Goal: Information Seeking & Learning: Learn about a topic

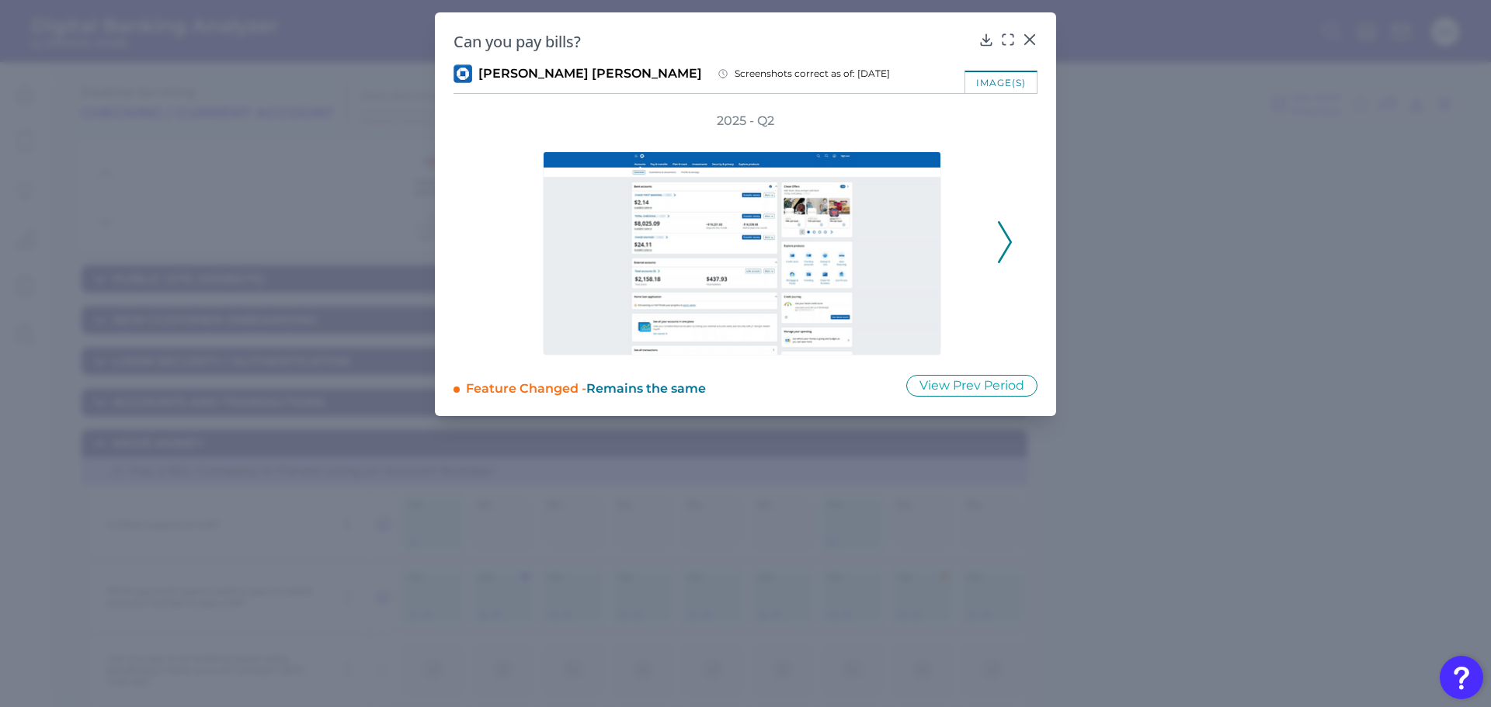
scroll to position [388, 0]
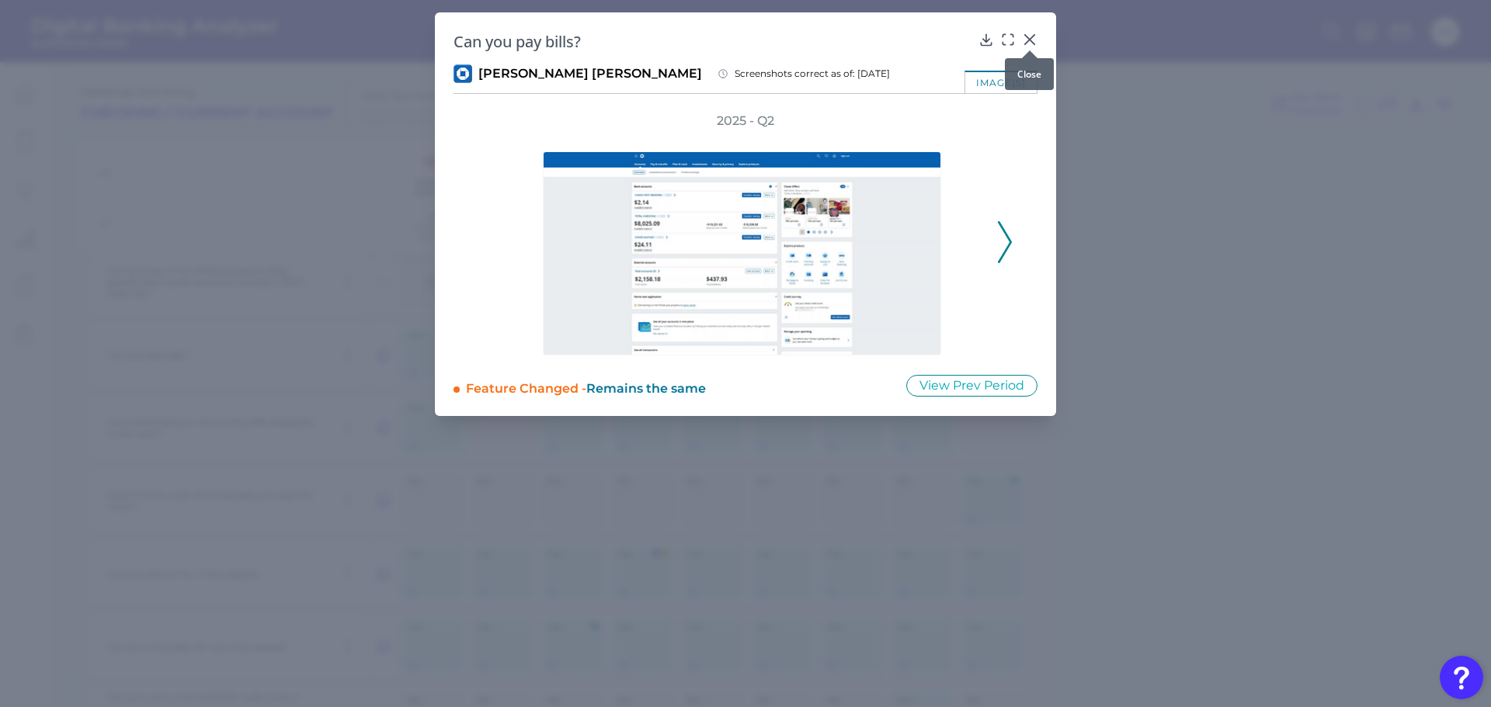
click at [1031, 38] on icon at bounding box center [1029, 39] width 9 height 9
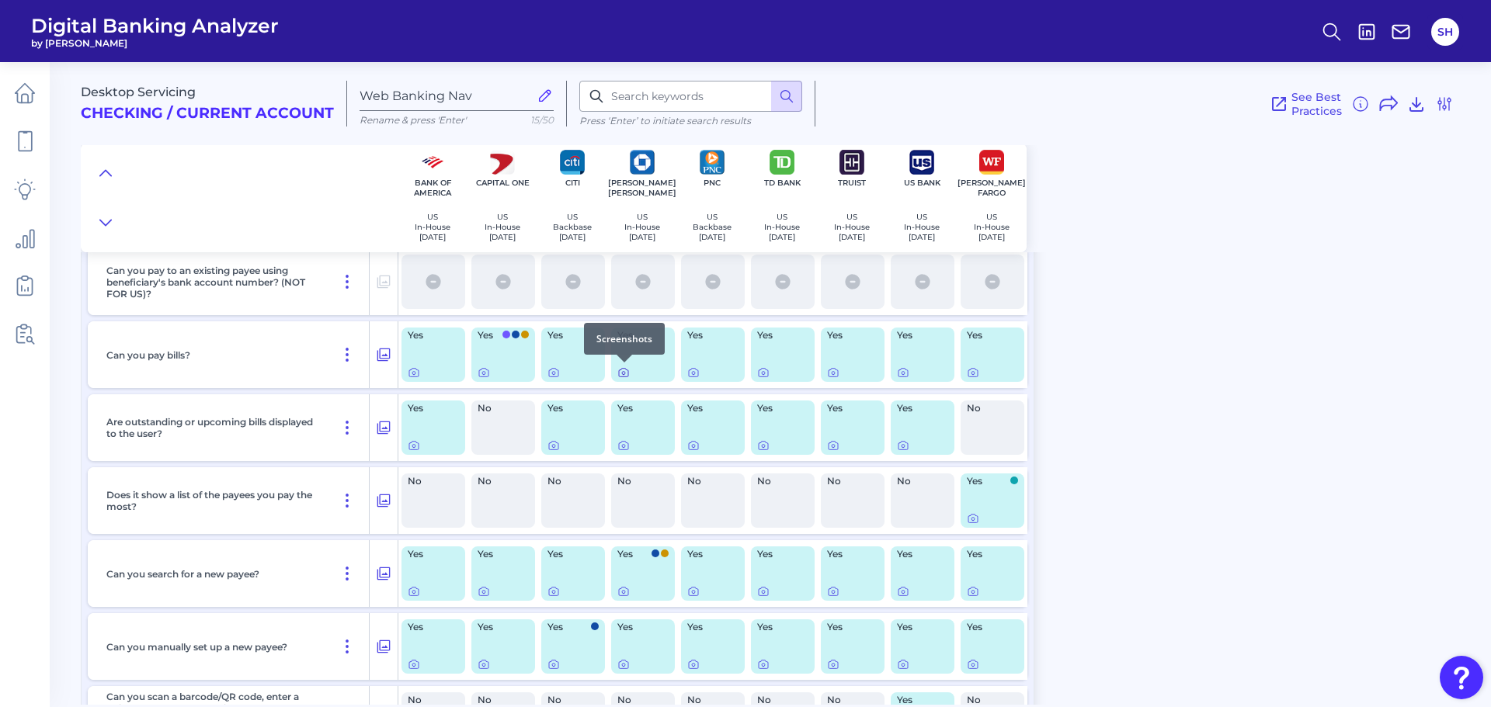
click at [618, 371] on icon at bounding box center [623, 372] width 12 height 12
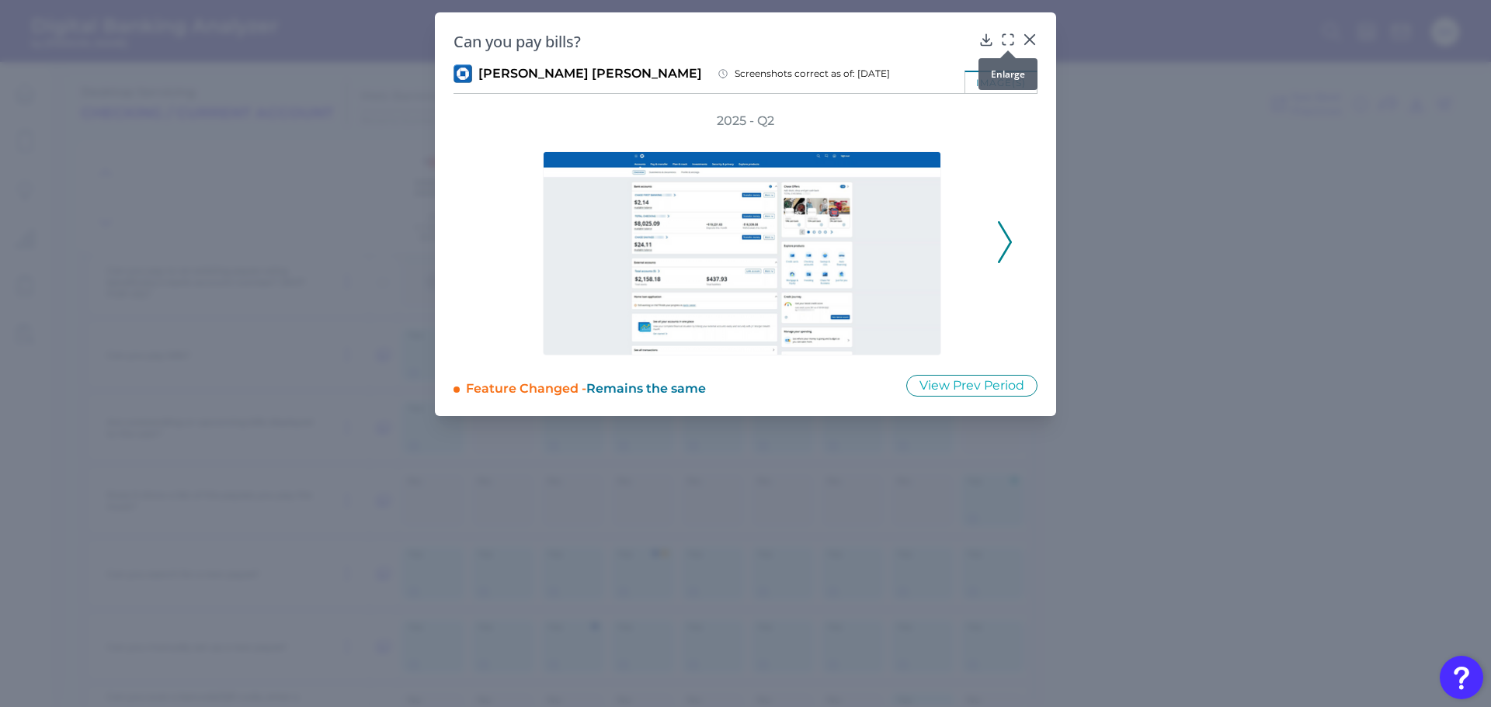
click at [1008, 39] on icon at bounding box center [1008, 40] width 16 height 16
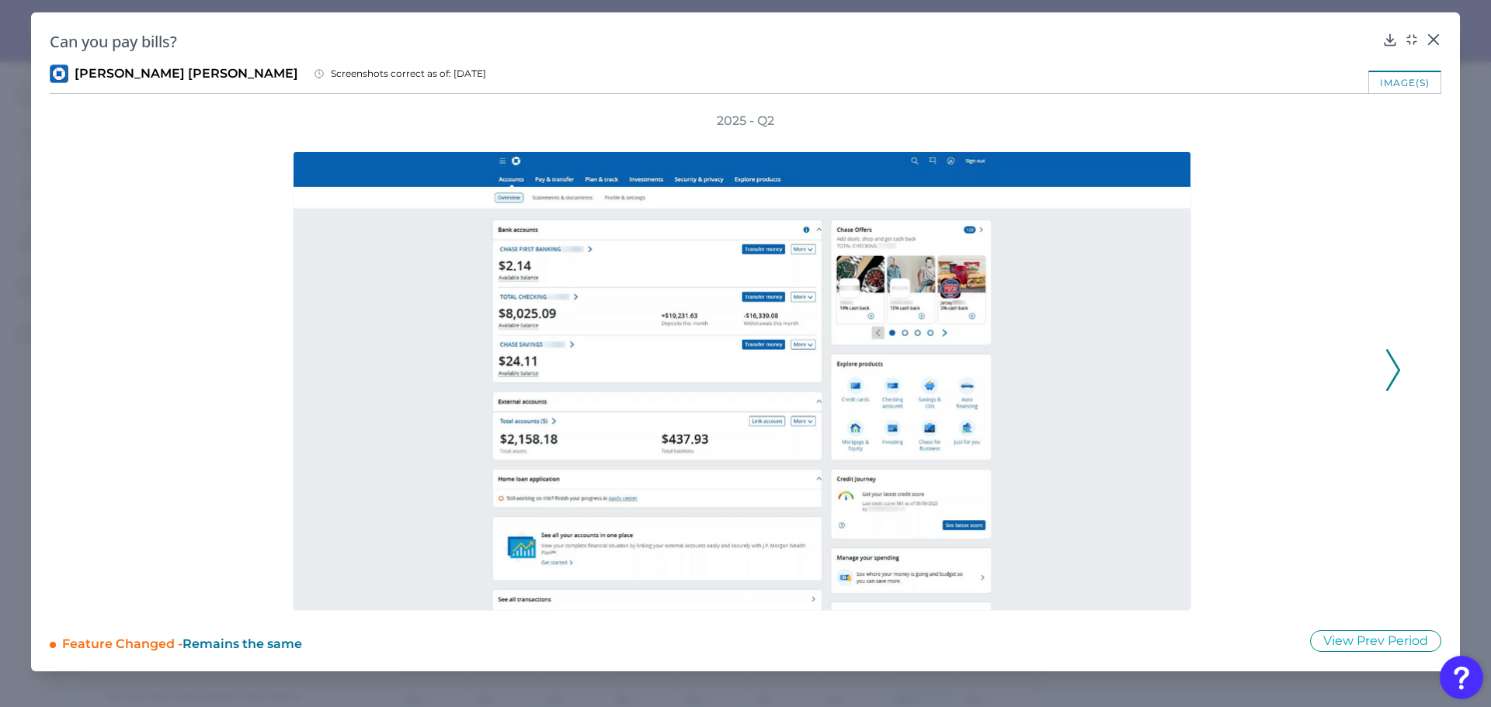
click at [1395, 370] on icon at bounding box center [1393, 370] width 14 height 42
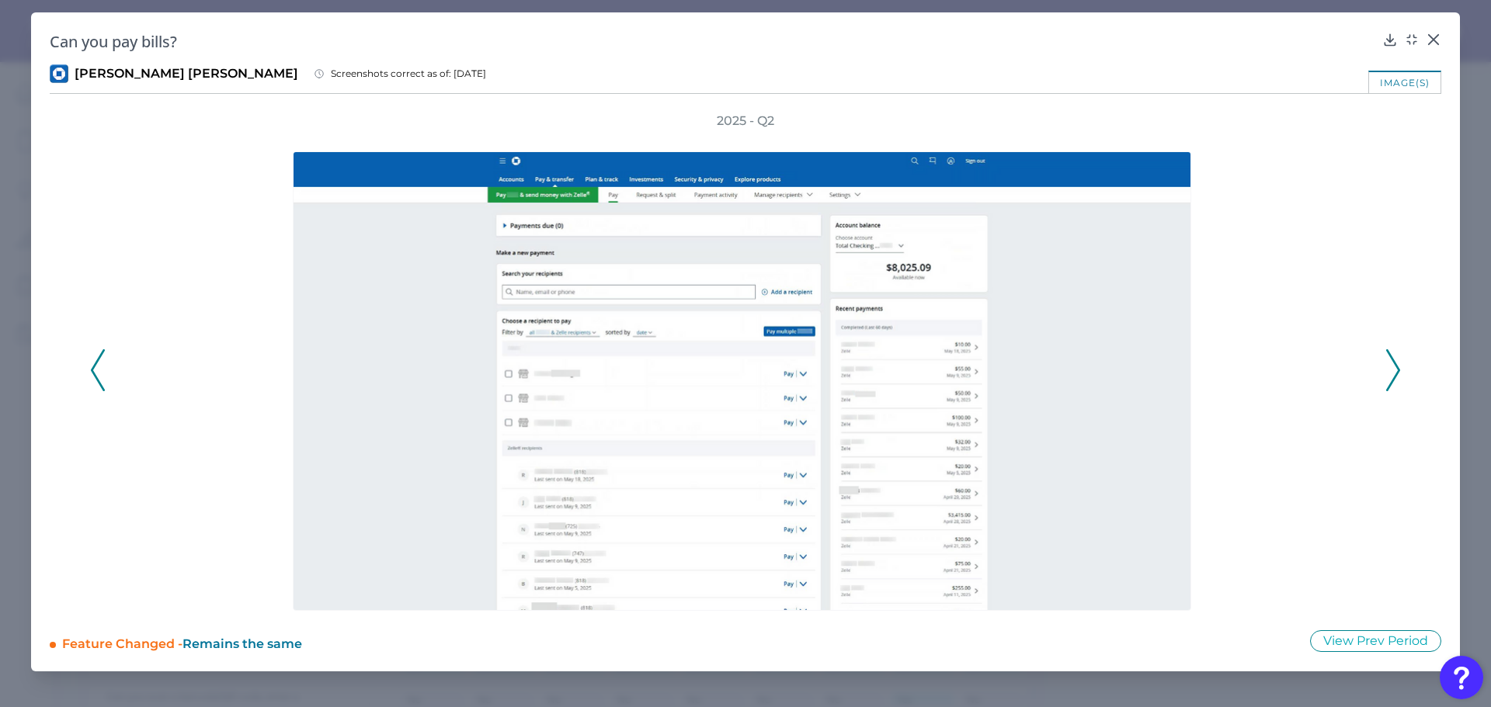
click at [1395, 370] on icon at bounding box center [1393, 370] width 14 height 42
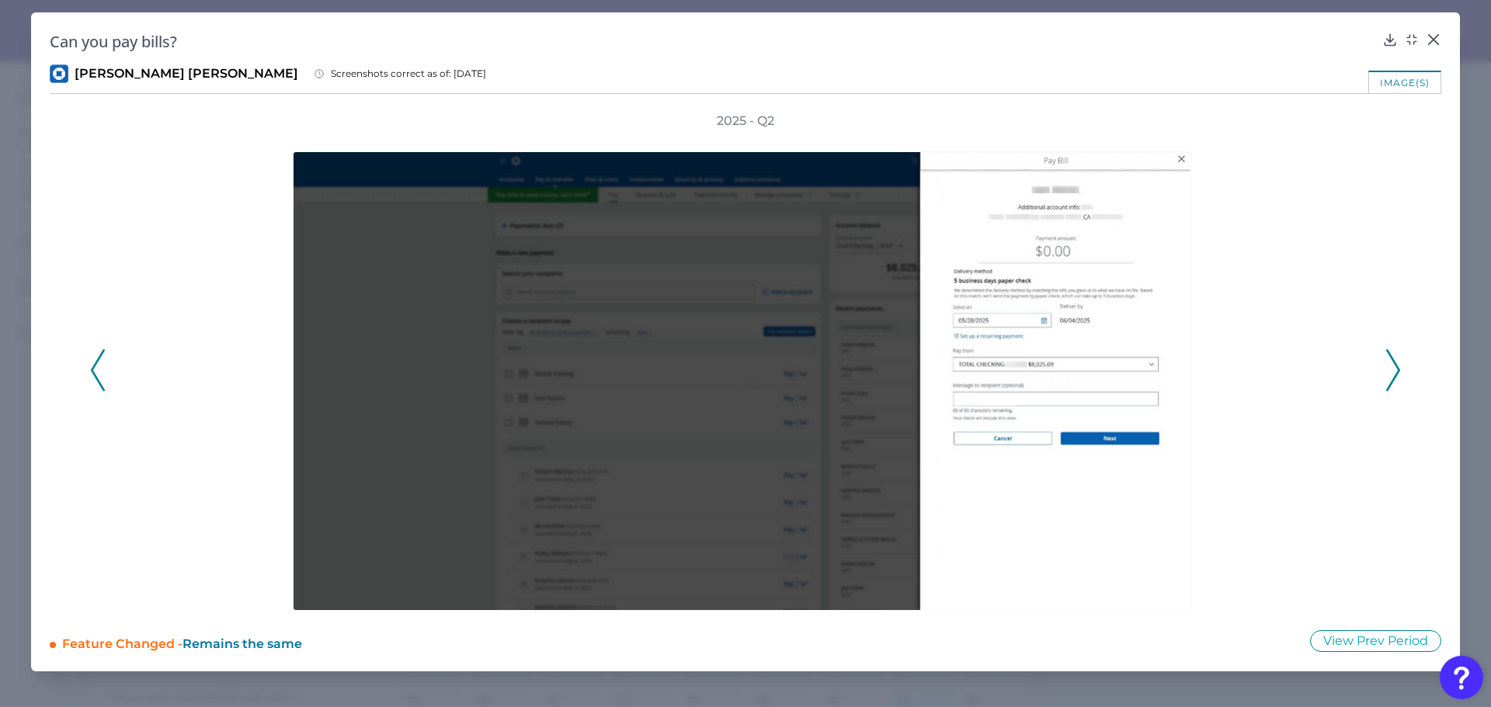
click at [1392, 372] on icon at bounding box center [1393, 370] width 14 height 42
click at [1390, 374] on icon at bounding box center [1393, 370] width 14 height 42
click at [1389, 375] on icon at bounding box center [1393, 370] width 14 height 42
click at [1433, 41] on icon at bounding box center [1433, 39] width 9 height 9
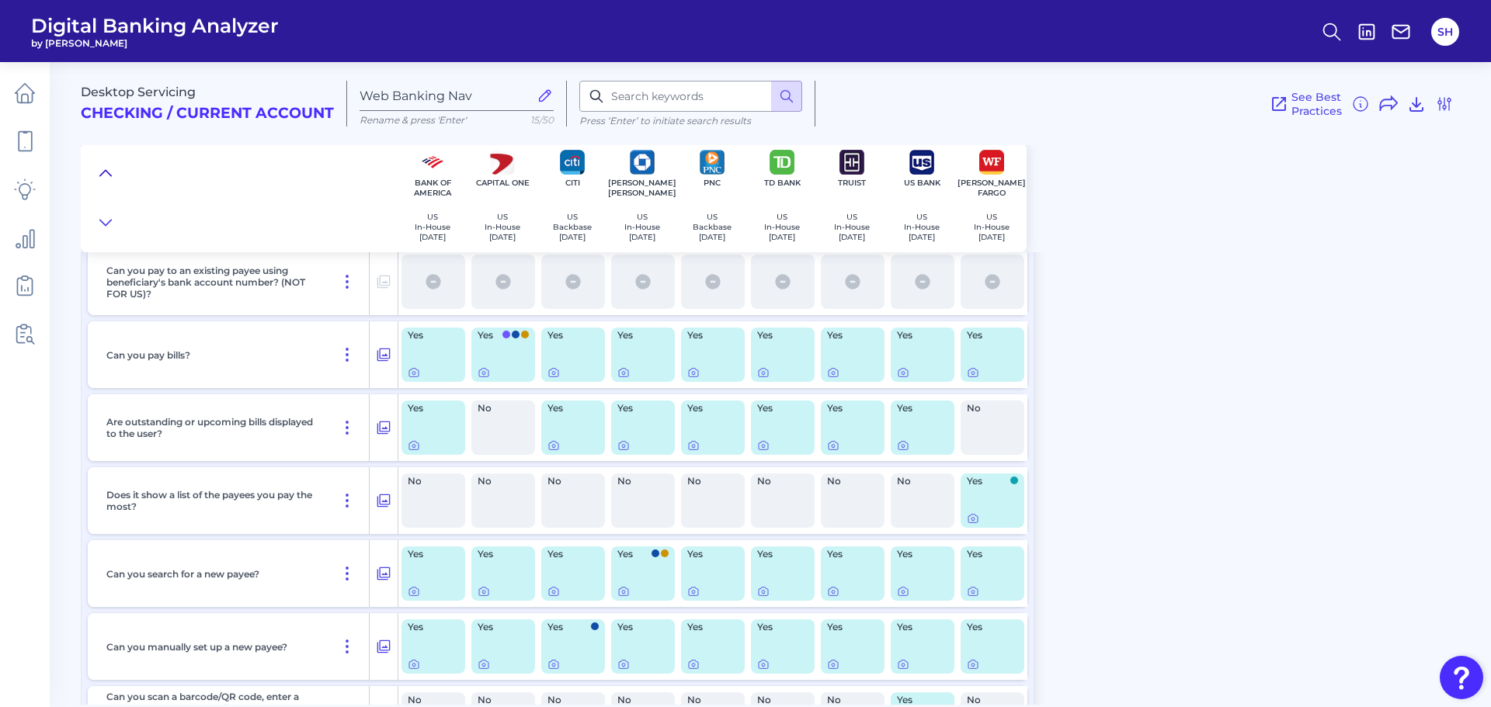
click at [106, 169] on icon at bounding box center [105, 173] width 12 height 16
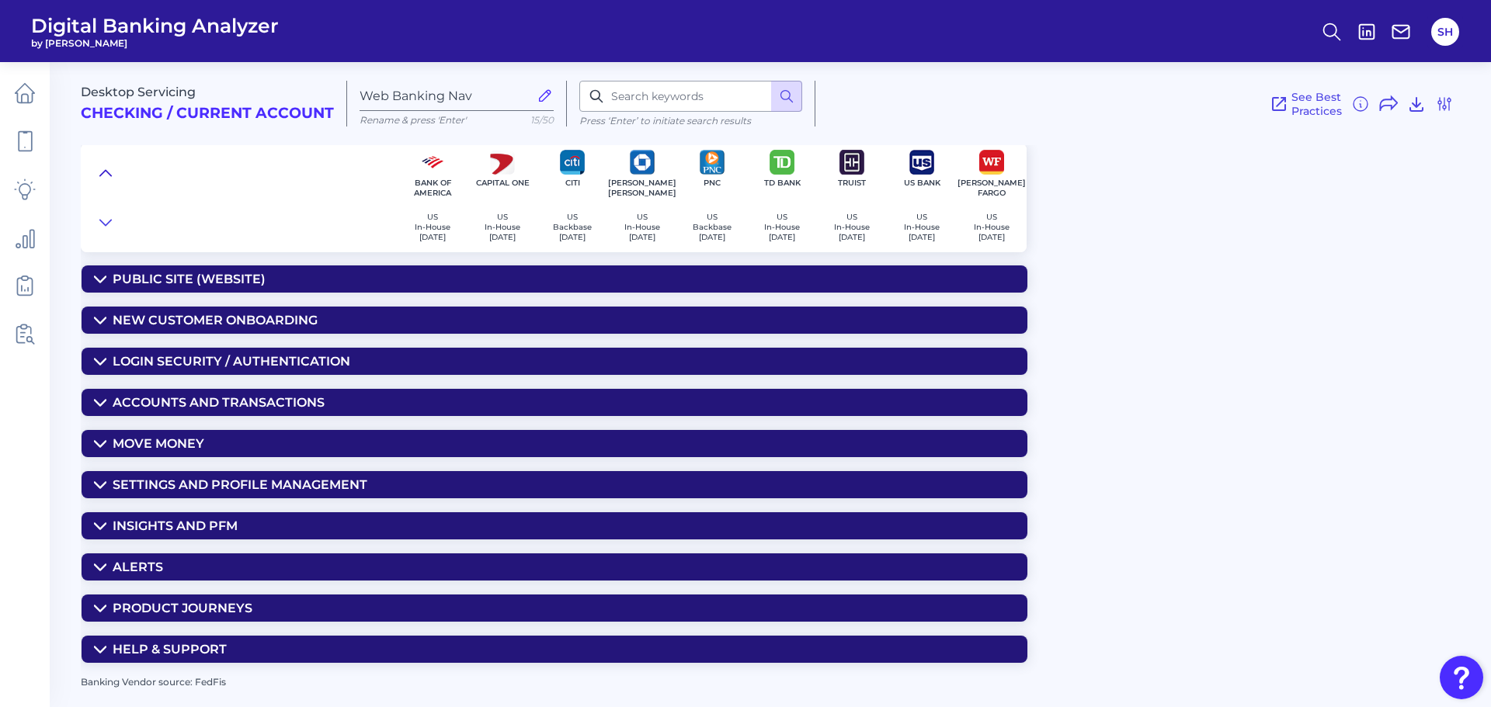
scroll to position [0, 0]
click at [248, 487] on div "Settings and Profile Management" at bounding box center [240, 485] width 255 height 15
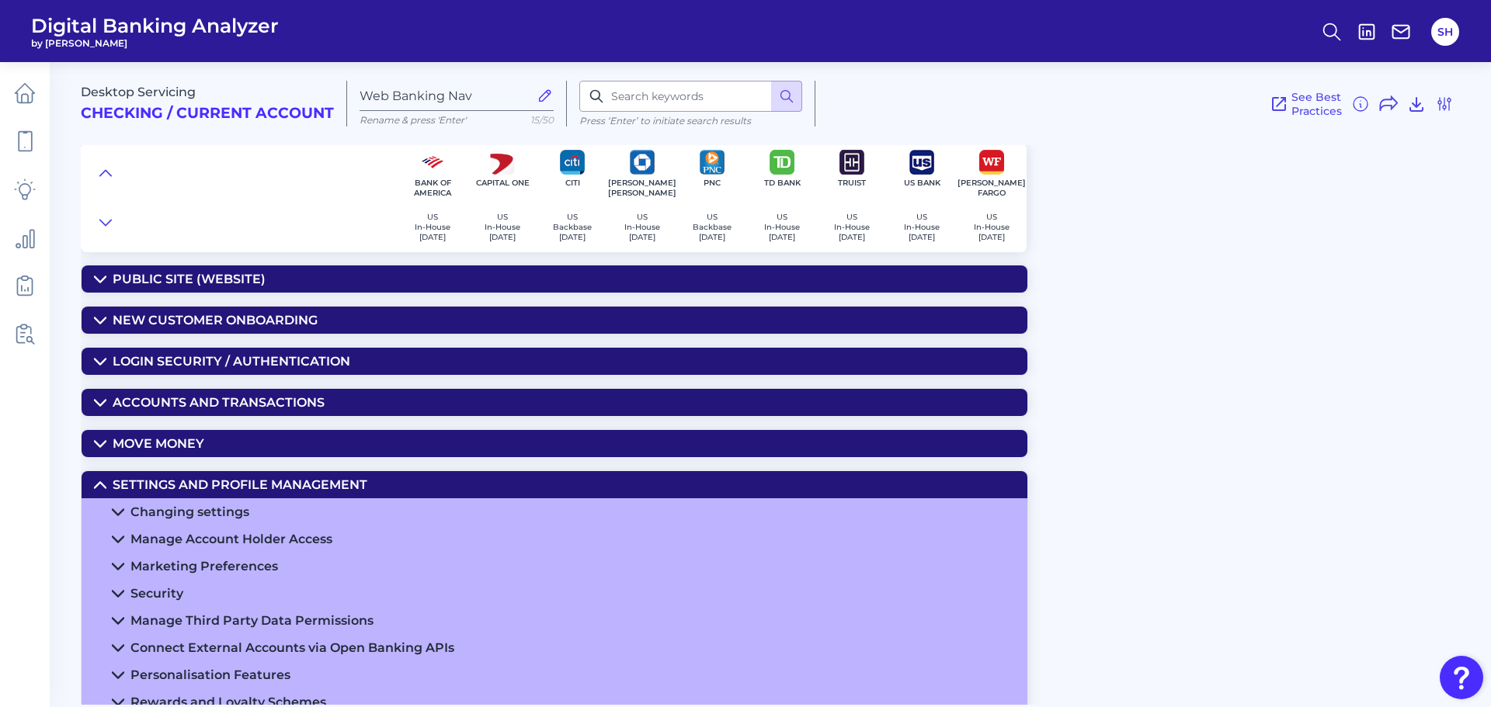
scroll to position [78, 0]
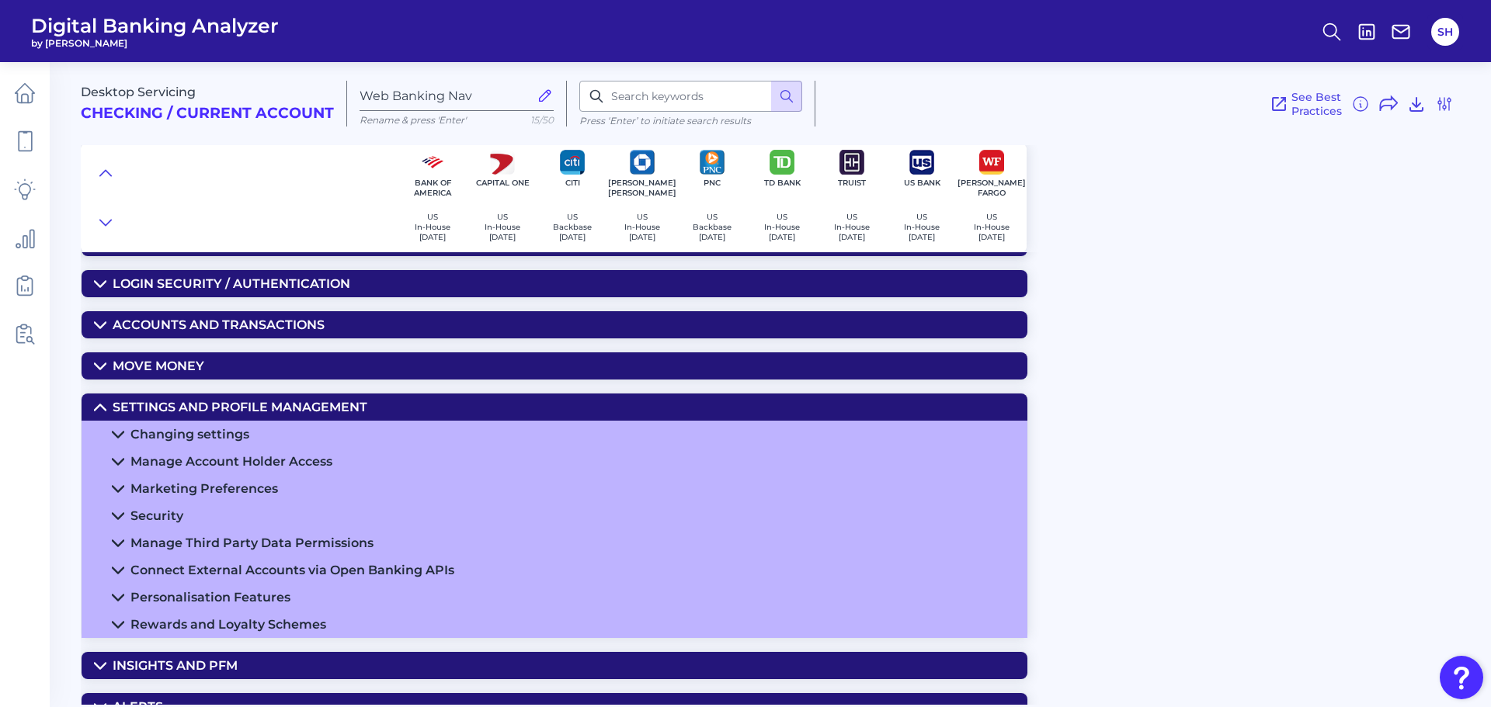
click at [202, 511] on summary "Security" at bounding box center [555, 515] width 946 height 27
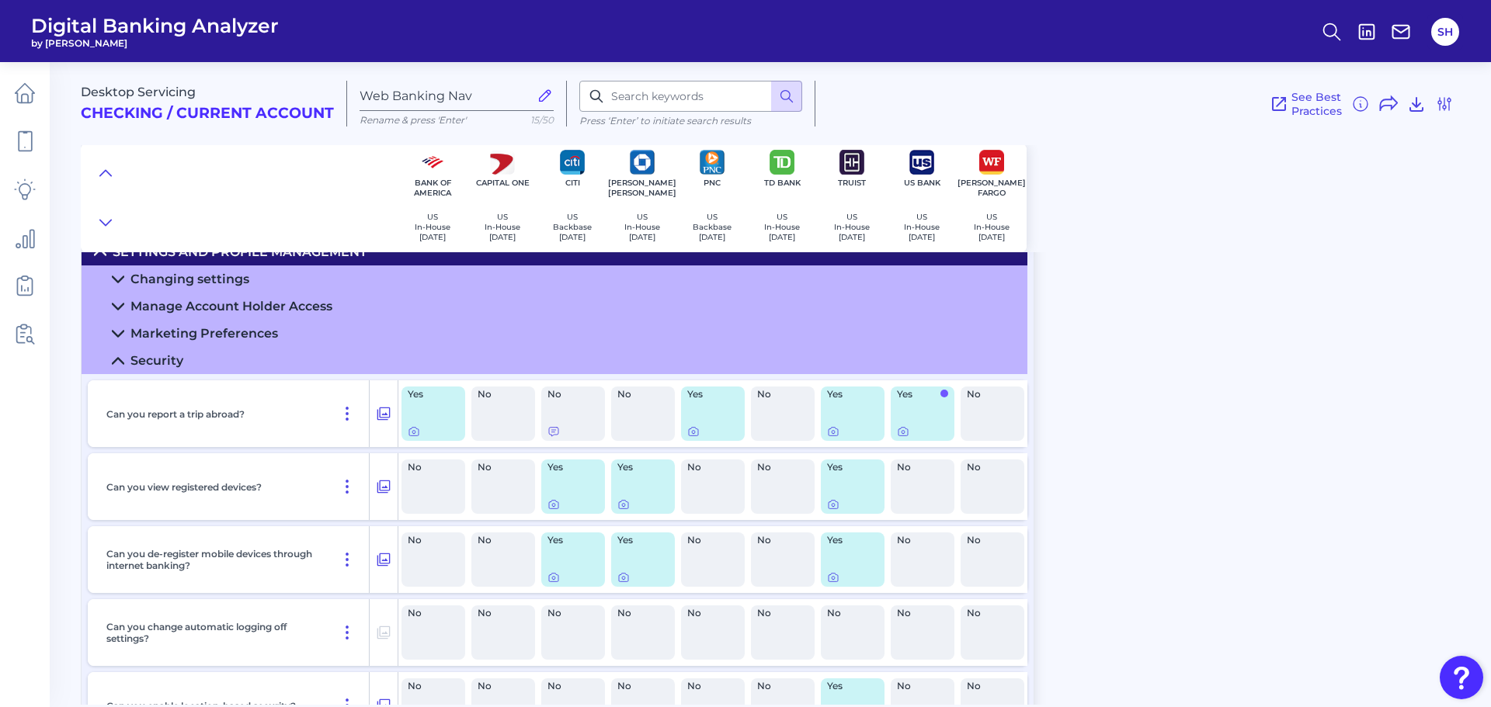
scroll to position [155, 0]
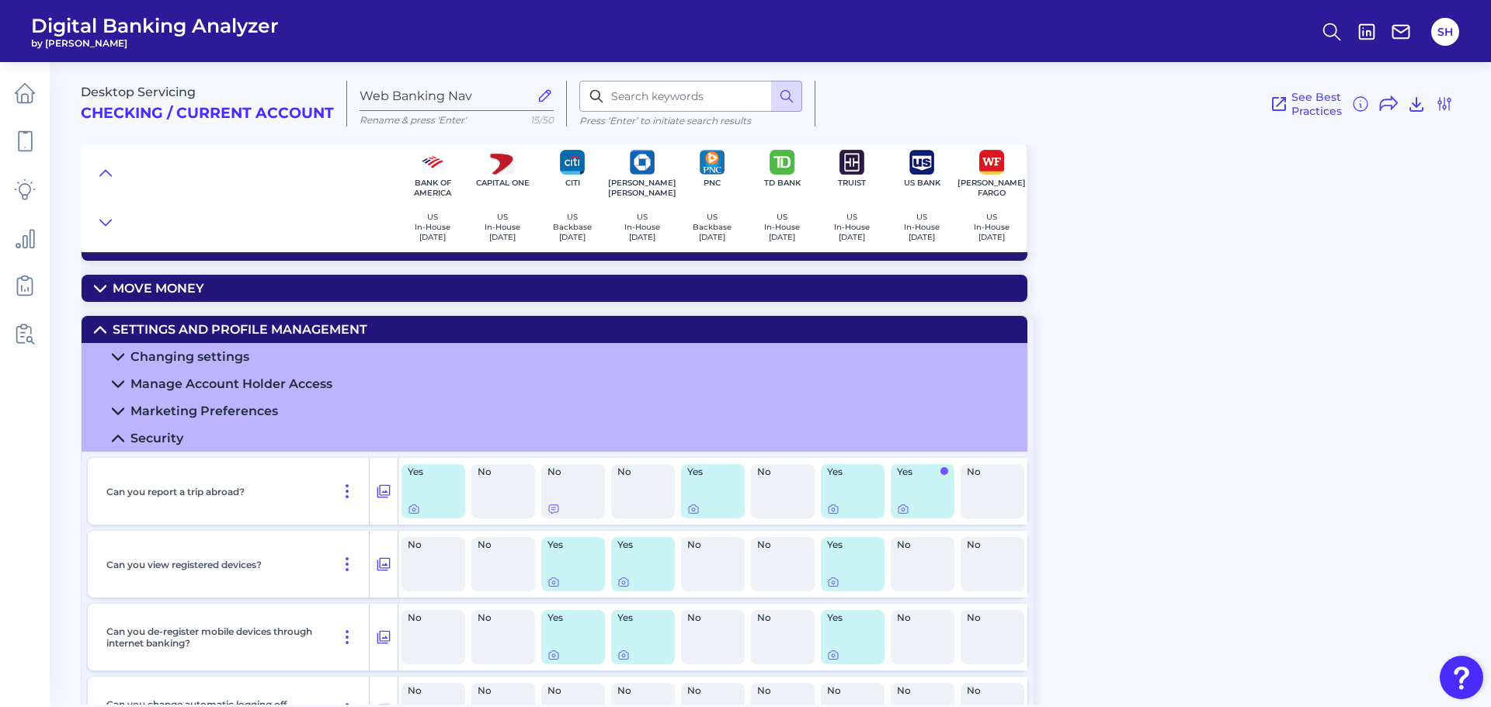
click at [201, 353] on div "Changing settings" at bounding box center [189, 356] width 119 height 15
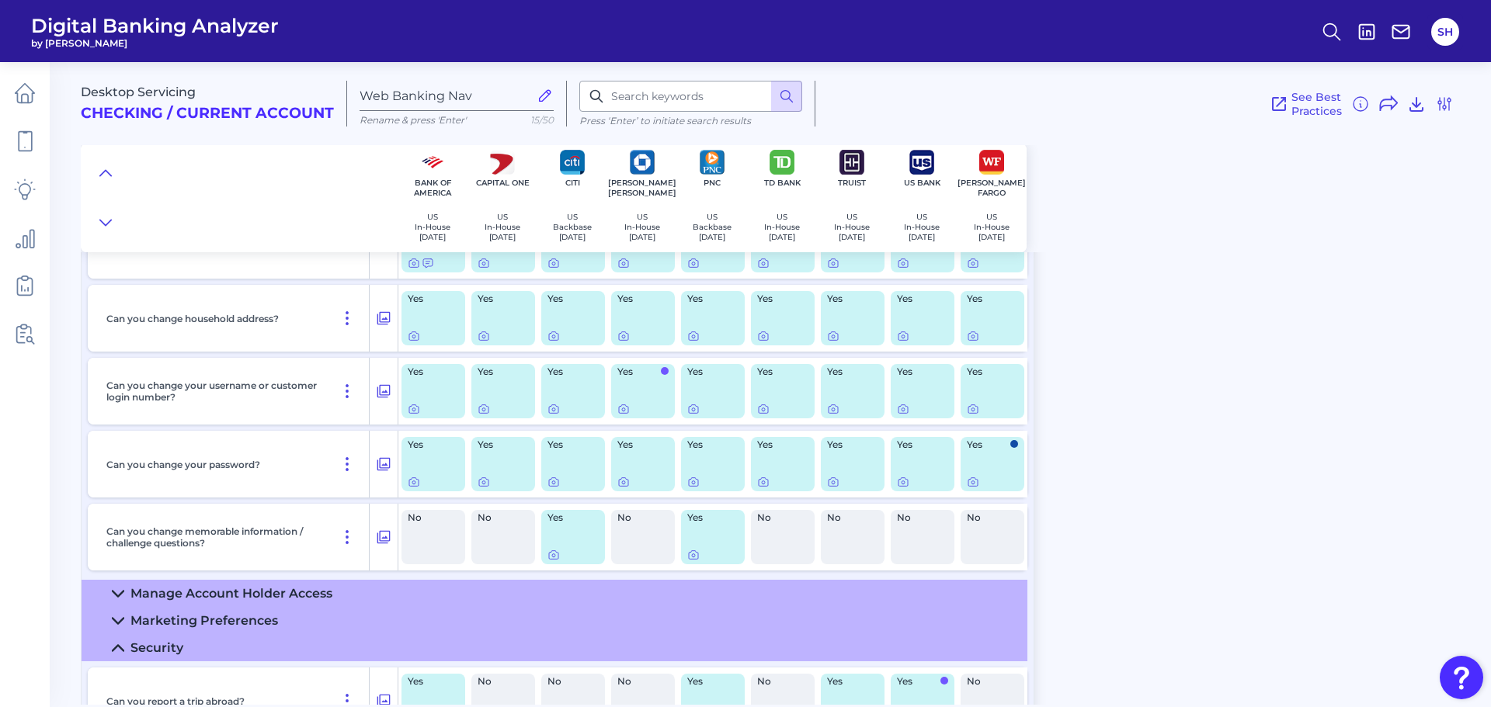
scroll to position [544, 0]
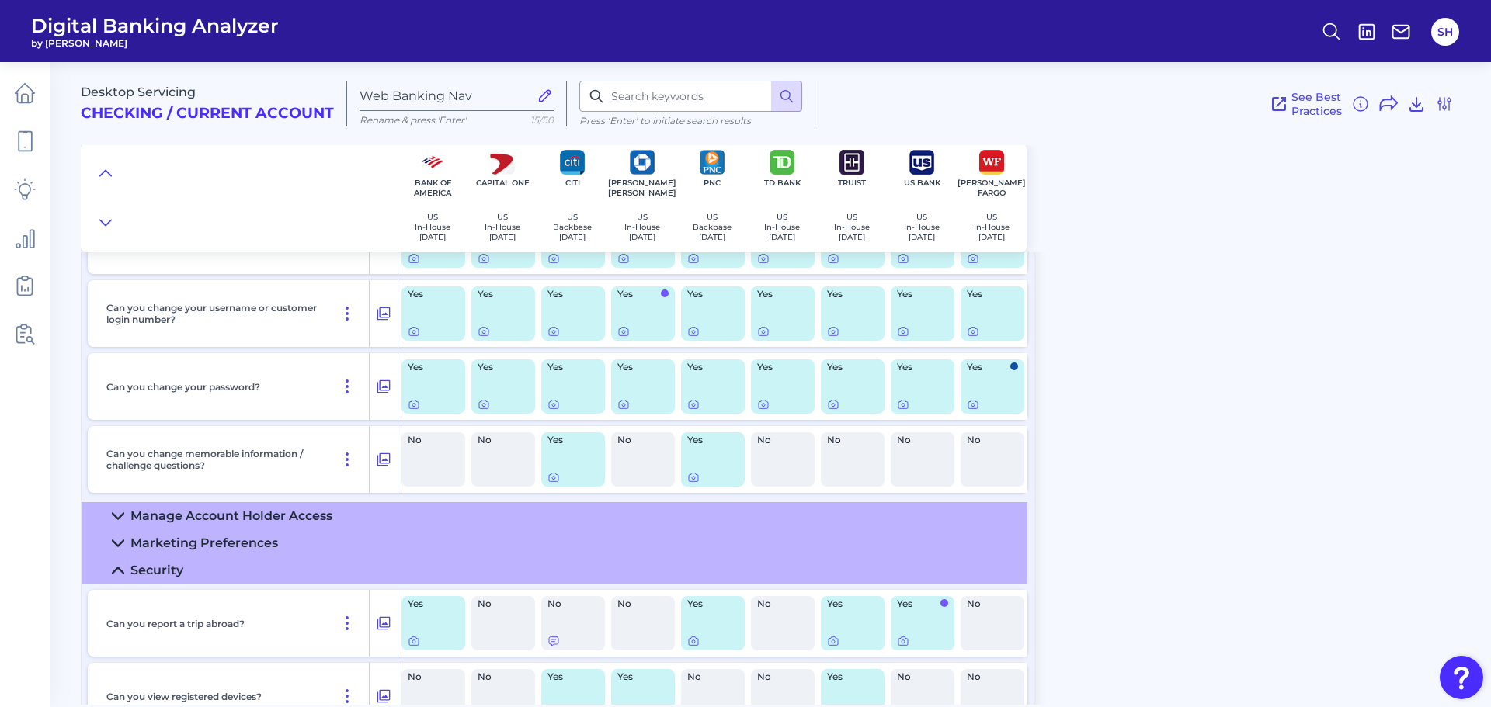
click at [228, 513] on div "Manage Account Holder Access" at bounding box center [231, 516] width 202 height 15
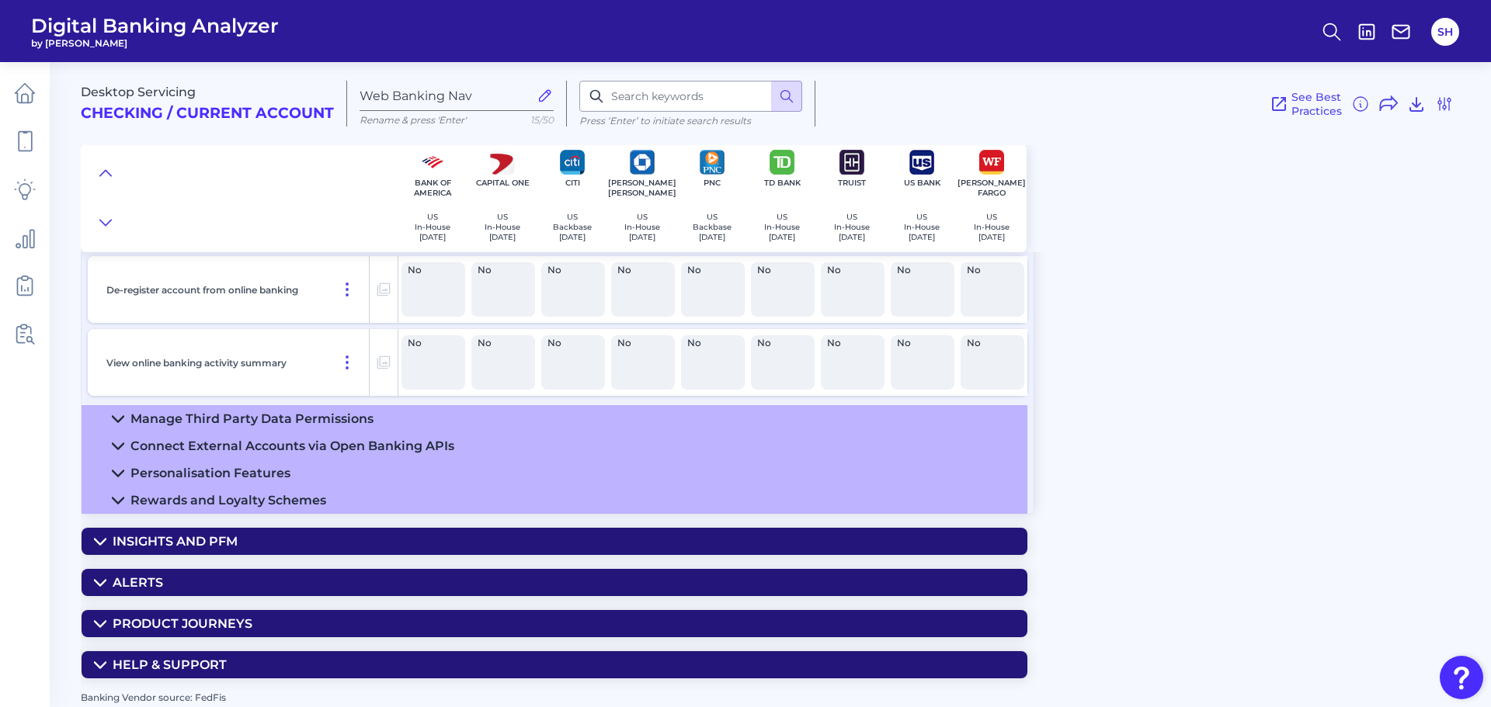
scroll to position [1404, 0]
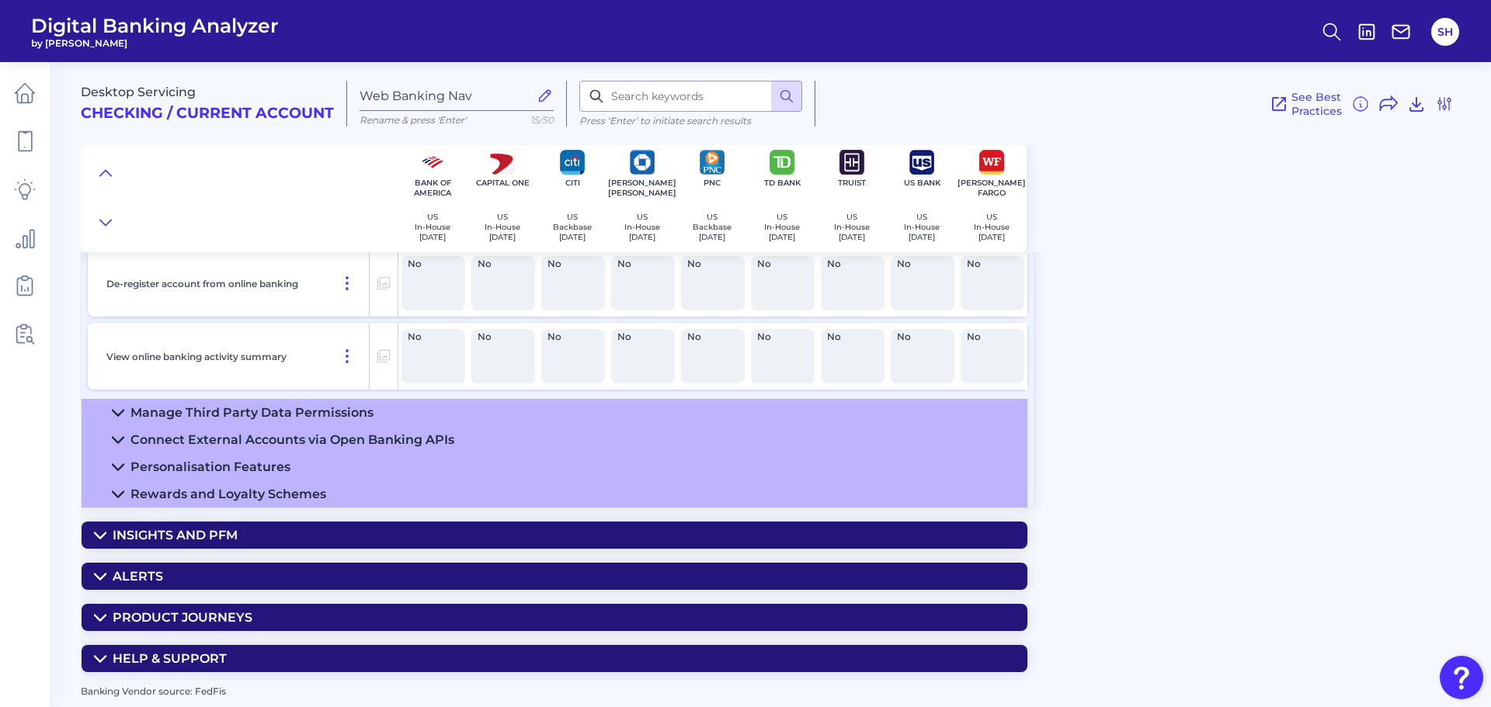
click at [238, 413] on div "Manage Third Party Data Permissions" at bounding box center [251, 412] width 243 height 15
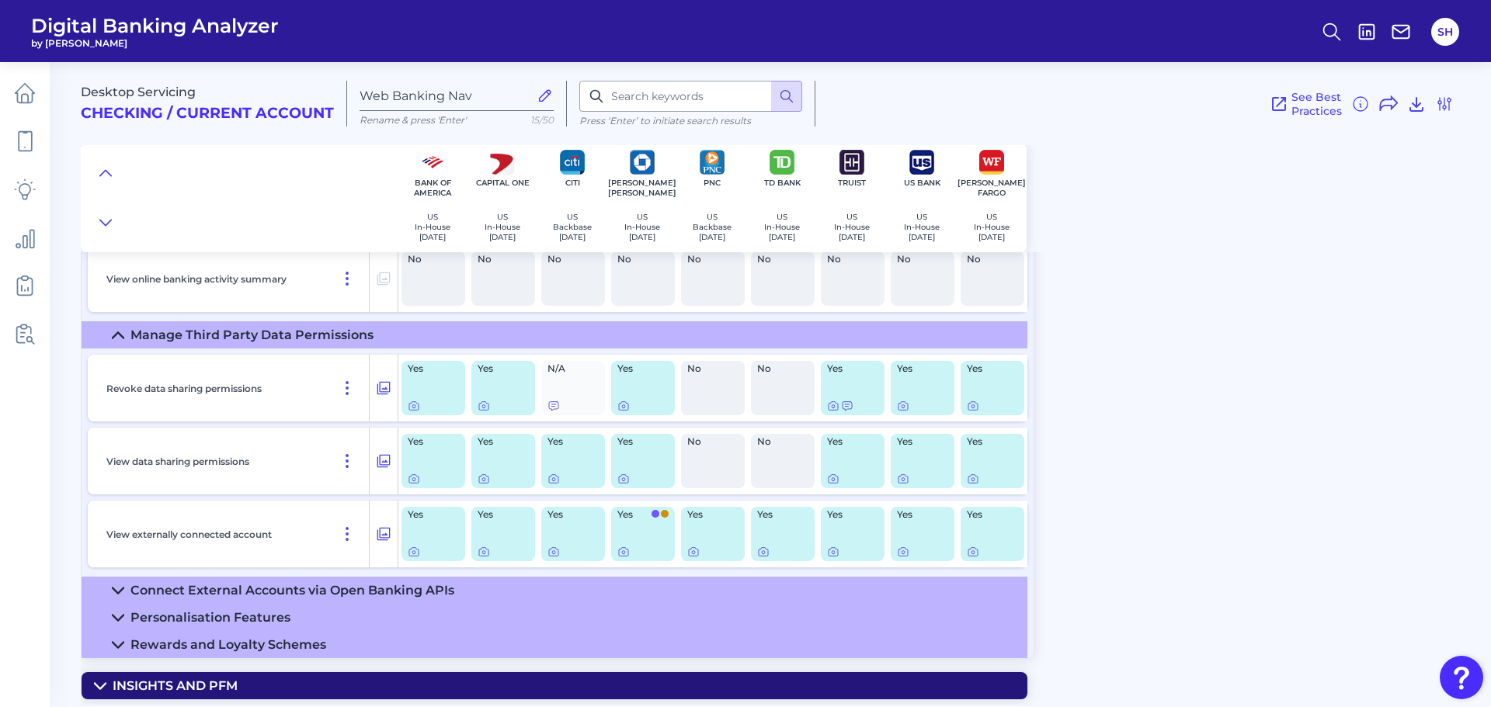
scroll to position [1559, 0]
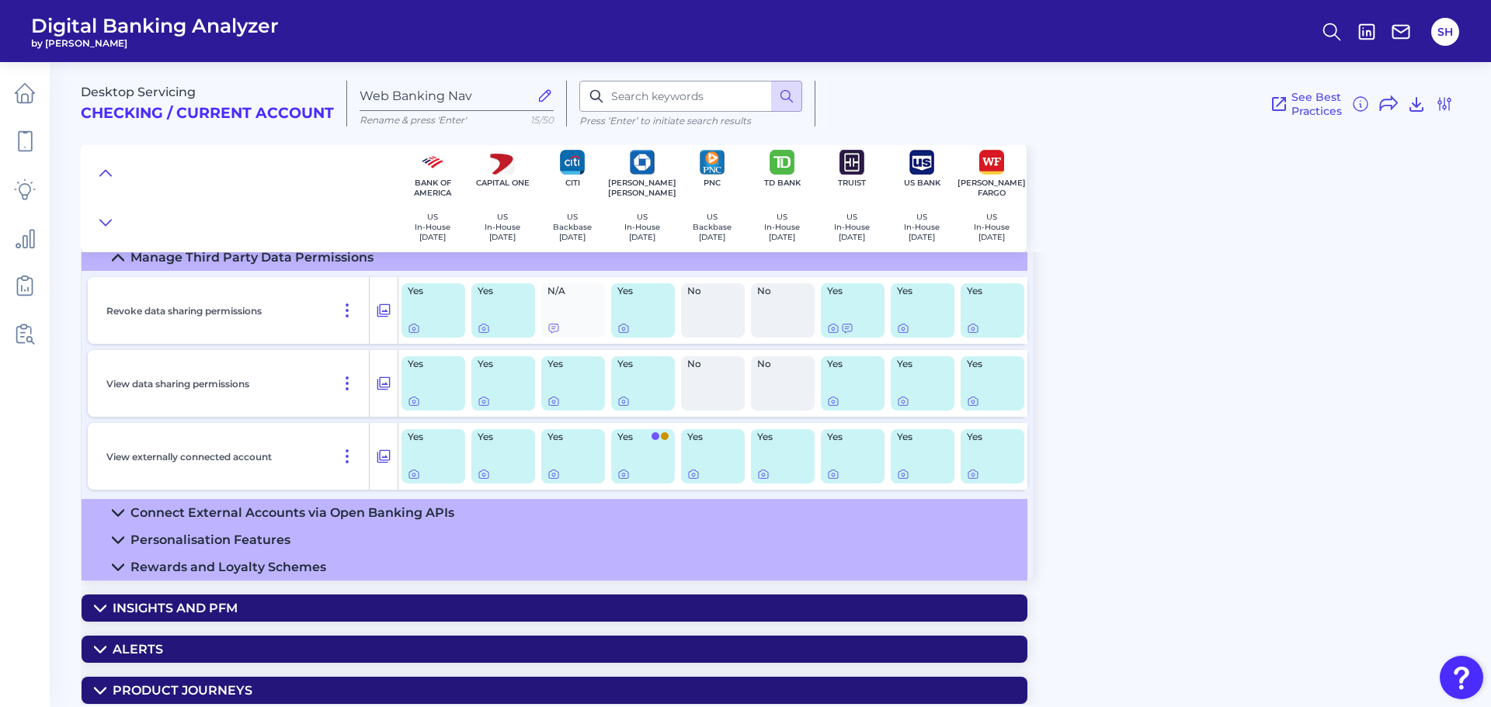
click at [187, 557] on summary "Rewards and Loyalty Schemes" at bounding box center [555, 567] width 946 height 27
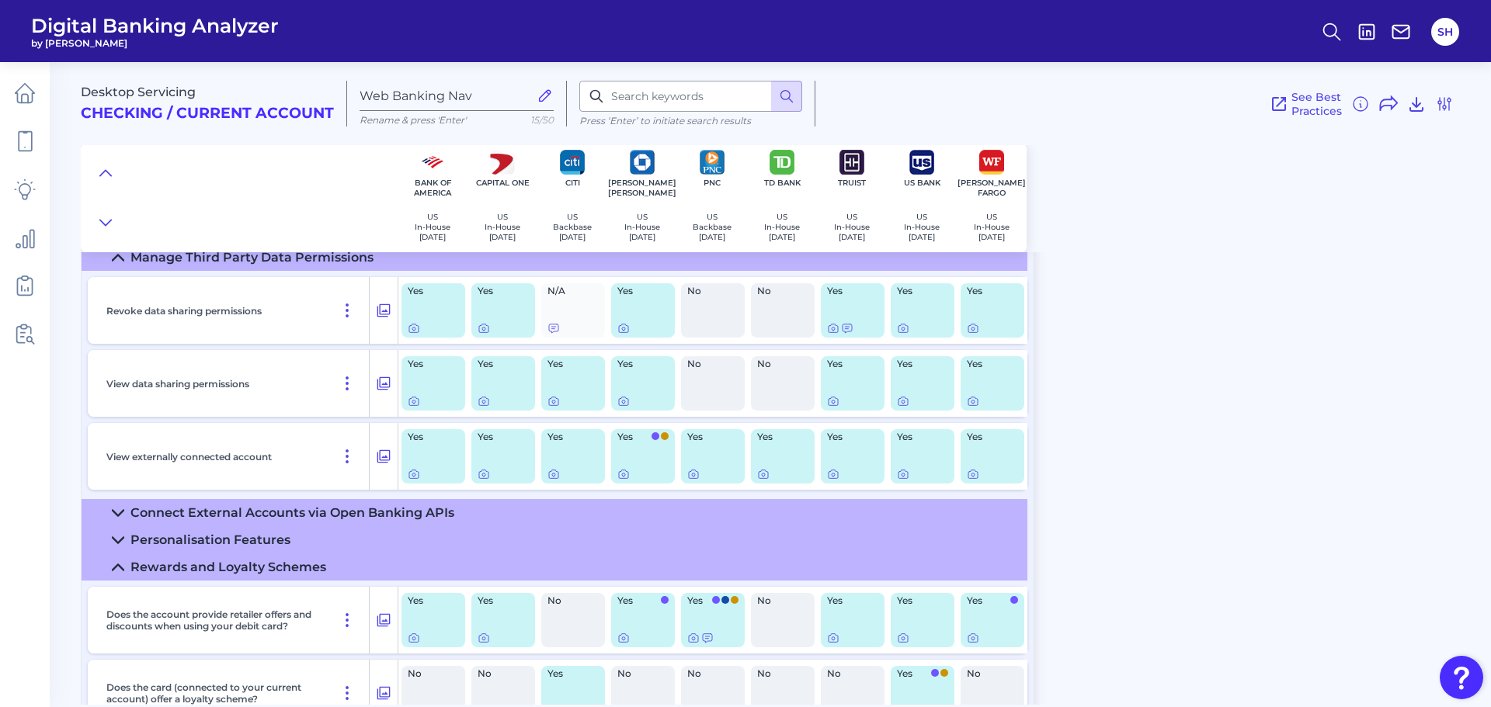
click at [211, 508] on div "Connect External Accounts via Open Banking APIs" at bounding box center [292, 512] width 324 height 15
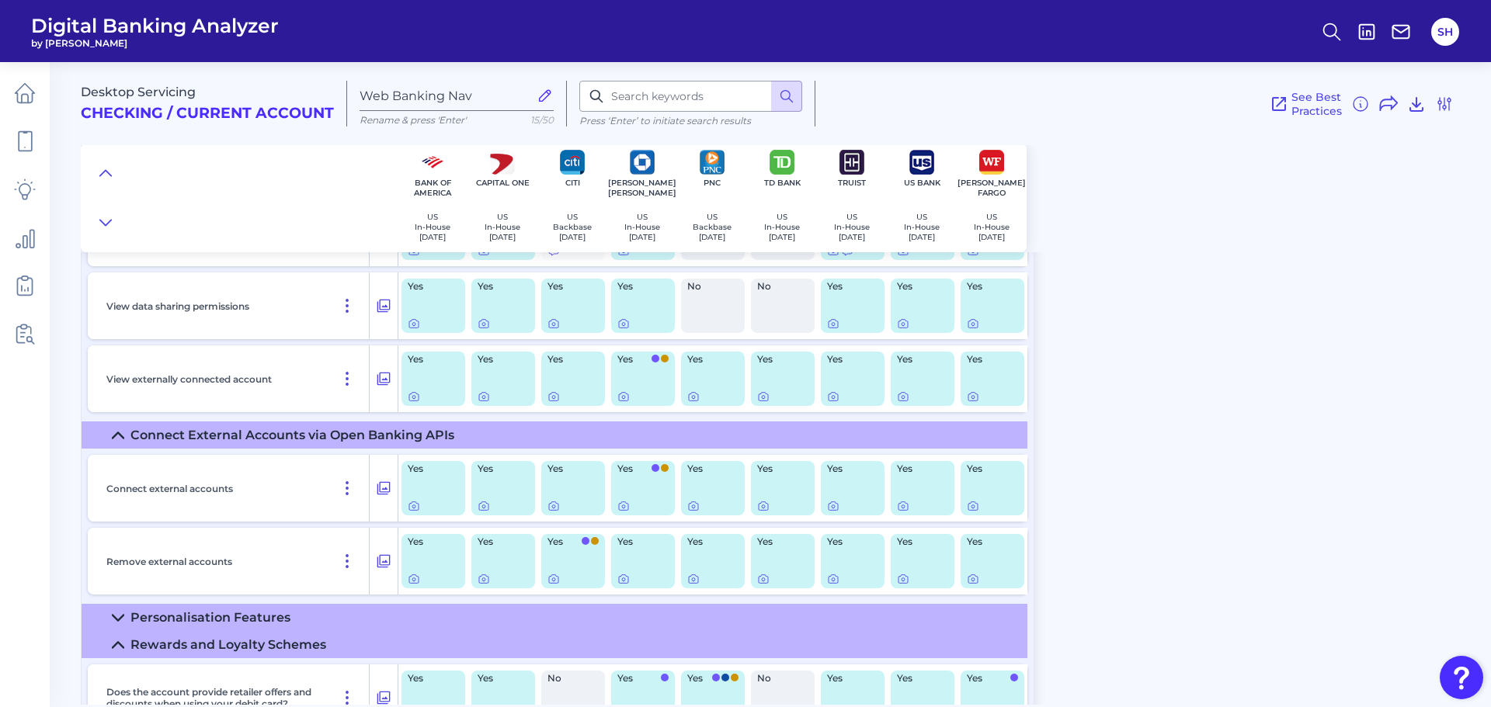
scroll to position [1792, 0]
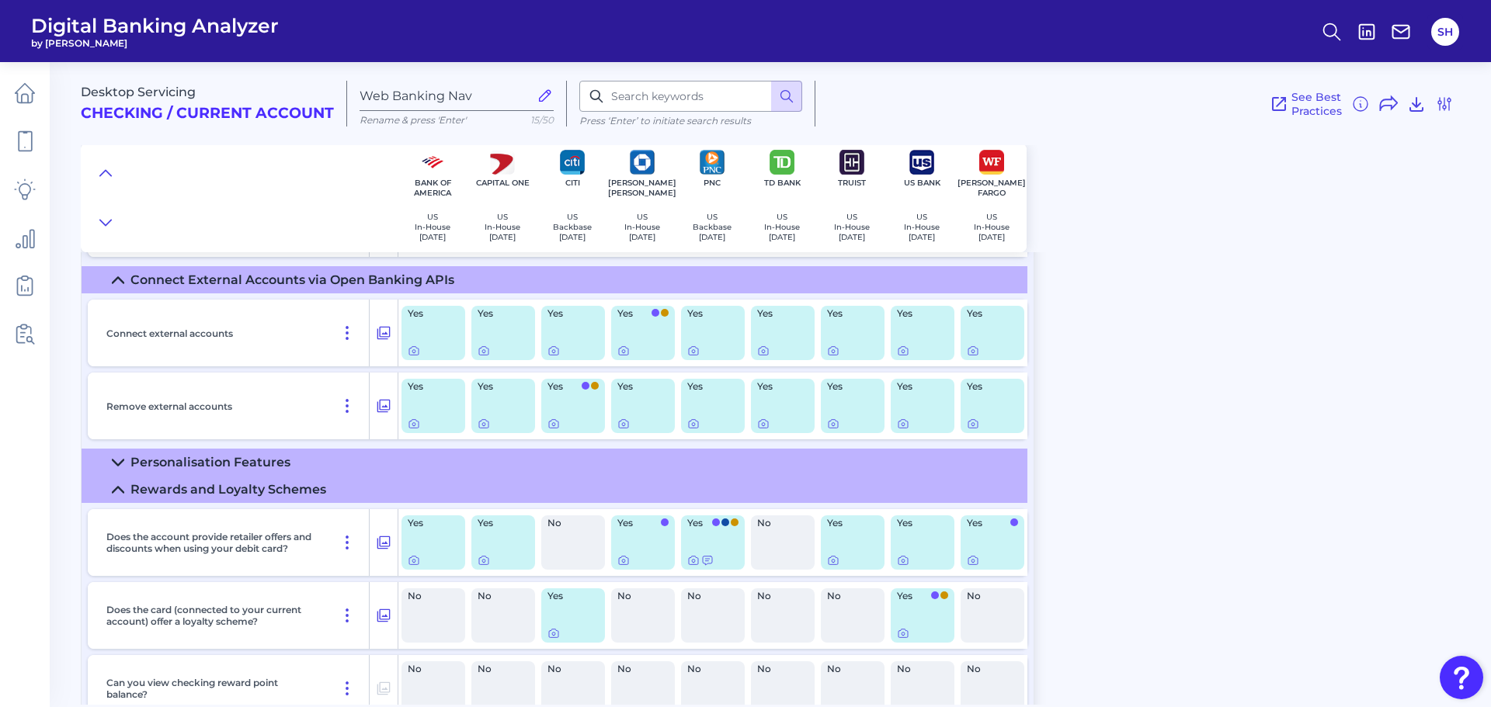
click at [238, 453] on summary "Personalisation Features" at bounding box center [555, 462] width 946 height 27
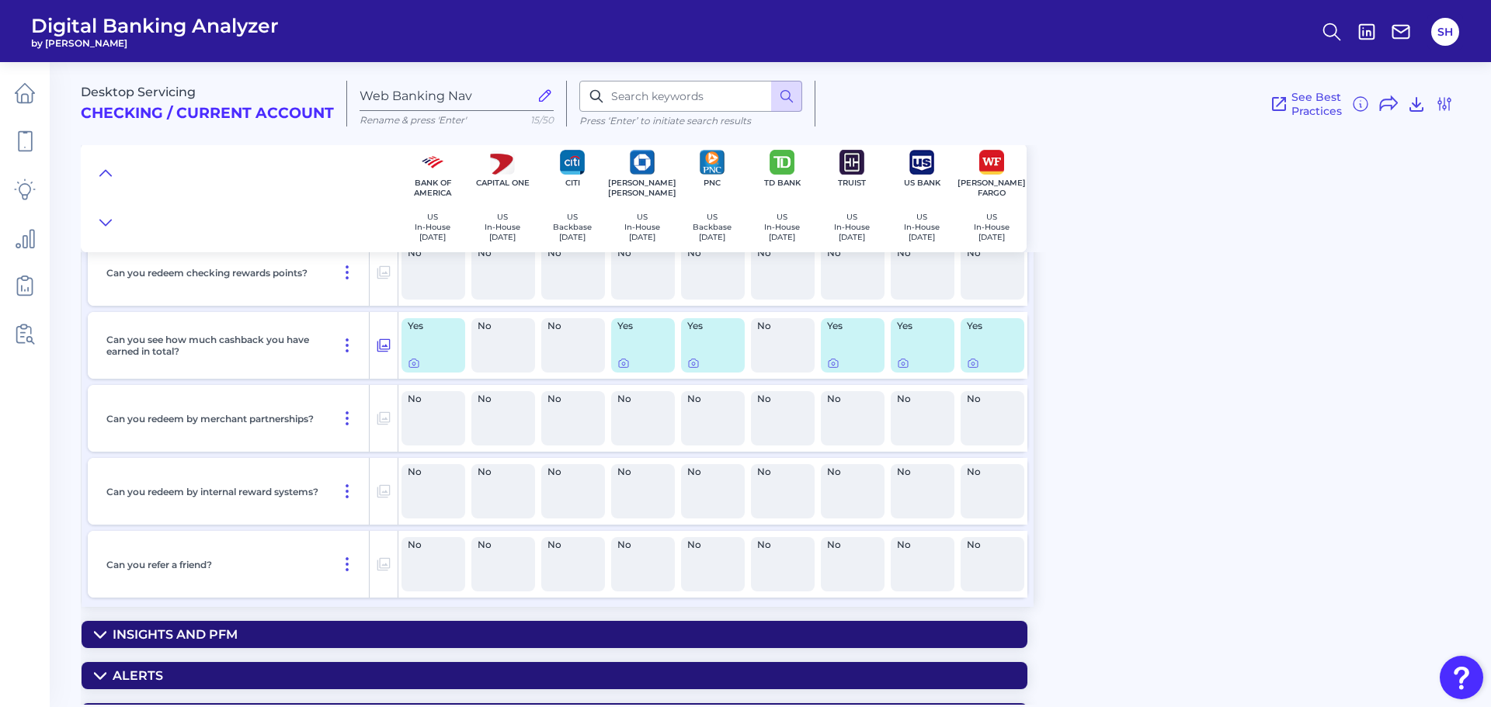
scroll to position [2901, 0]
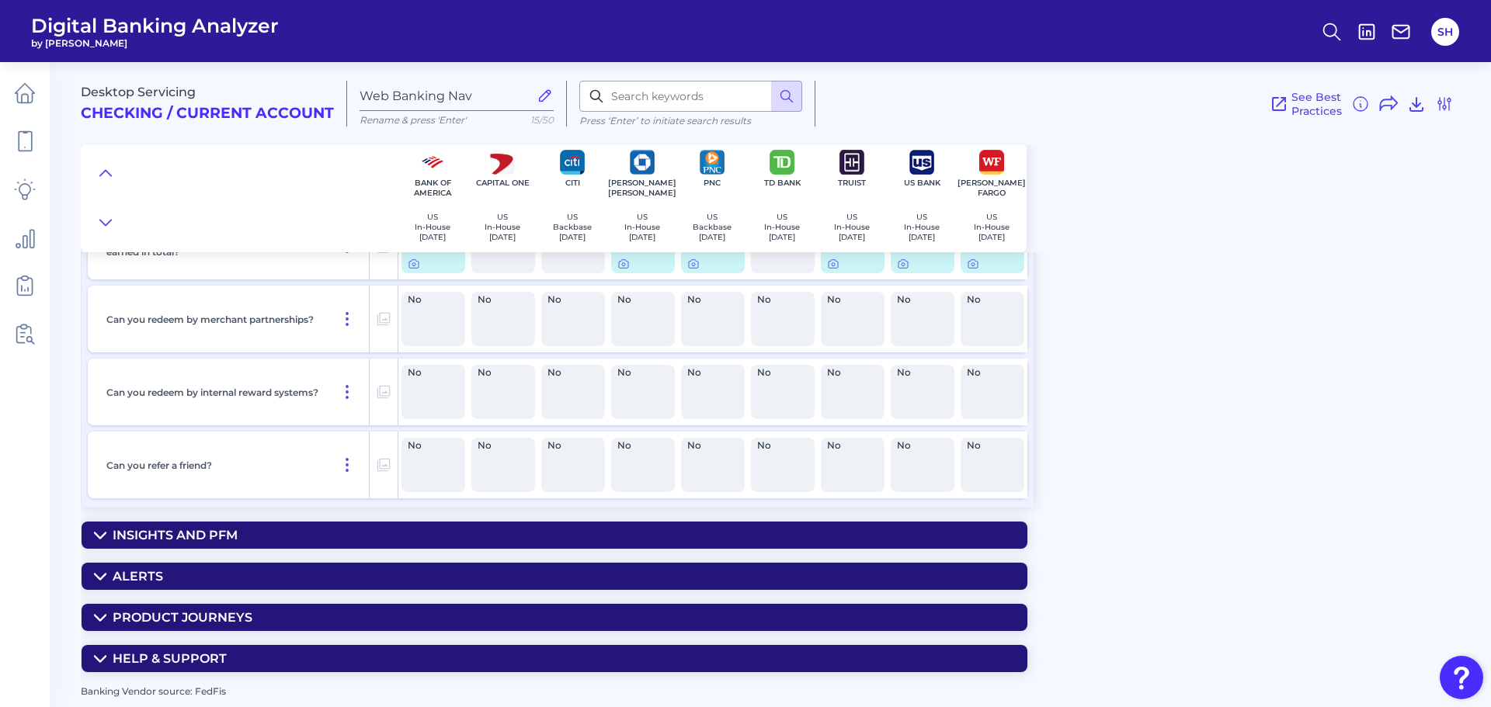
click at [196, 659] on div "Help & Support" at bounding box center [170, 658] width 114 height 15
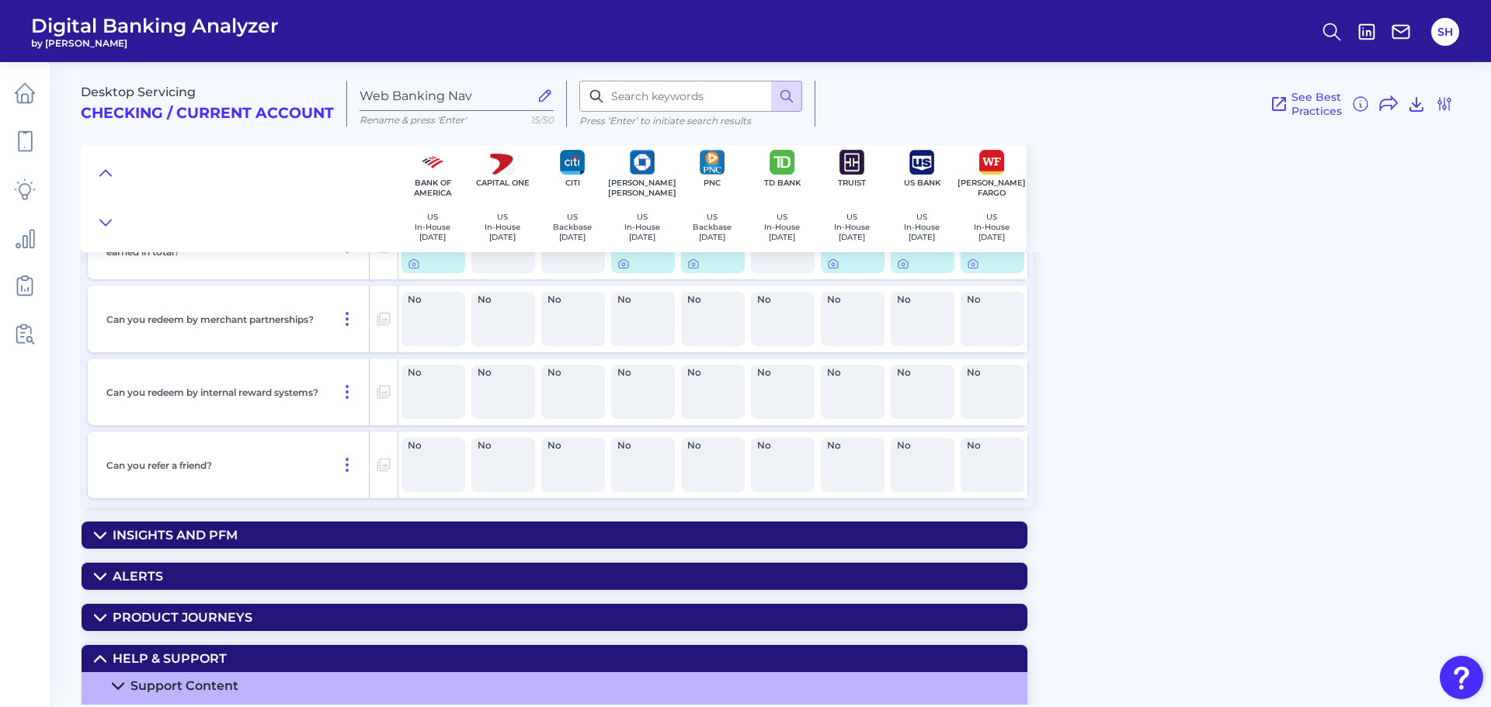
scroll to position [2955, 0]
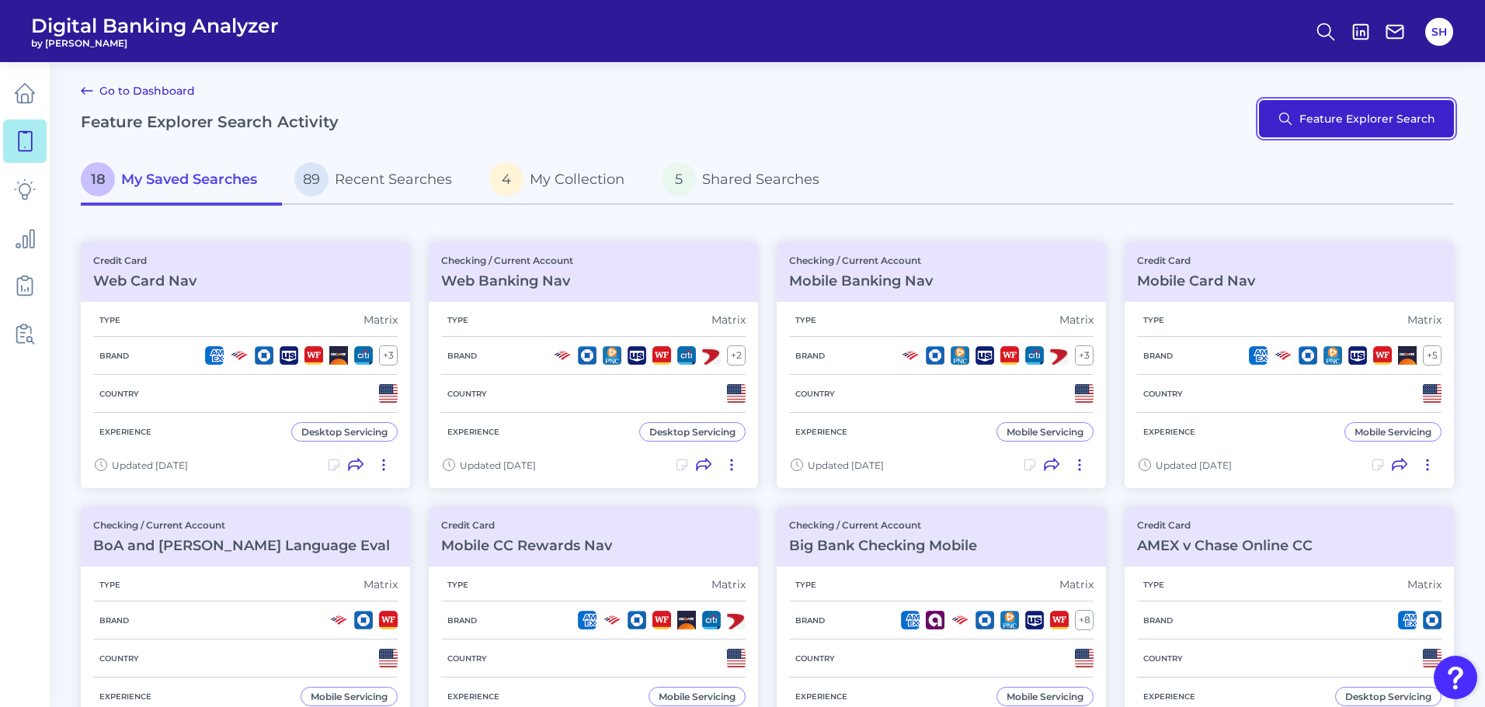
click at [1364, 109] on button "Feature Explorer Search" at bounding box center [1356, 118] width 195 height 37
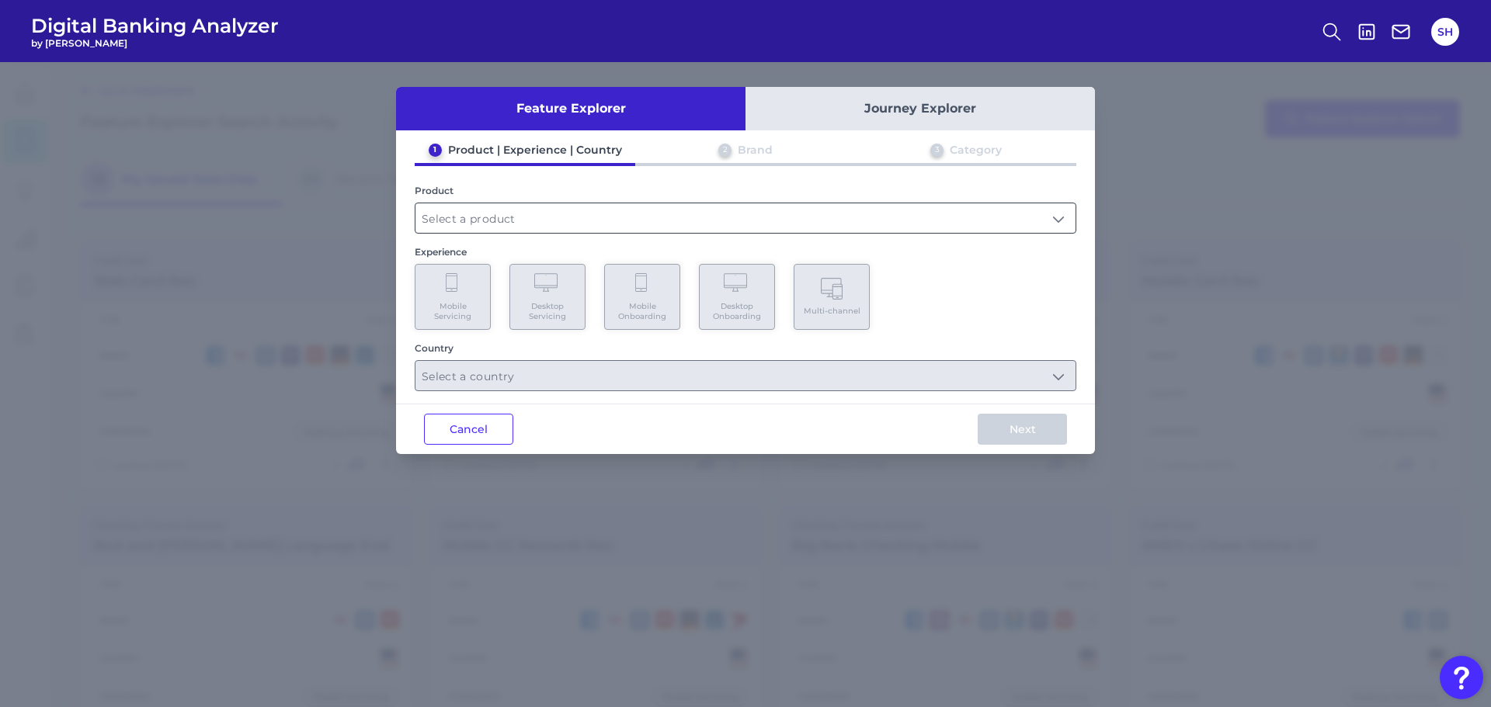
click at [979, 214] on input "text" at bounding box center [745, 218] width 660 height 30
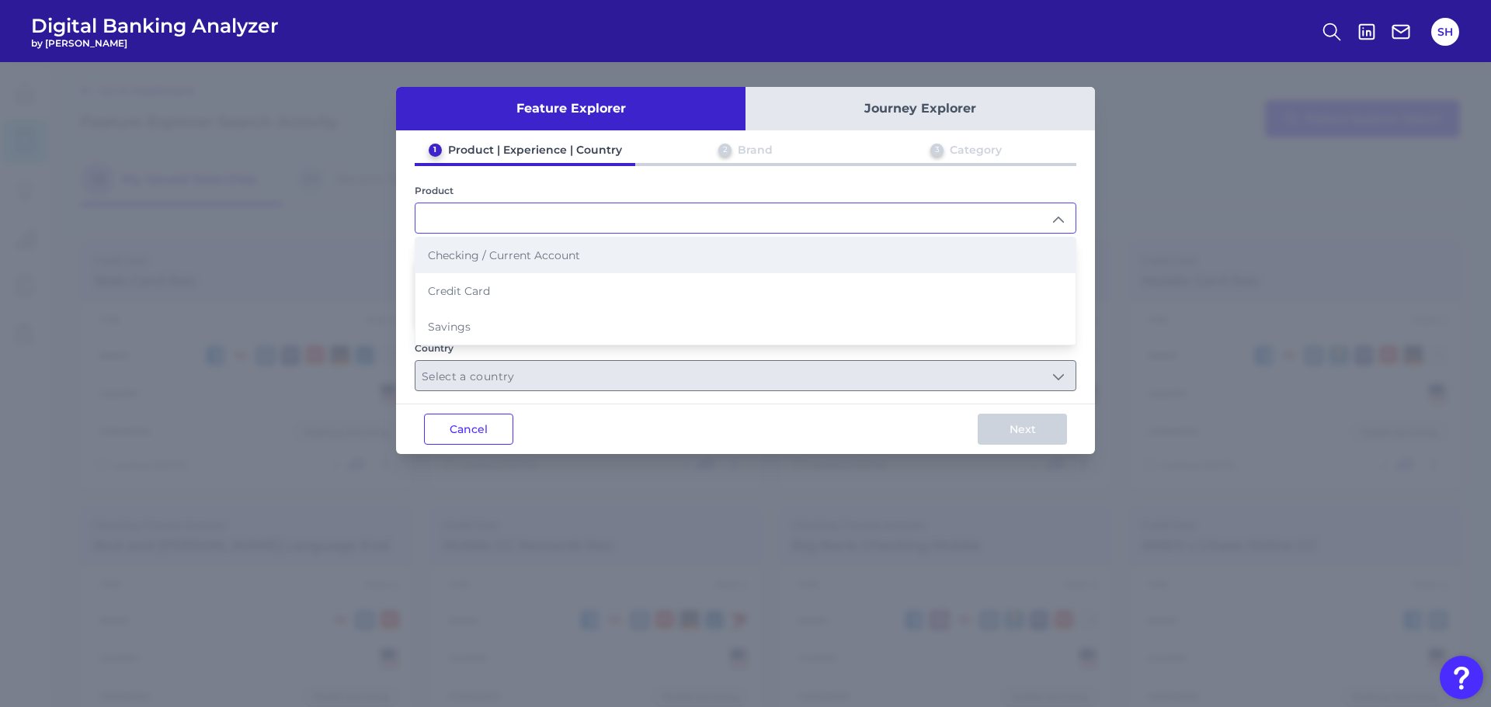
click at [566, 251] on span "Checking / Current Account" at bounding box center [504, 255] width 152 height 14
type input "Checking / Current Account"
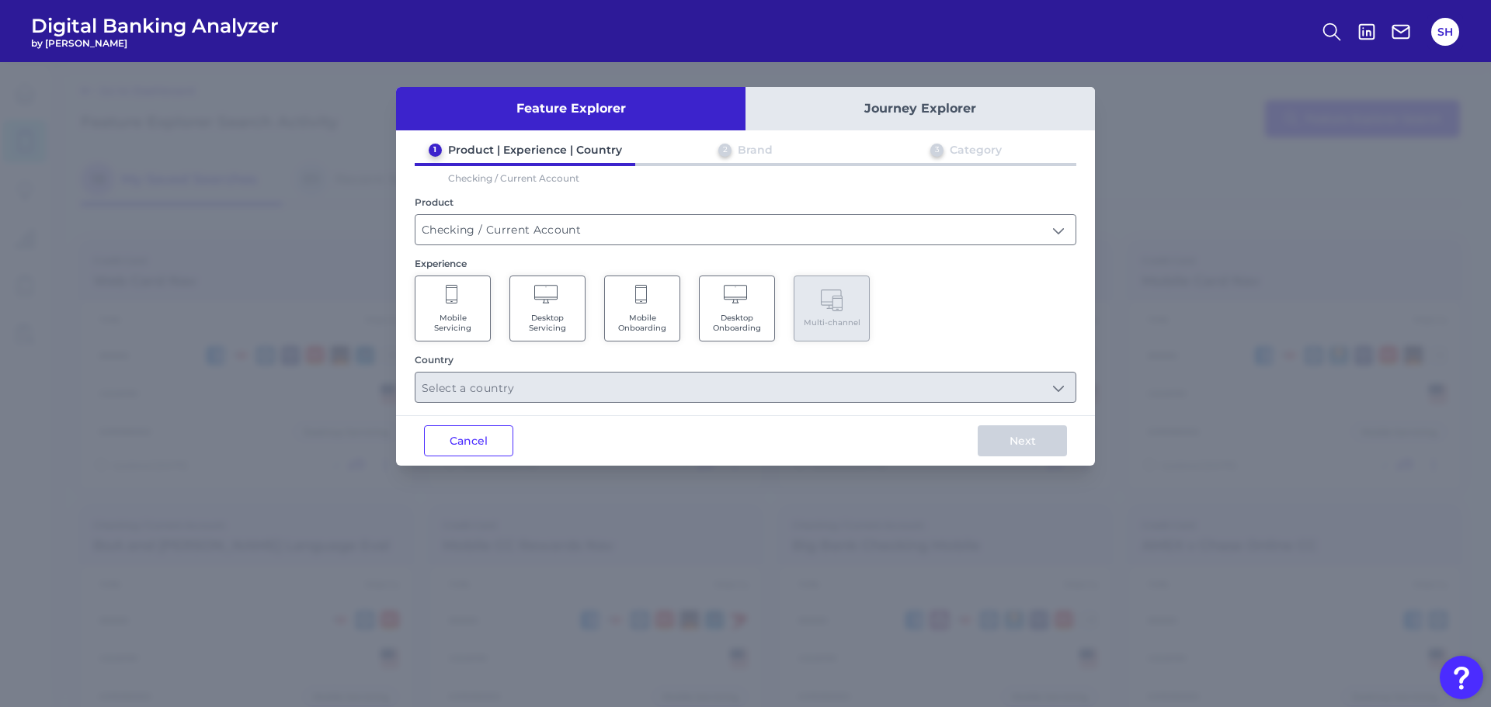
click at [726, 301] on icon at bounding box center [737, 296] width 27 height 22
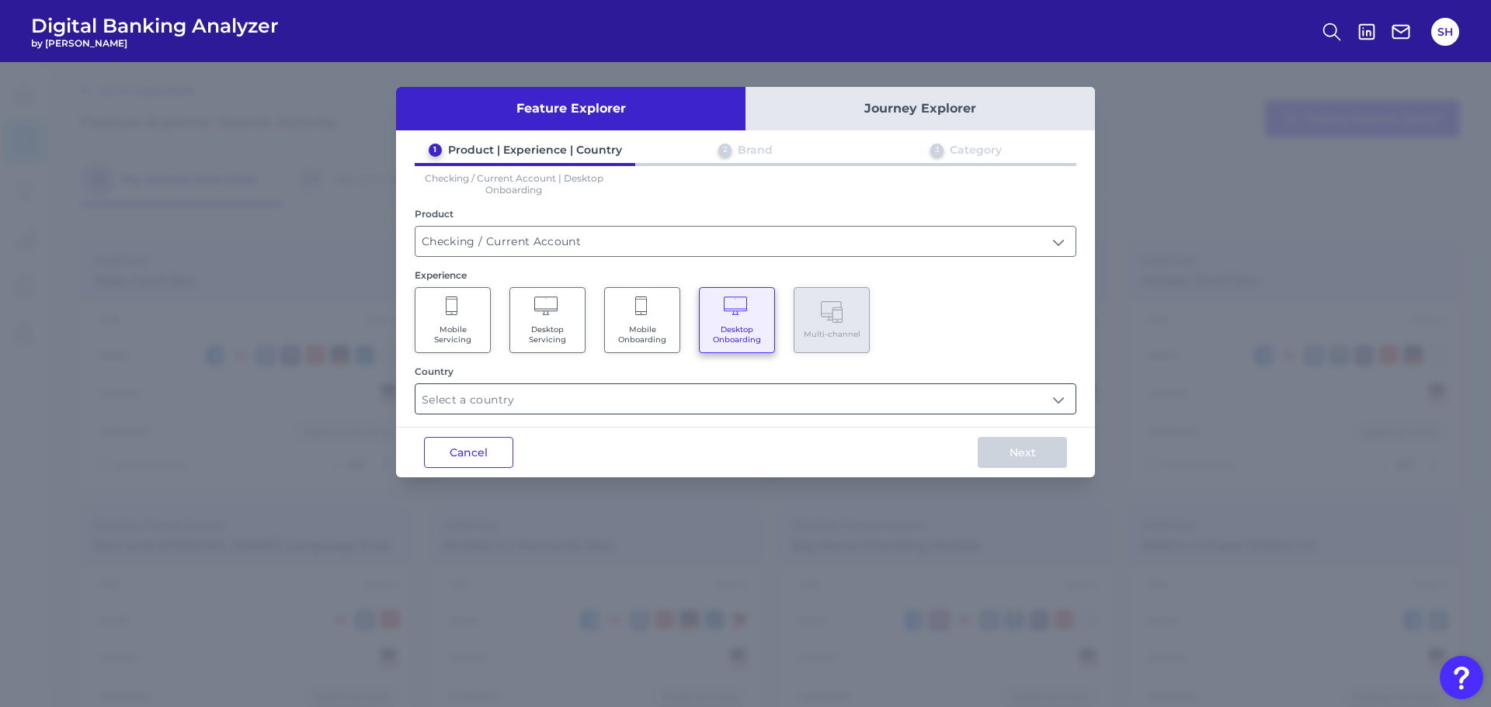
click at [704, 400] on input "text" at bounding box center [745, 399] width 660 height 30
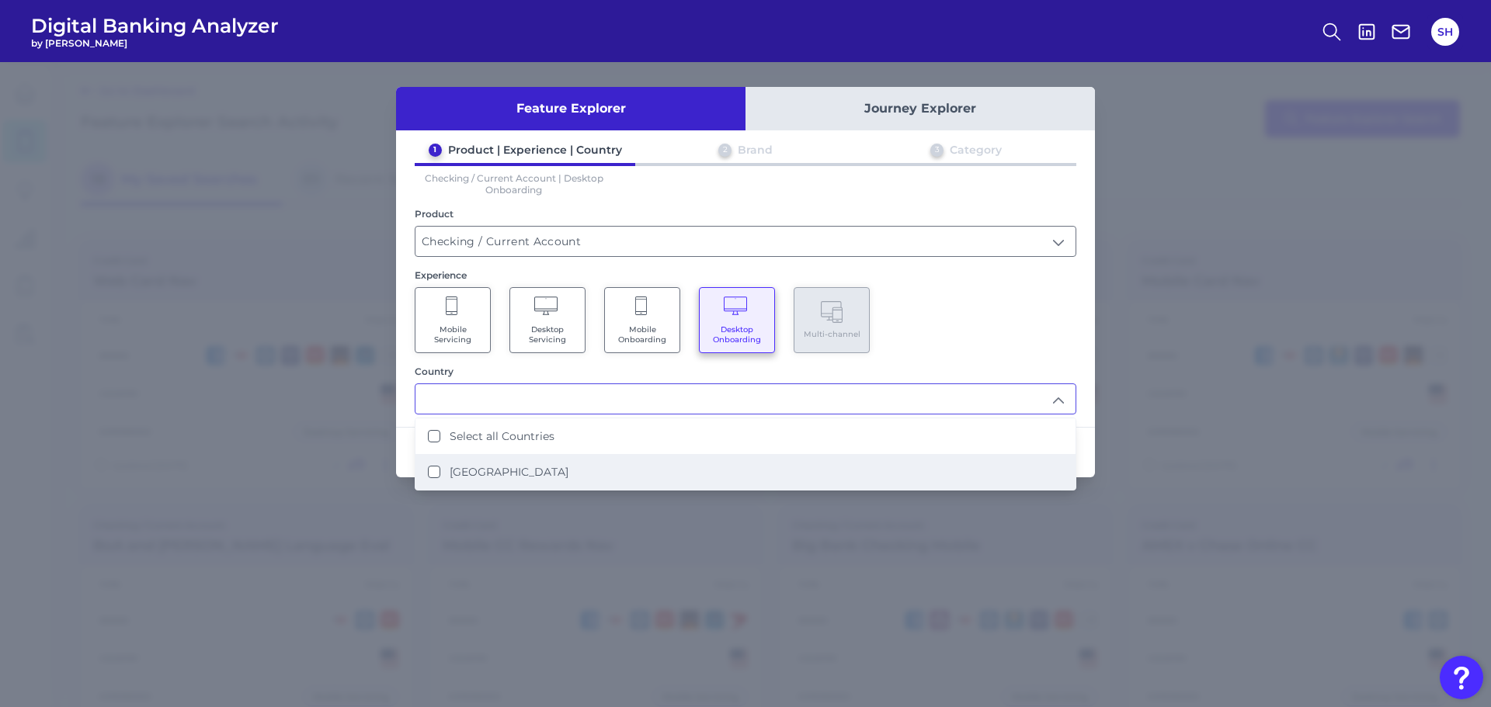
click at [489, 477] on label "[GEOGRAPHIC_DATA]" at bounding box center [509, 472] width 119 height 14
type input "Select all Countries"
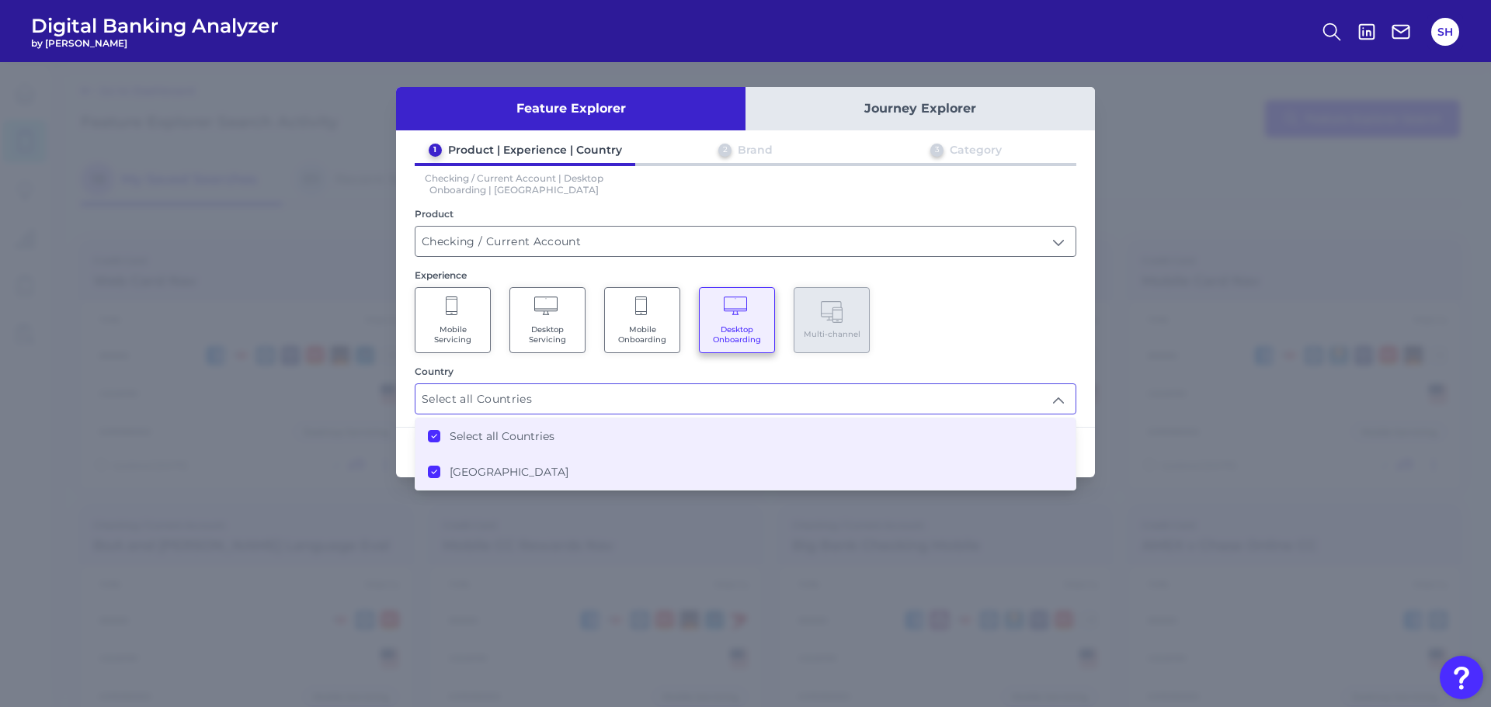
scroll to position [1, 0]
click at [1014, 342] on div "Mobile Servicing Desktop Servicing Mobile Onboarding Desktop Onboarding Multi-c…" at bounding box center [746, 320] width 662 height 66
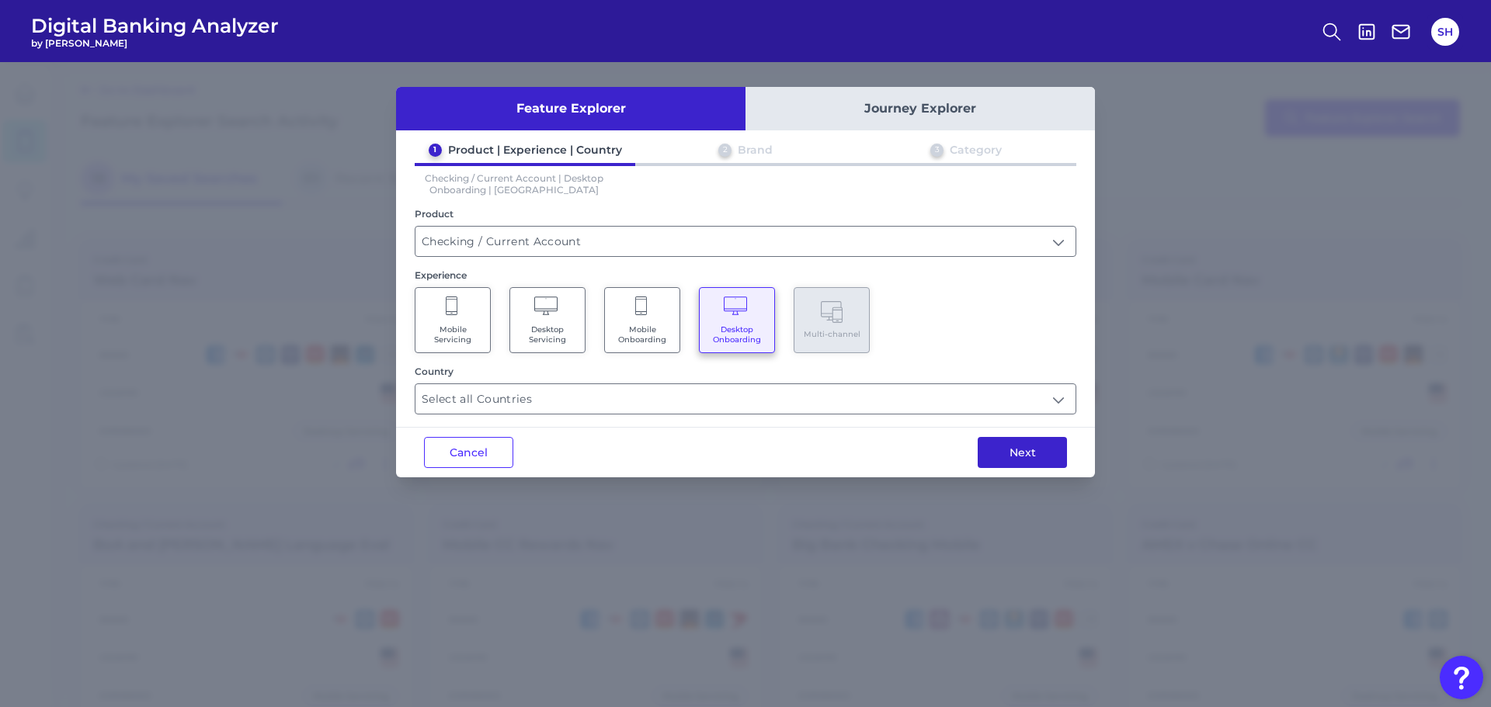
click at [1022, 447] on button "Next" at bounding box center [1022, 452] width 89 height 31
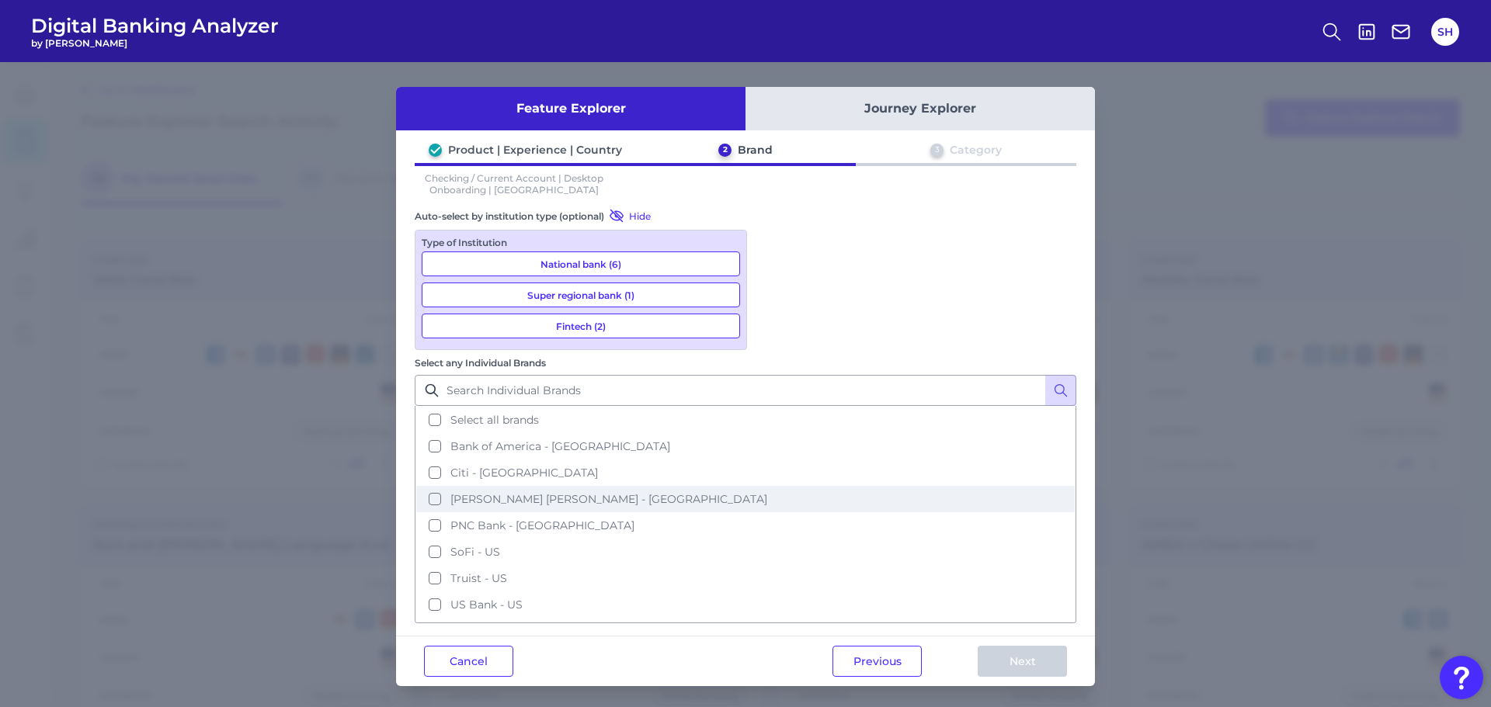
click at [767, 492] on span "[PERSON_NAME] [PERSON_NAME] - [GEOGRAPHIC_DATA]" at bounding box center [608, 499] width 317 height 14
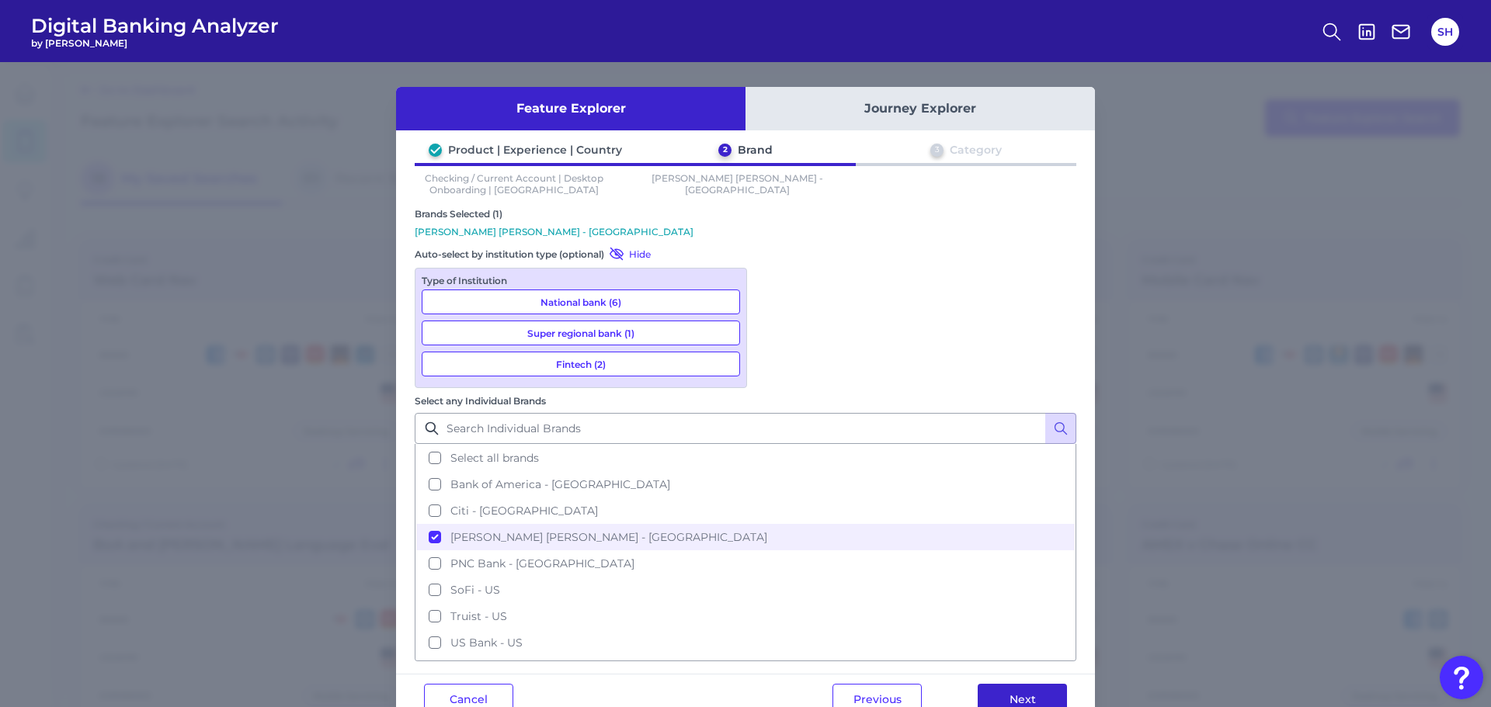
click at [1050, 684] on button "Next" at bounding box center [1022, 699] width 89 height 31
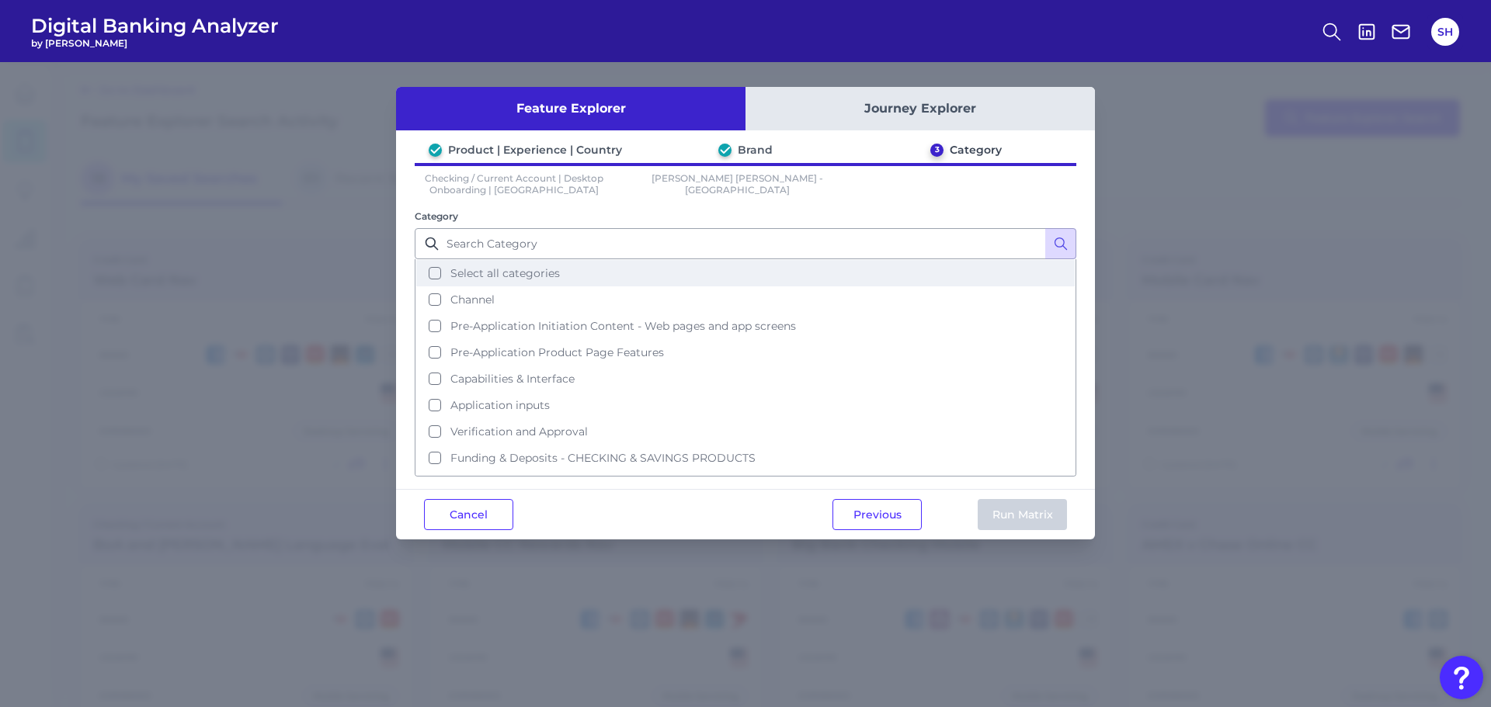
click at [539, 277] on span "Select all categories" at bounding box center [504, 273] width 109 height 14
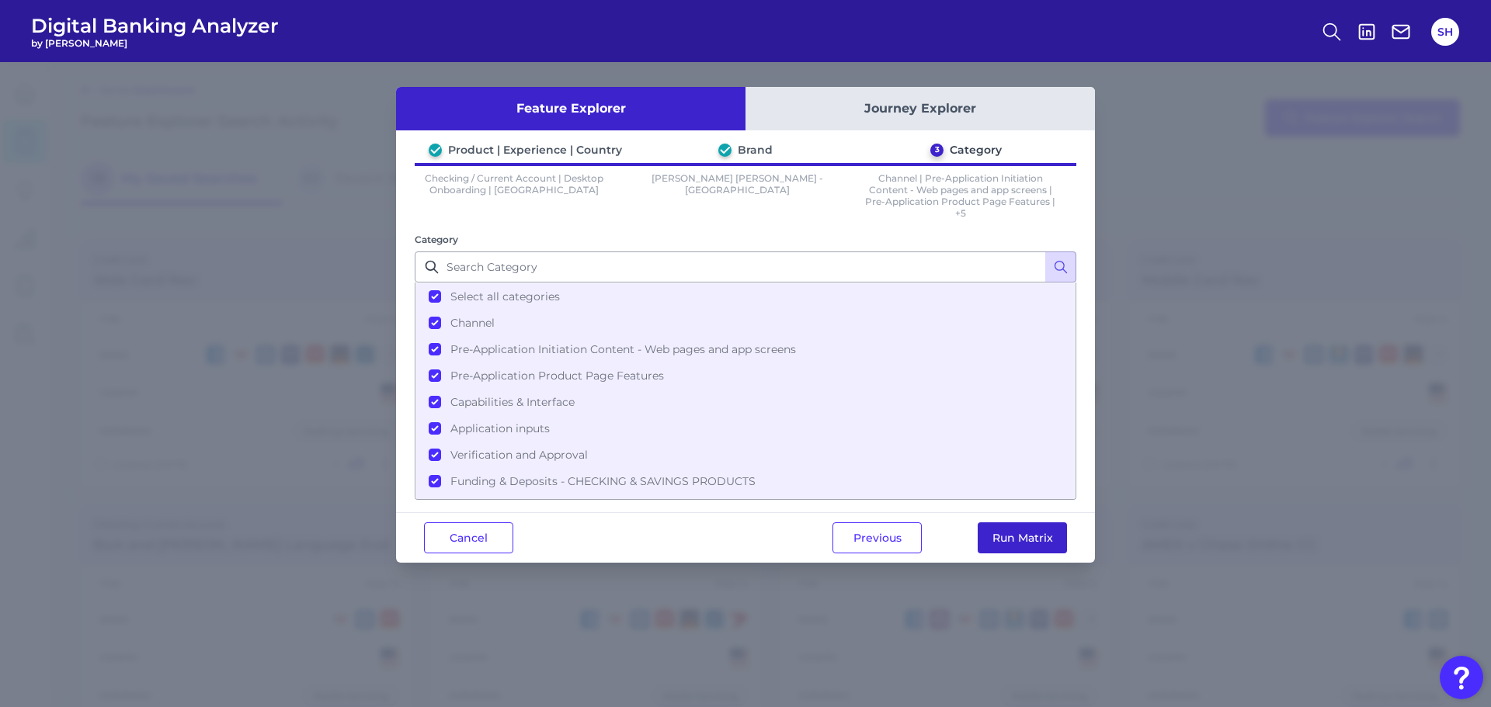
click at [1016, 530] on button "Run Matrix" at bounding box center [1022, 538] width 89 height 31
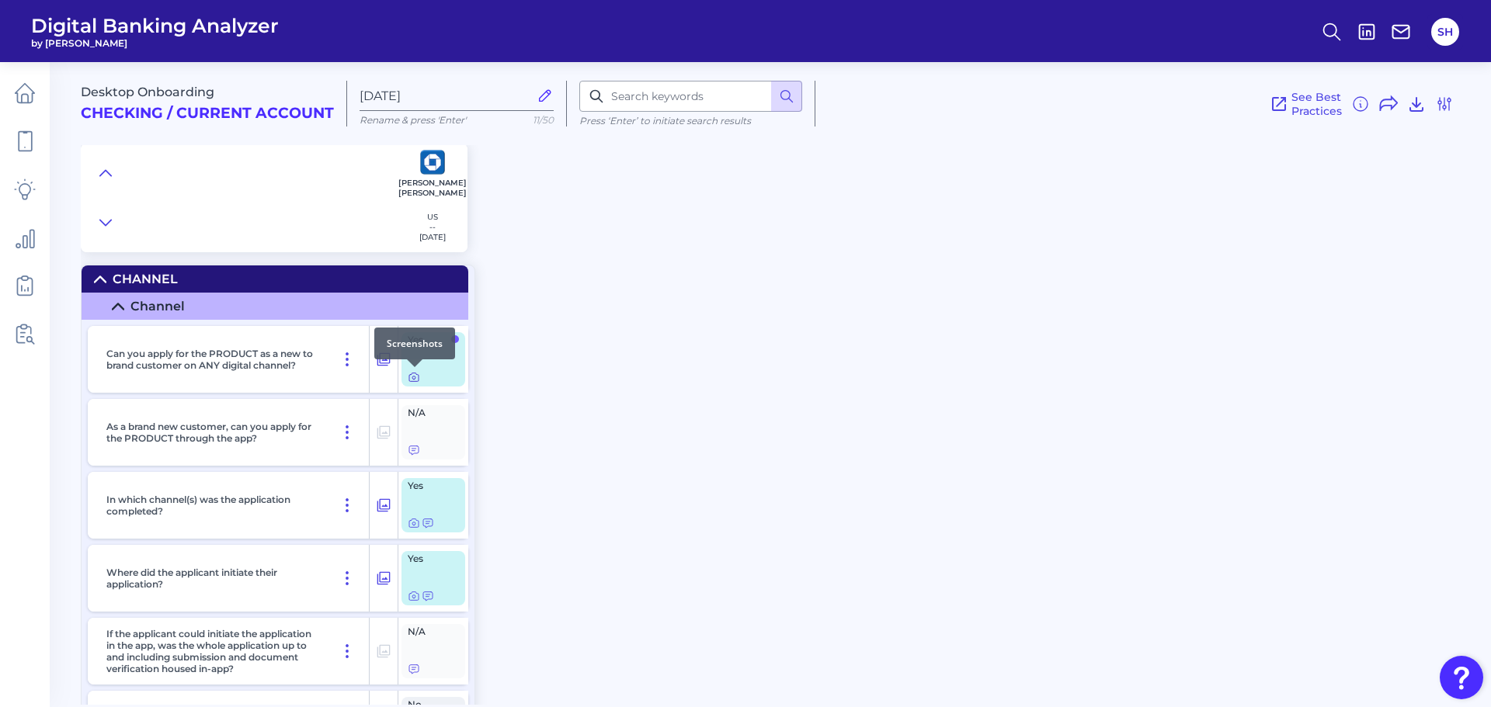
click at [417, 379] on icon at bounding box center [414, 377] width 12 height 12
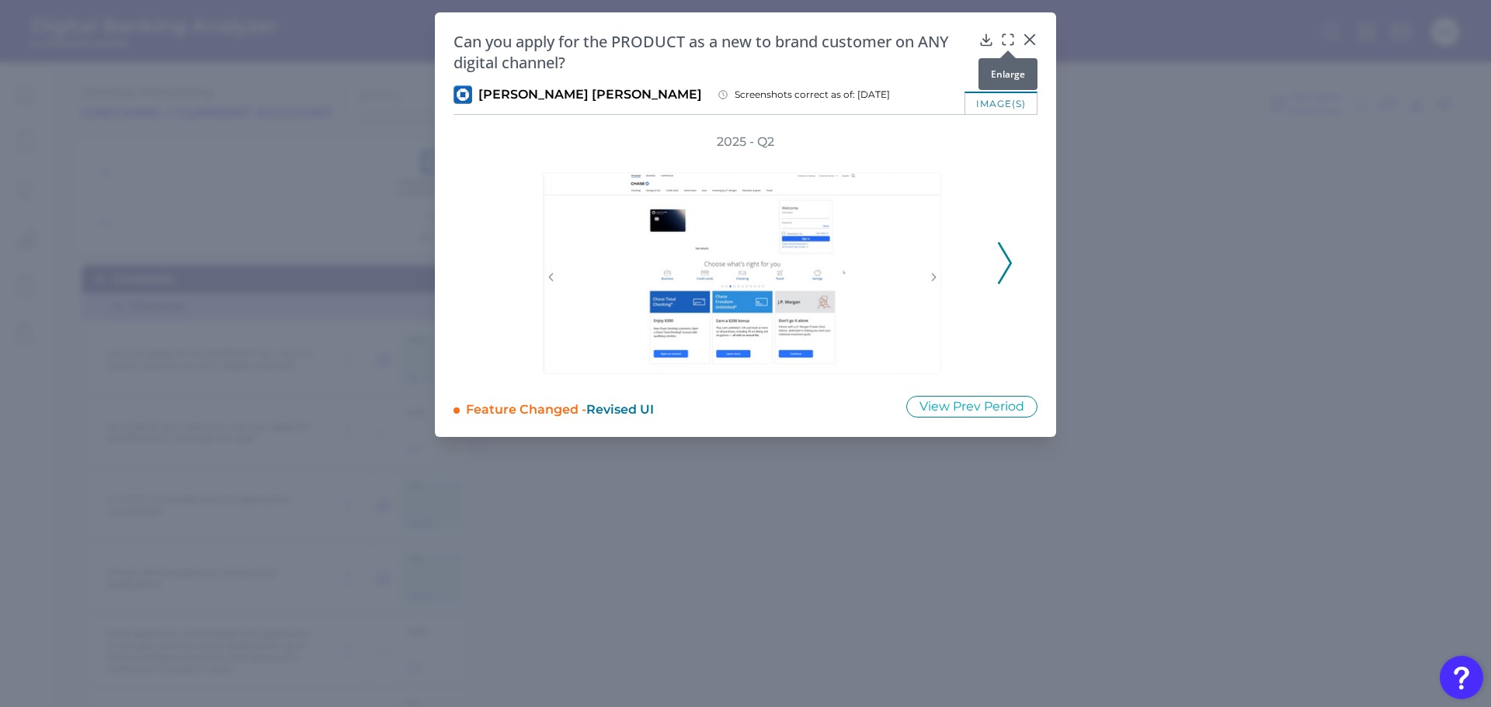
click at [1013, 38] on icon at bounding box center [1008, 40] width 16 height 16
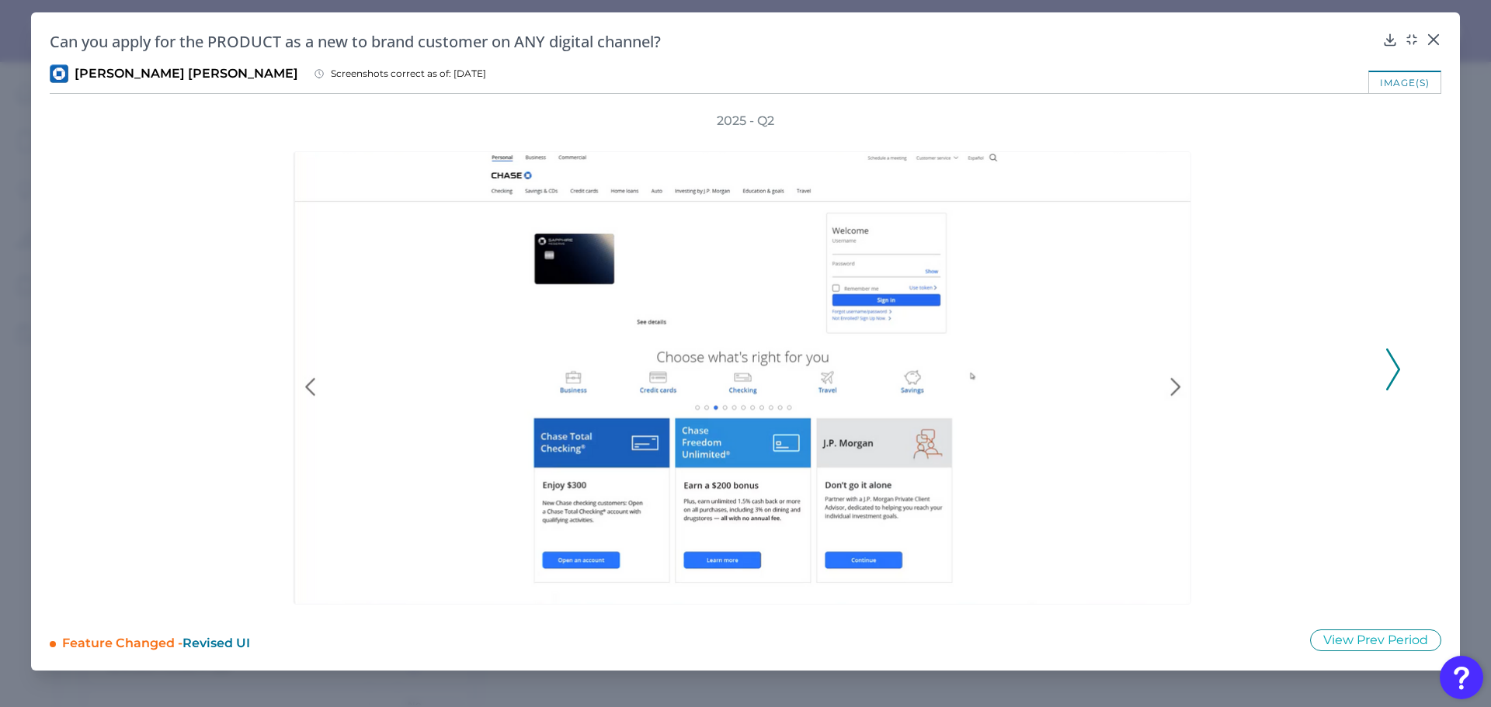
click at [1397, 374] on polyline at bounding box center [1393, 370] width 12 height 40
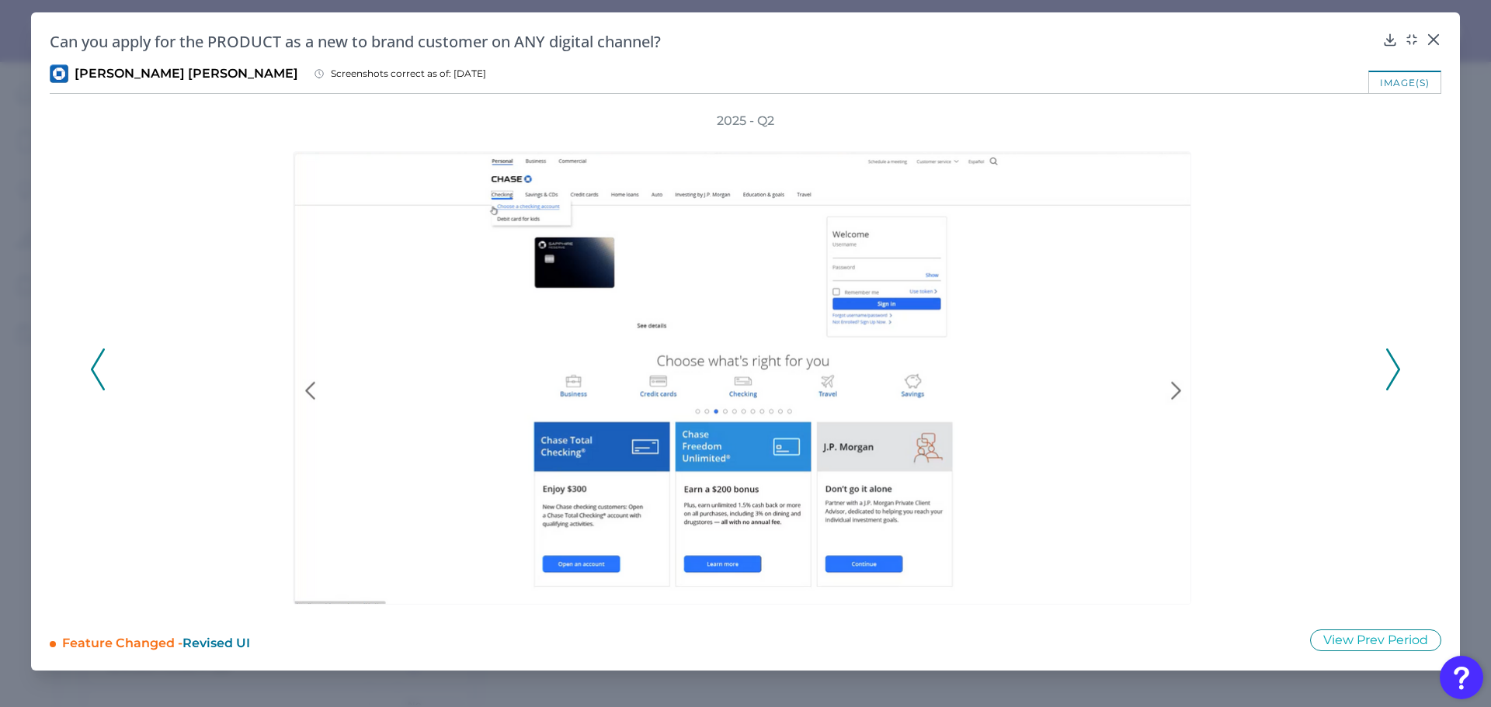
click at [1397, 374] on polyline at bounding box center [1393, 370] width 12 height 40
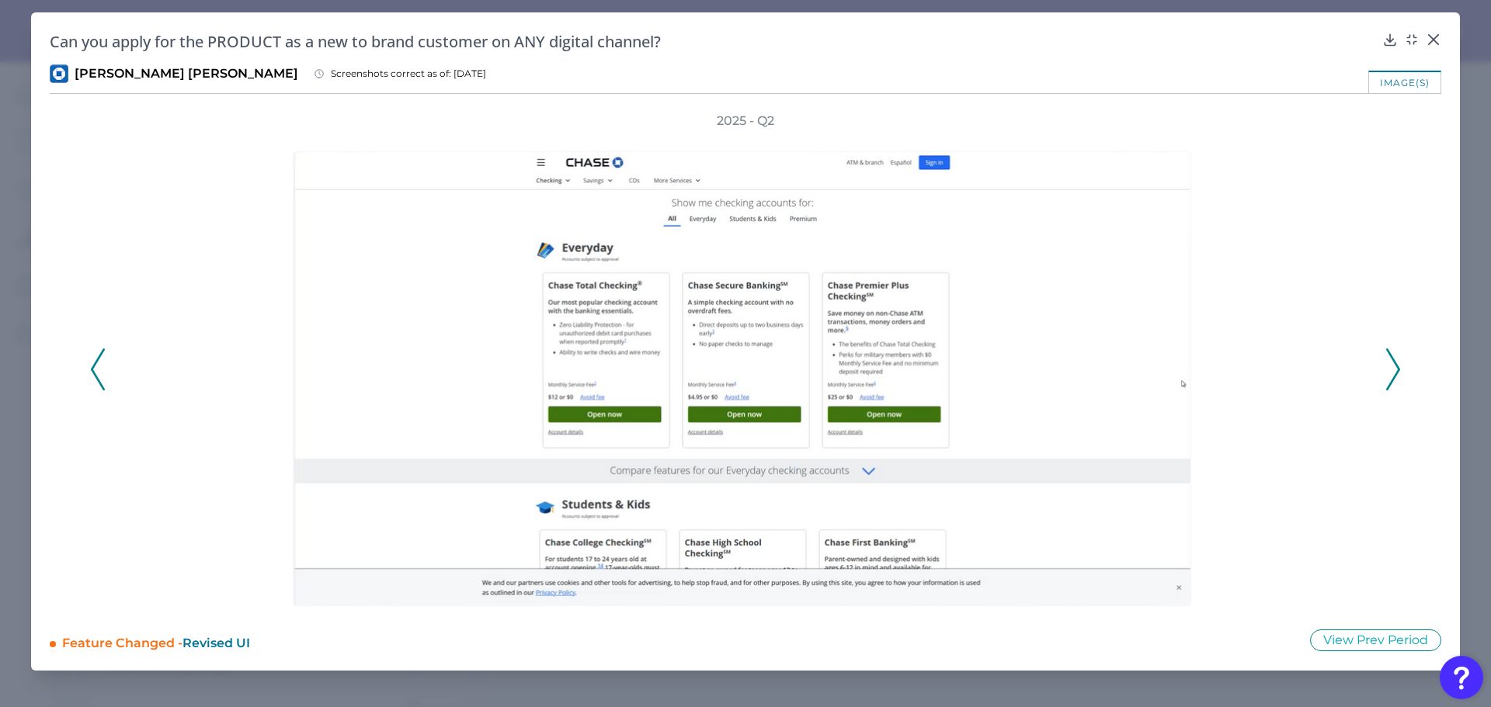
click at [1397, 374] on polyline at bounding box center [1393, 370] width 12 height 40
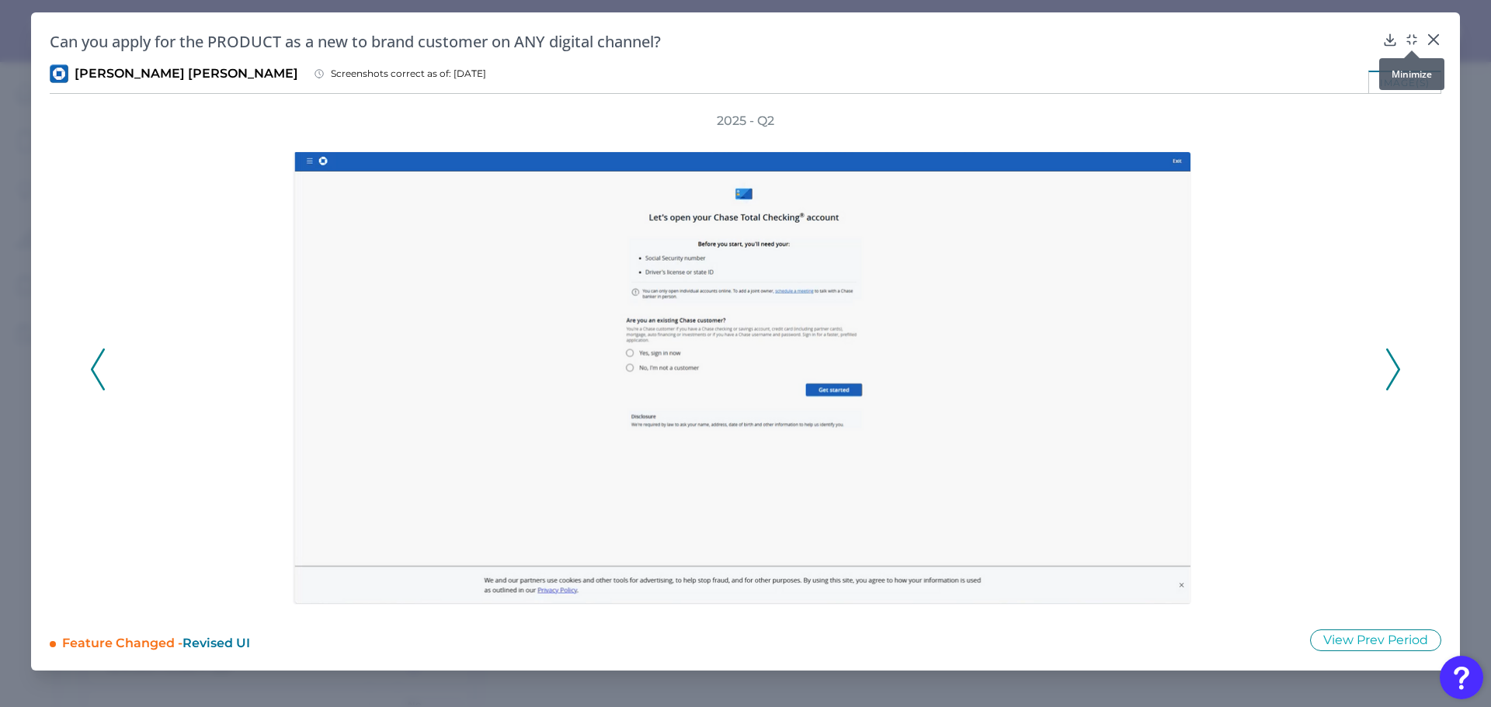
click at [1402, 38] on div at bounding box center [1400, 39] width 37 height 16
click at [1387, 372] on icon at bounding box center [1393, 370] width 14 height 42
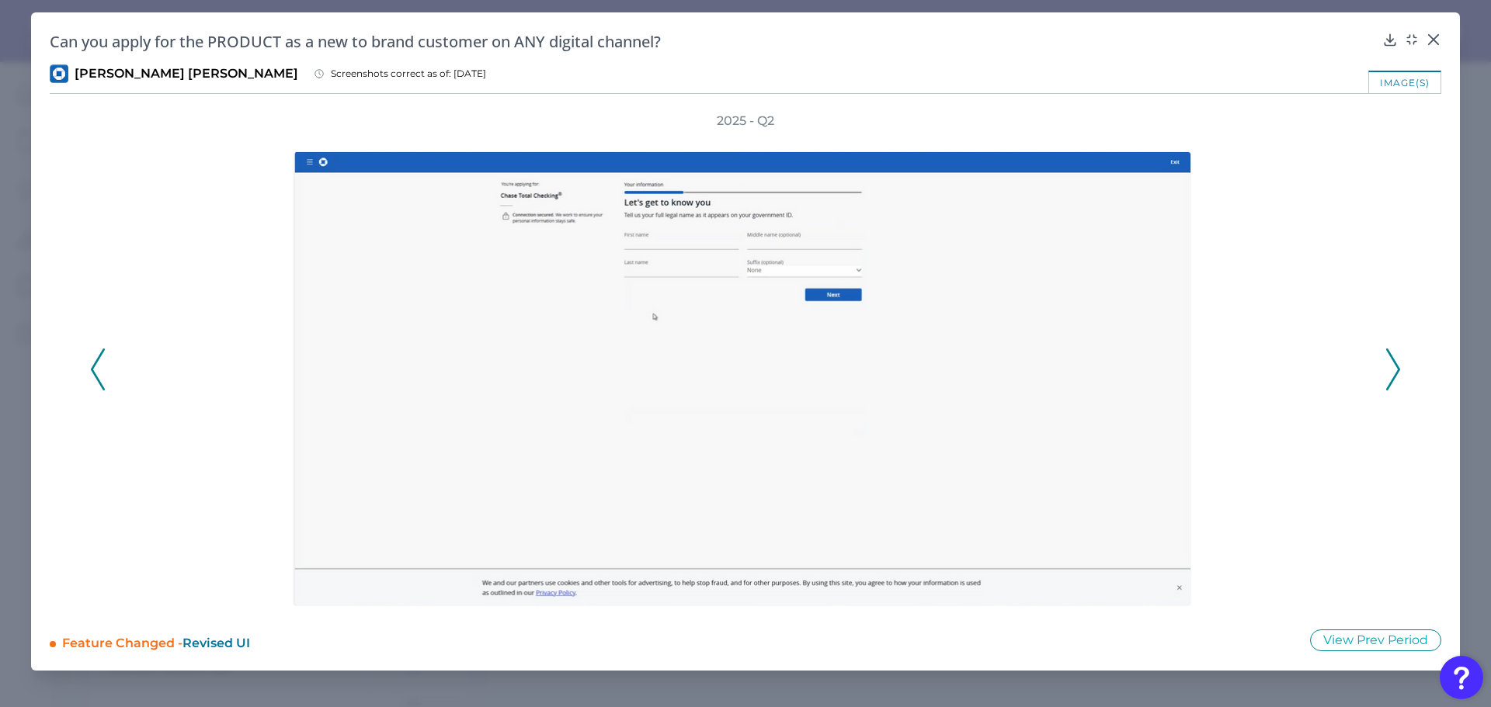
click at [1387, 372] on icon at bounding box center [1393, 370] width 14 height 42
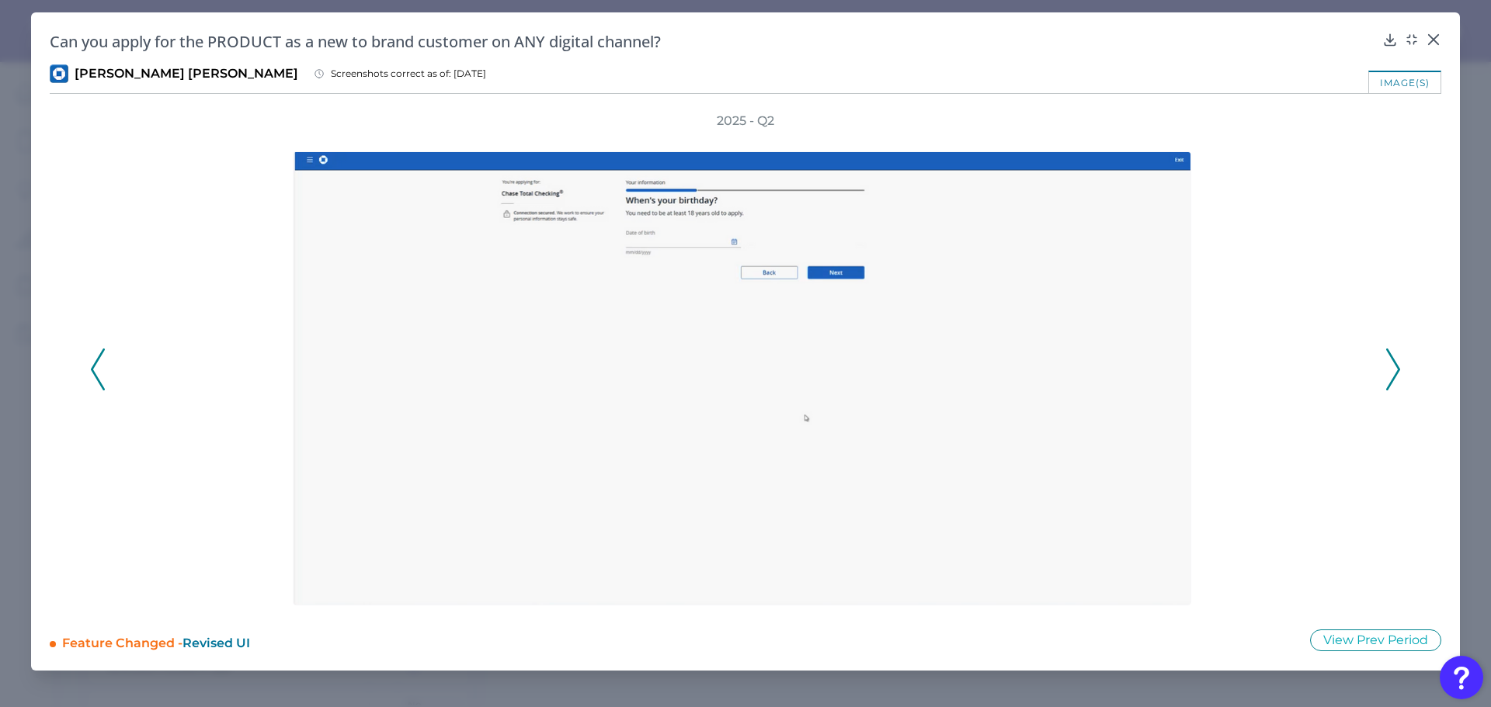
click at [1387, 372] on icon at bounding box center [1393, 370] width 14 height 42
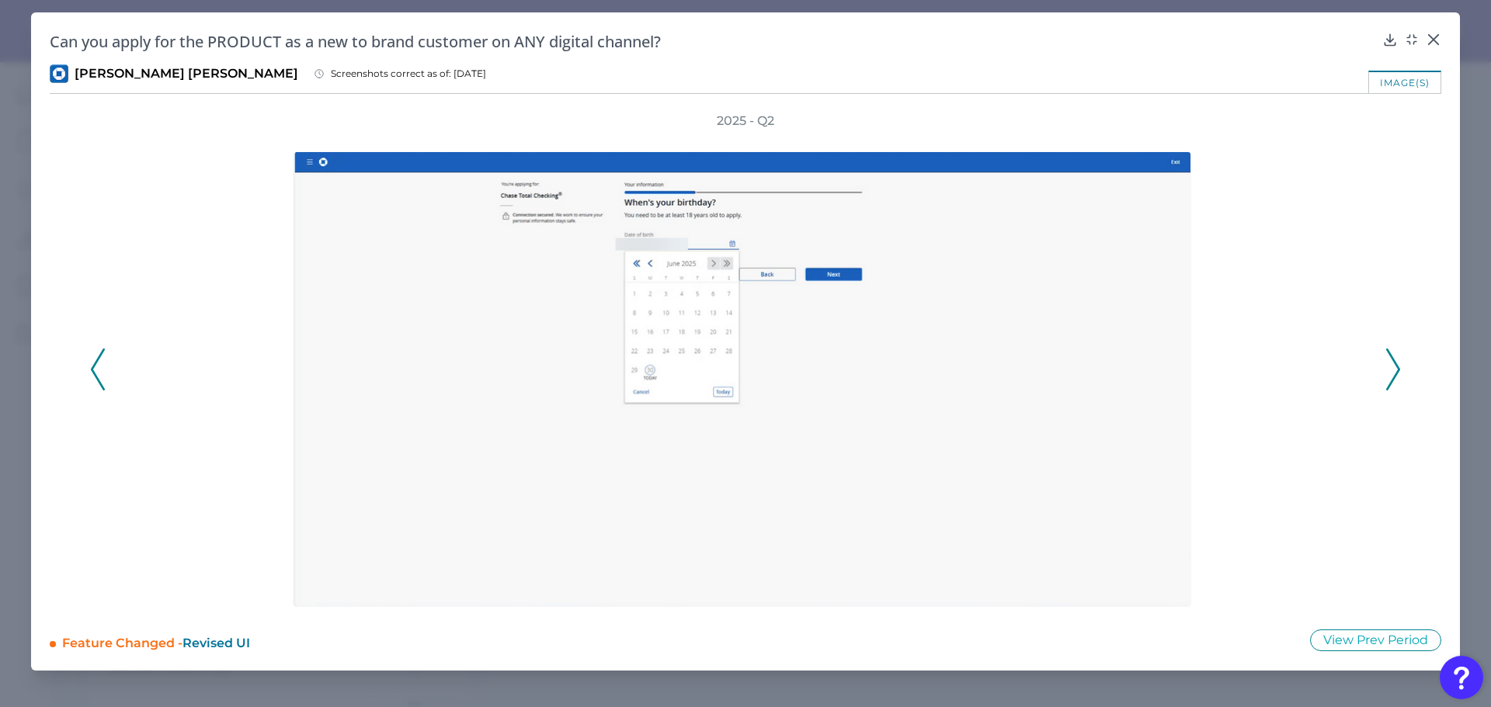
click at [1387, 372] on icon at bounding box center [1393, 370] width 14 height 42
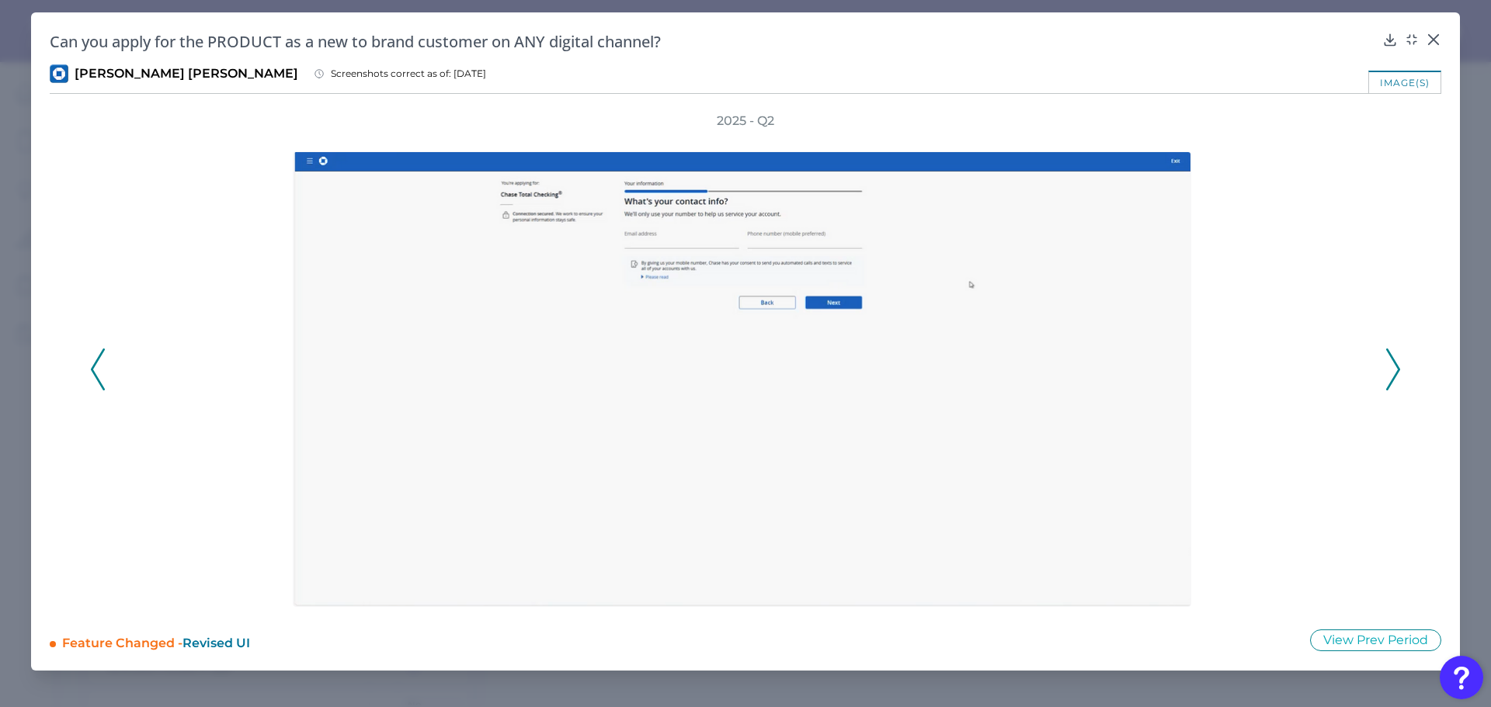
click at [1387, 372] on icon at bounding box center [1393, 370] width 14 height 42
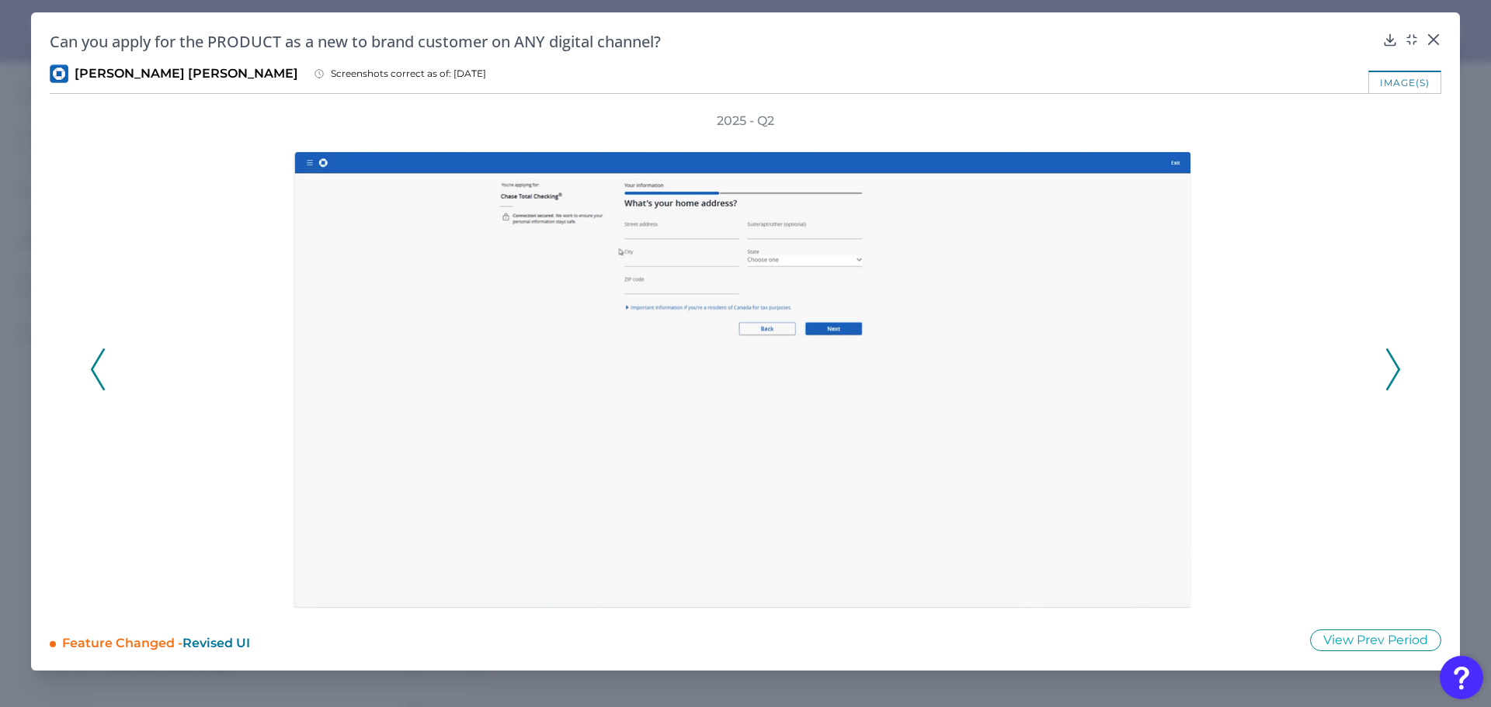
click at [1387, 372] on icon at bounding box center [1393, 370] width 14 height 42
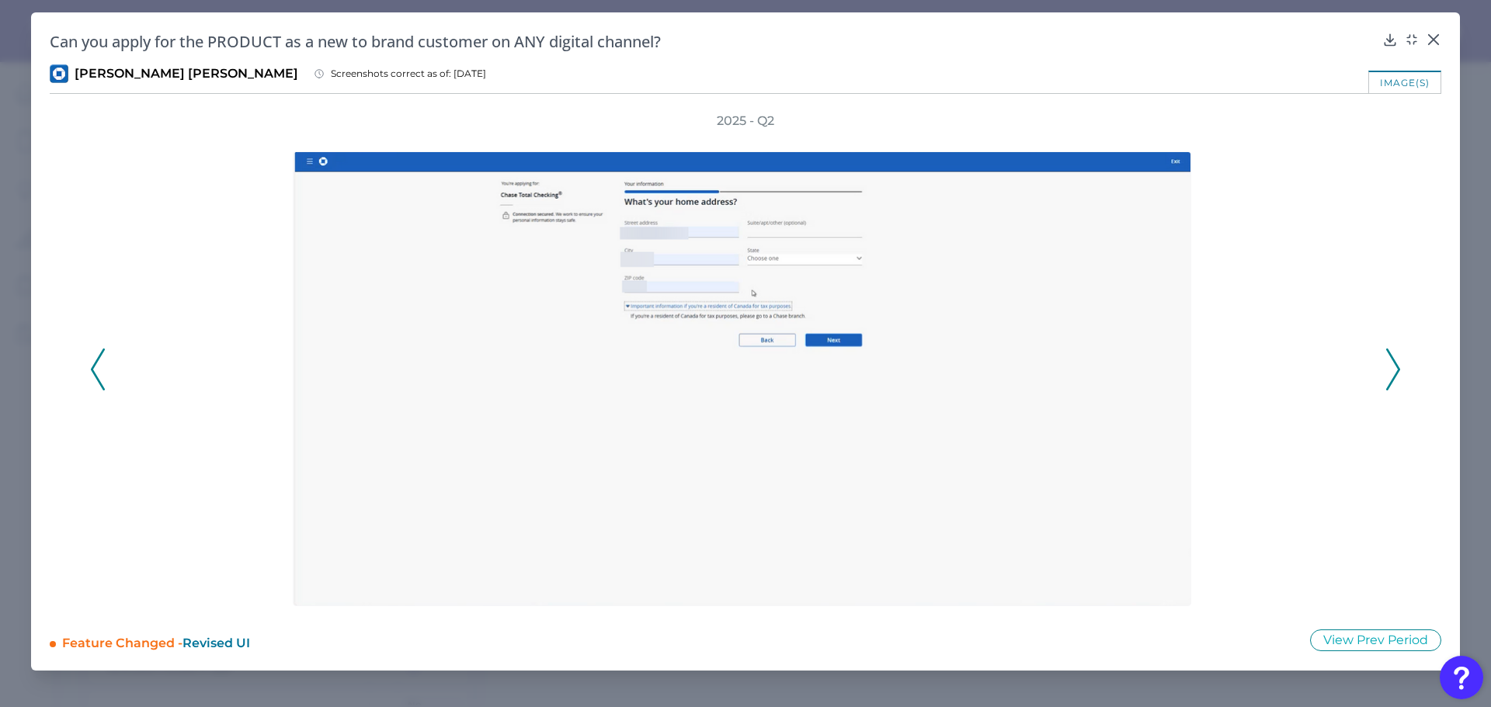
click at [1387, 372] on icon at bounding box center [1393, 370] width 14 height 42
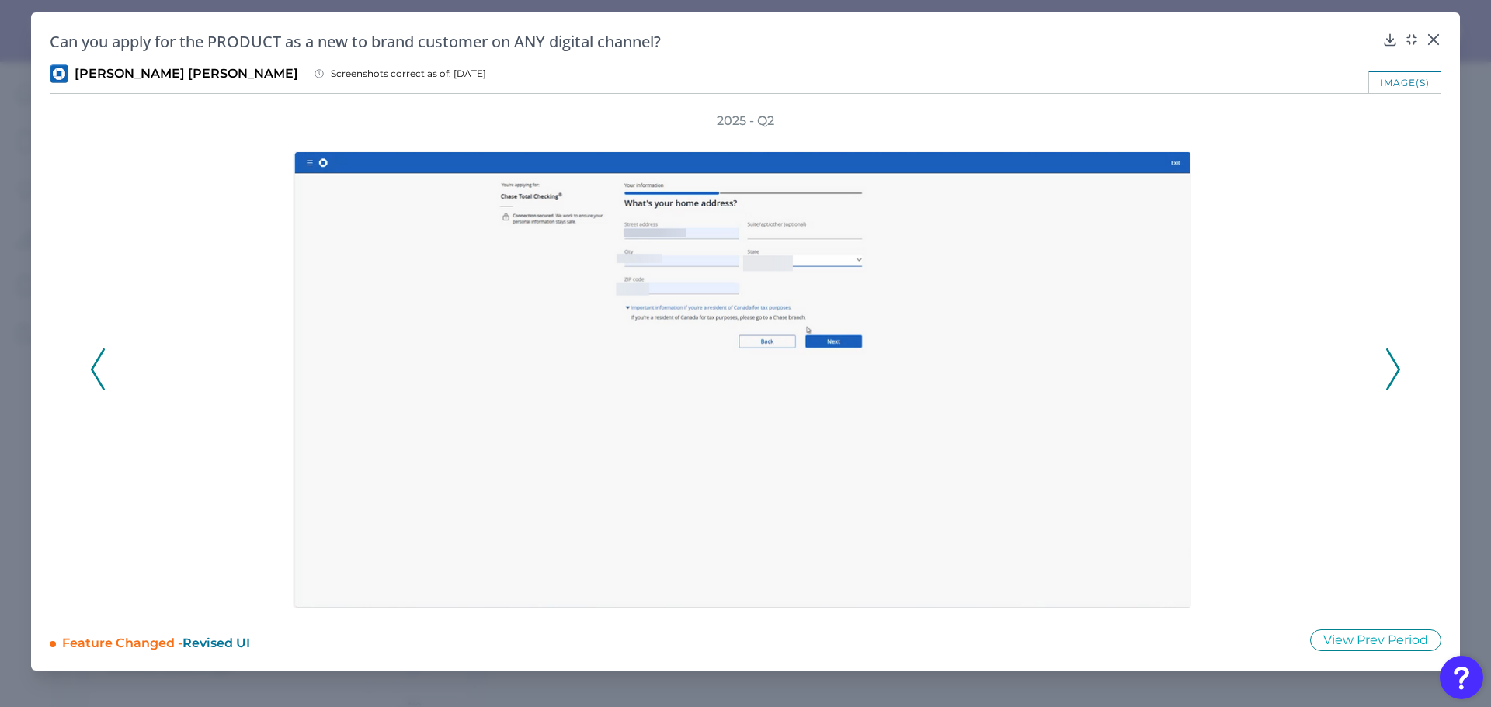
click at [1387, 372] on icon at bounding box center [1393, 370] width 14 height 42
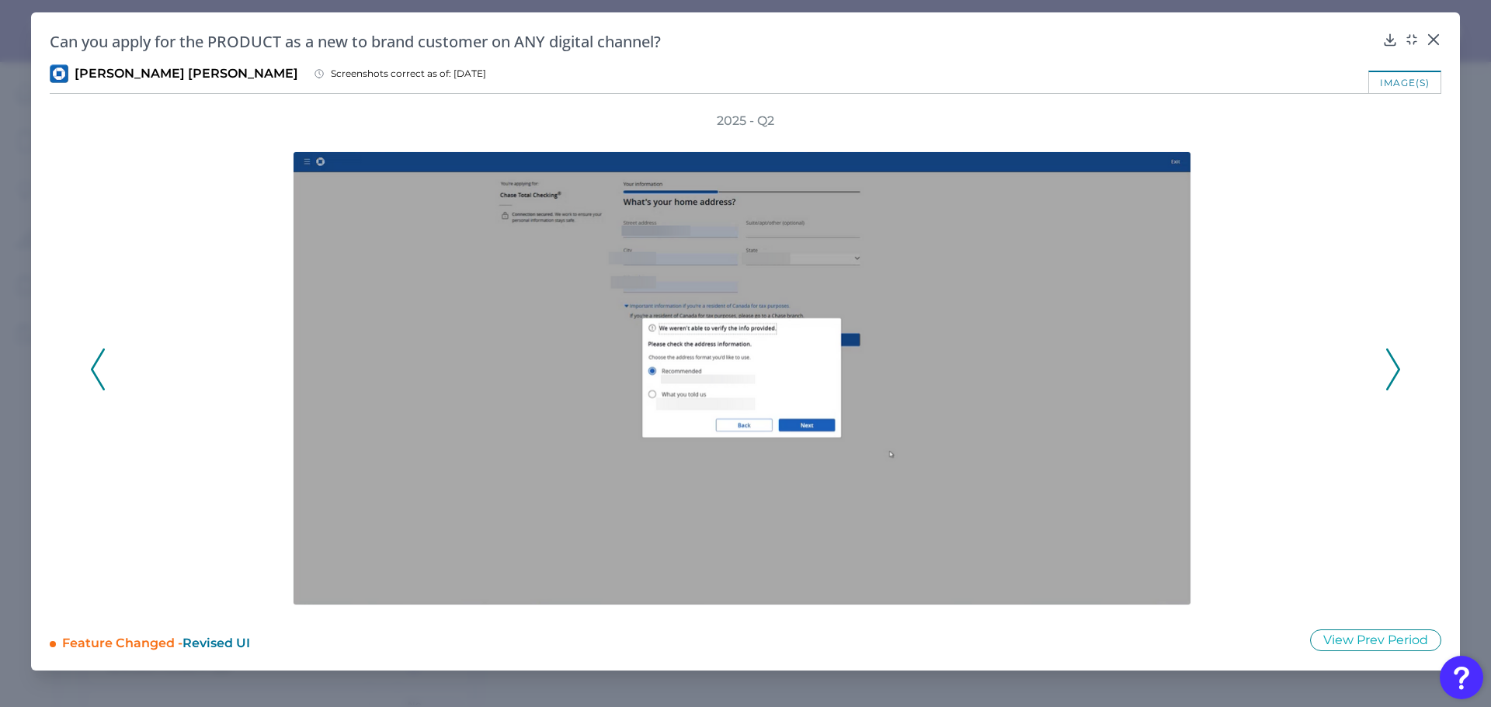
click at [1387, 372] on icon at bounding box center [1393, 370] width 14 height 42
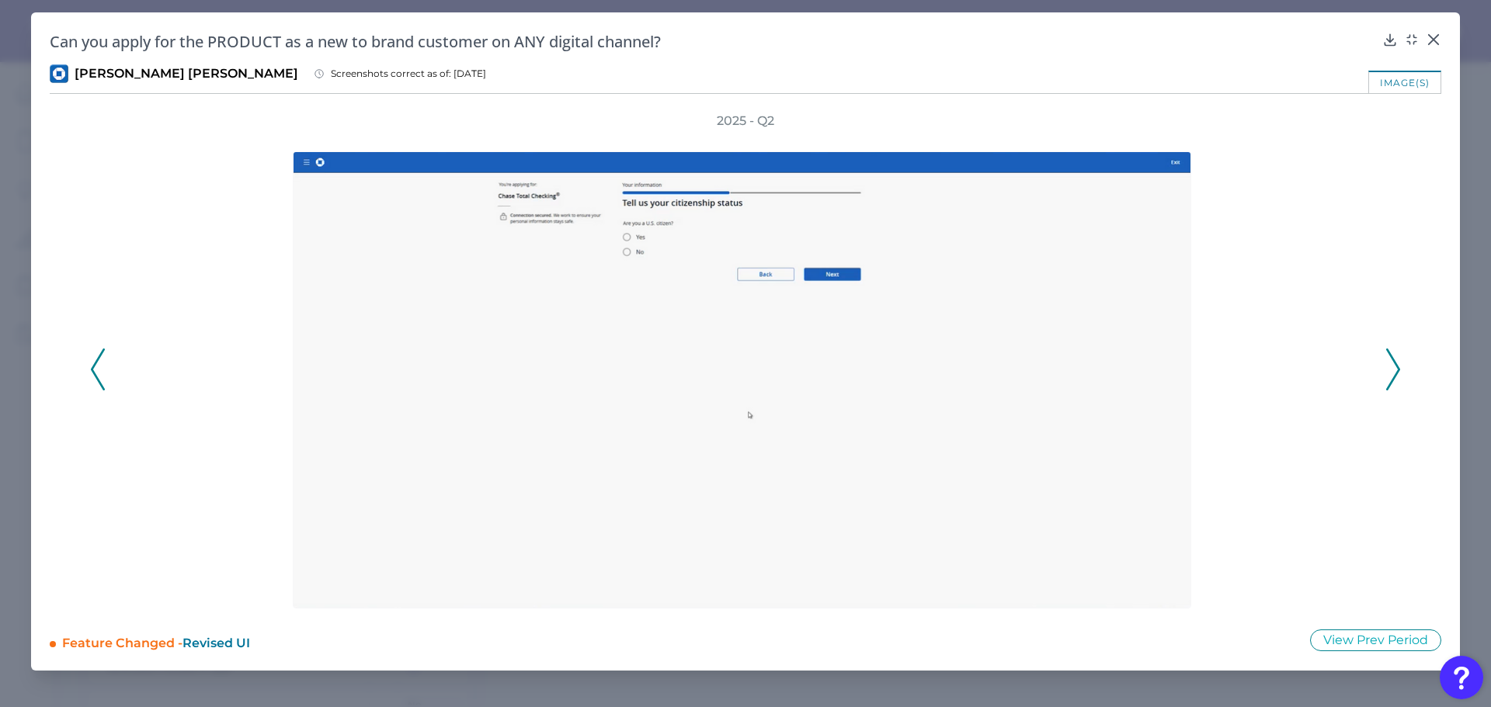
click at [1387, 372] on icon at bounding box center [1393, 370] width 14 height 42
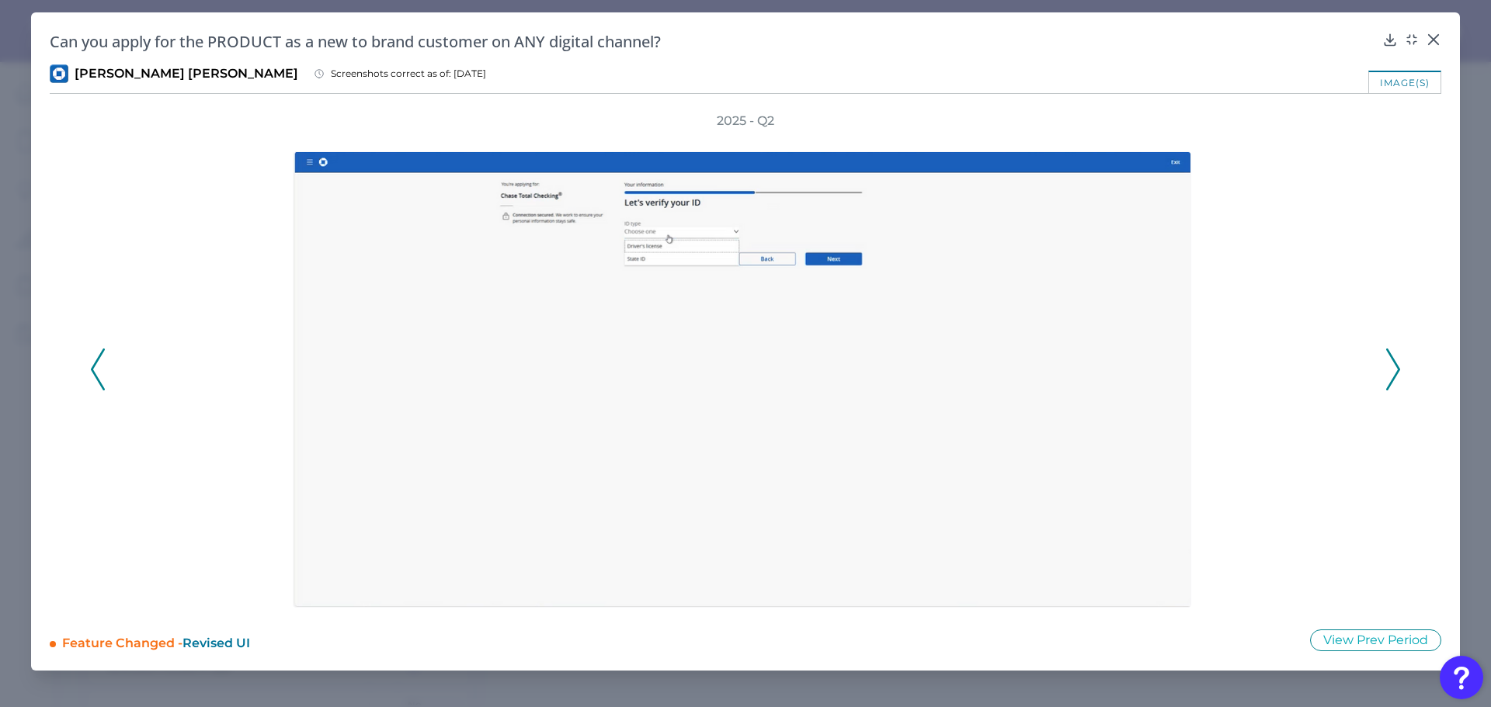
click at [1391, 365] on icon at bounding box center [1393, 370] width 14 height 42
click at [1390, 367] on icon at bounding box center [1393, 370] width 14 height 42
click at [1389, 367] on icon at bounding box center [1393, 370] width 14 height 42
click at [1392, 361] on icon at bounding box center [1393, 370] width 14 height 42
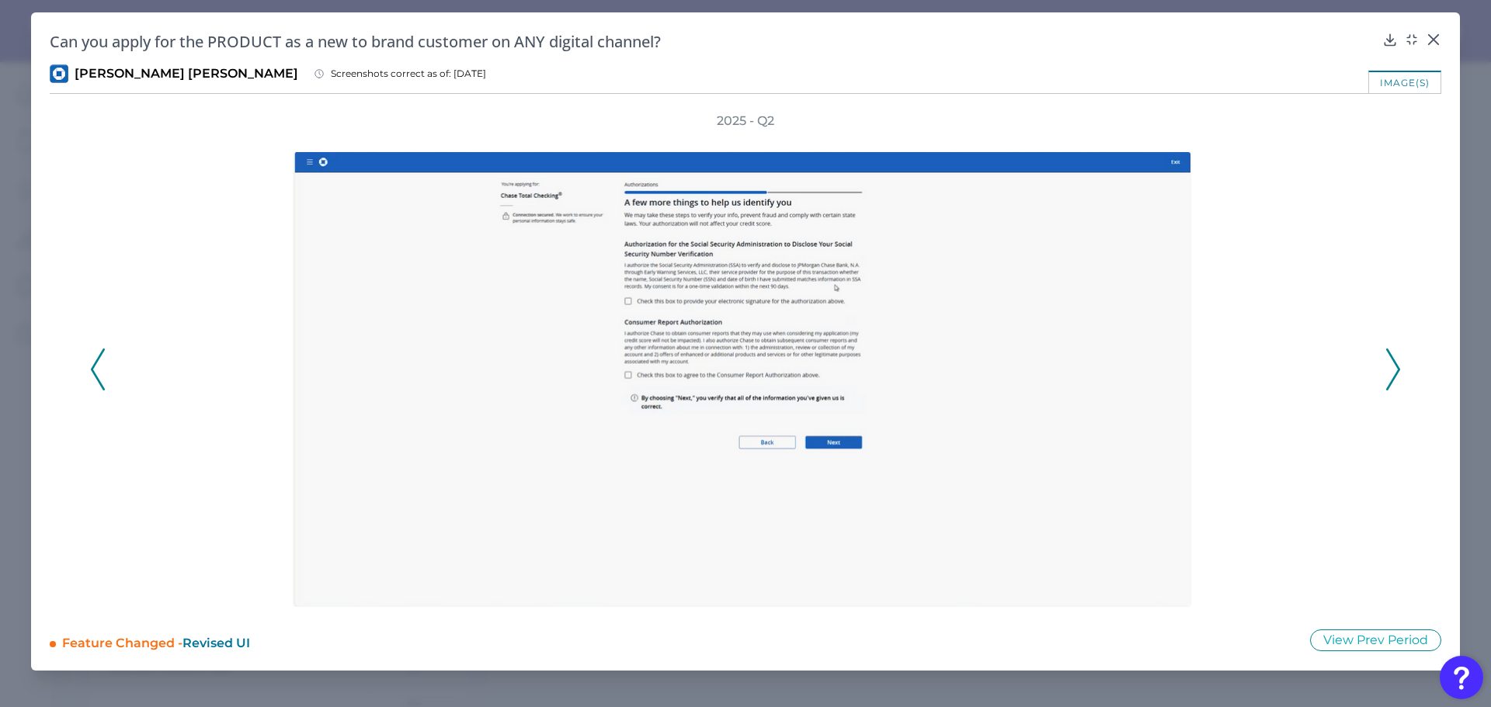
click at [1392, 361] on icon at bounding box center [1393, 370] width 14 height 42
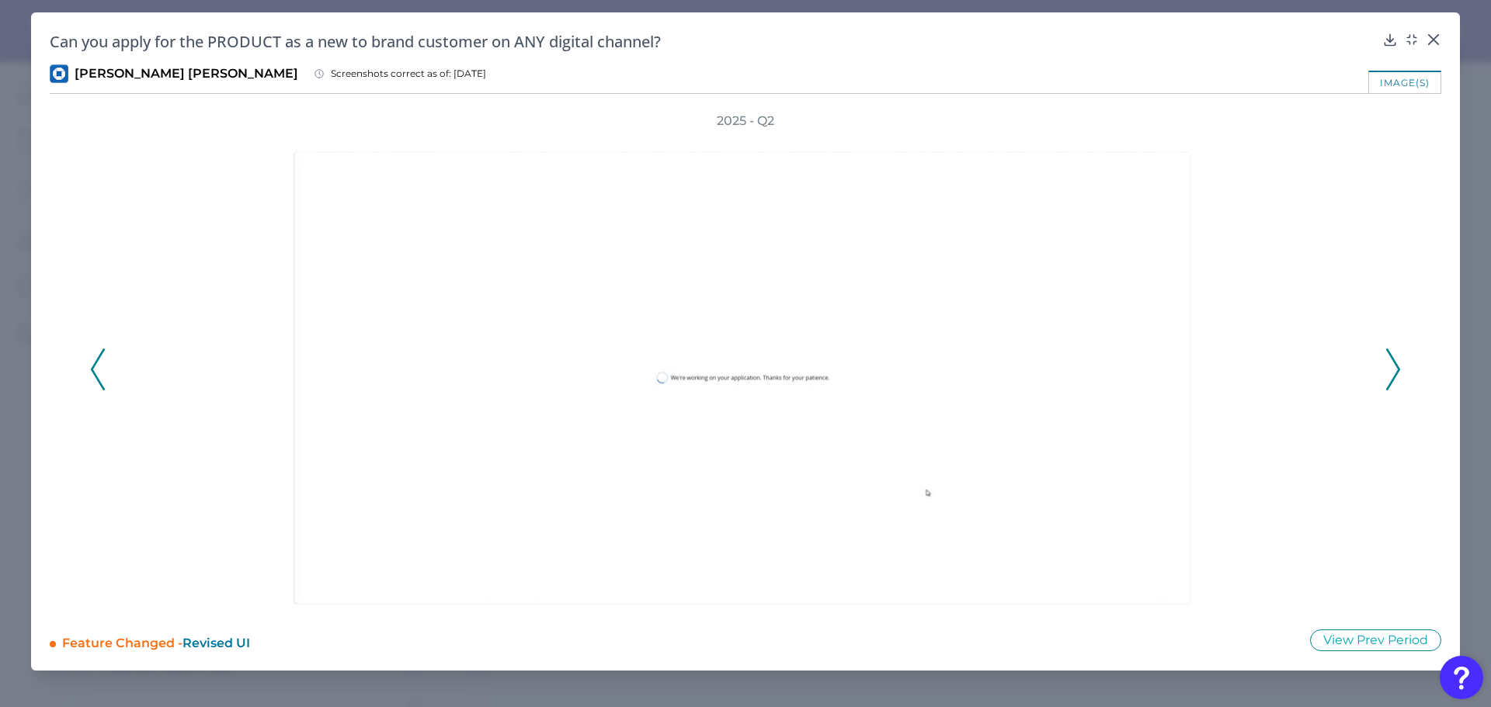
click at [1392, 361] on icon at bounding box center [1393, 370] width 14 height 42
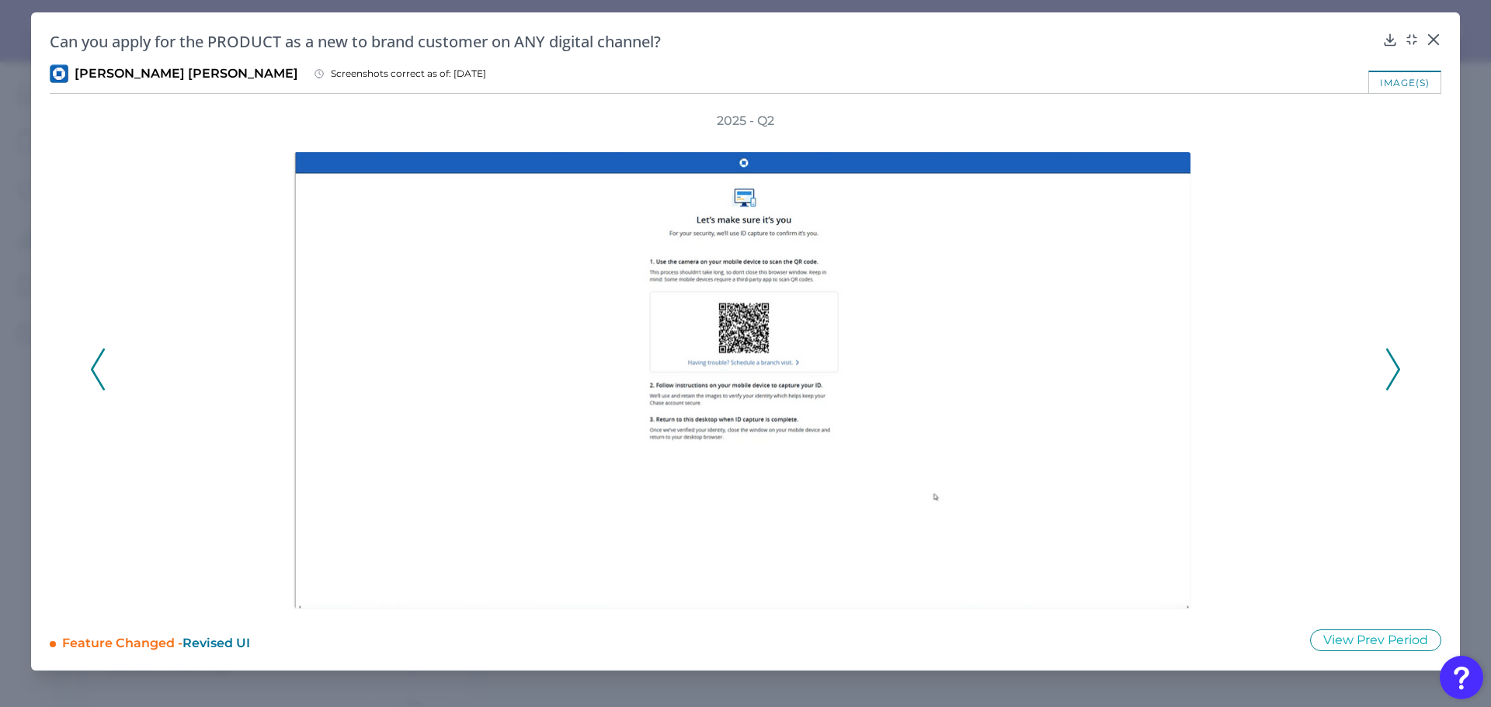
click at [1392, 361] on icon at bounding box center [1393, 370] width 14 height 42
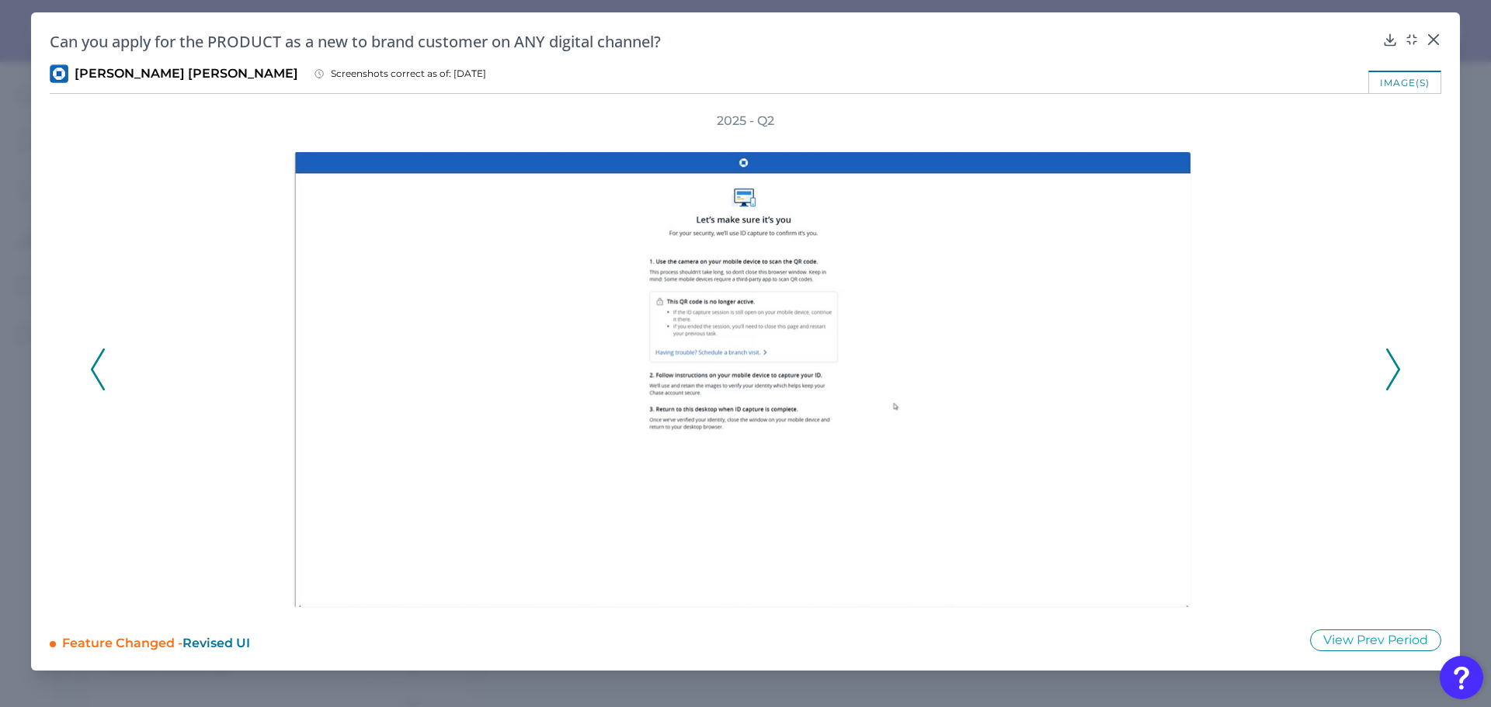
click at [1392, 361] on icon at bounding box center [1393, 370] width 14 height 42
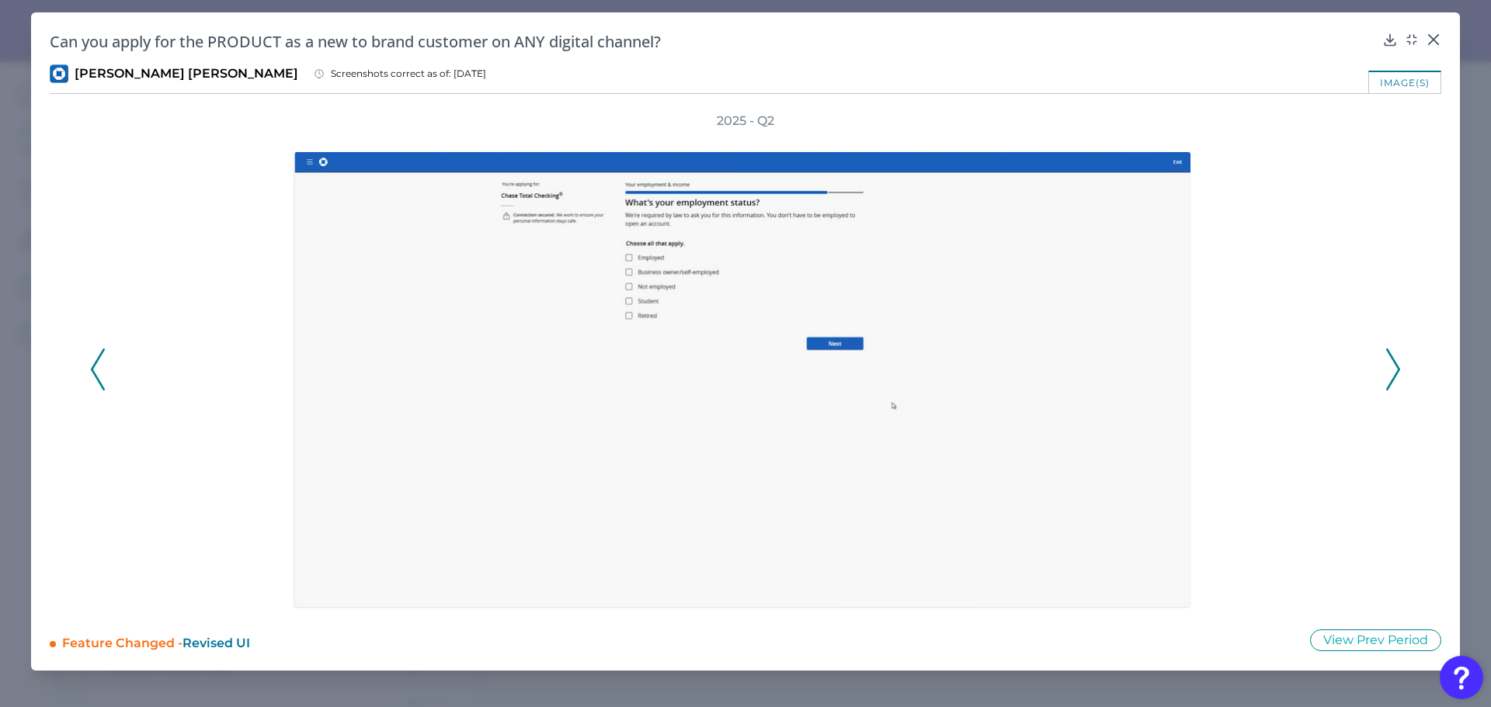
click at [1392, 361] on icon at bounding box center [1393, 370] width 14 height 42
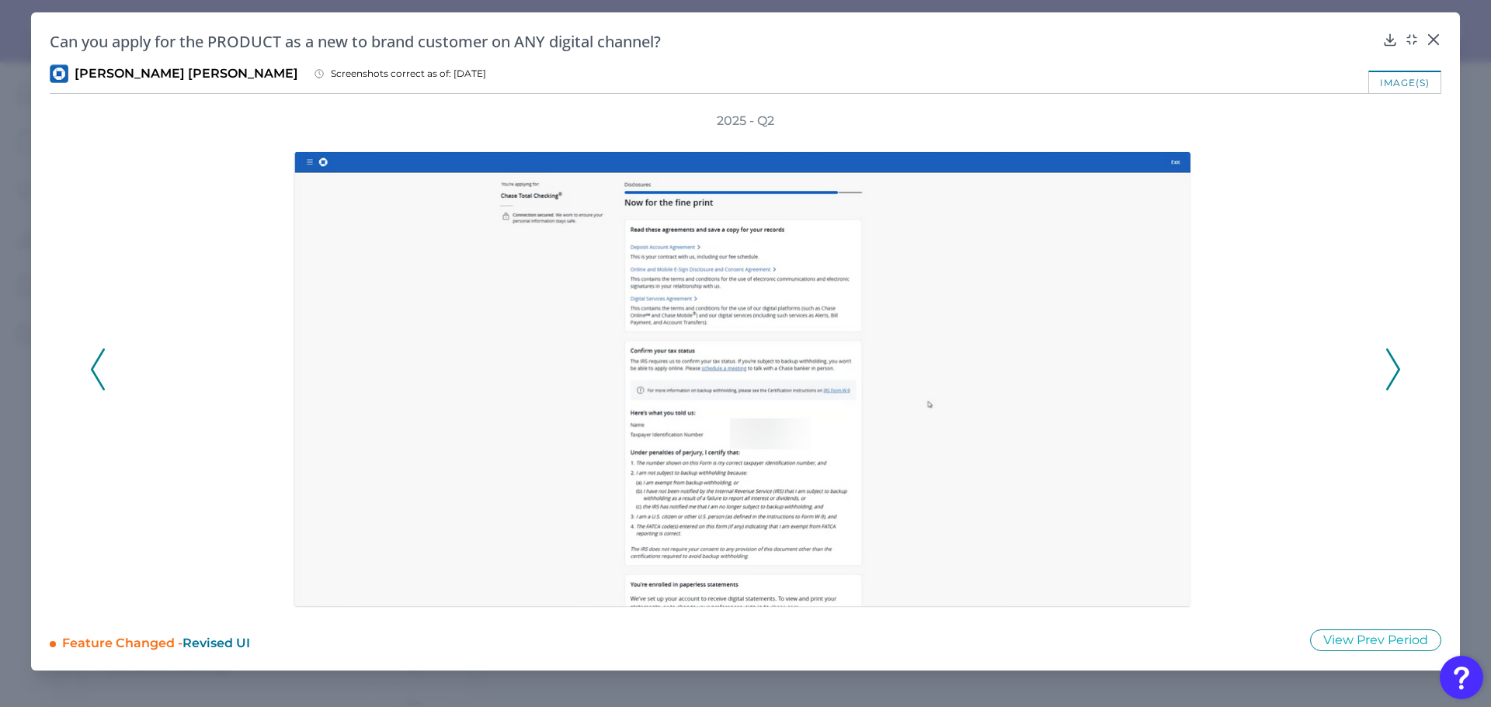
click at [1392, 361] on icon at bounding box center [1393, 370] width 14 height 42
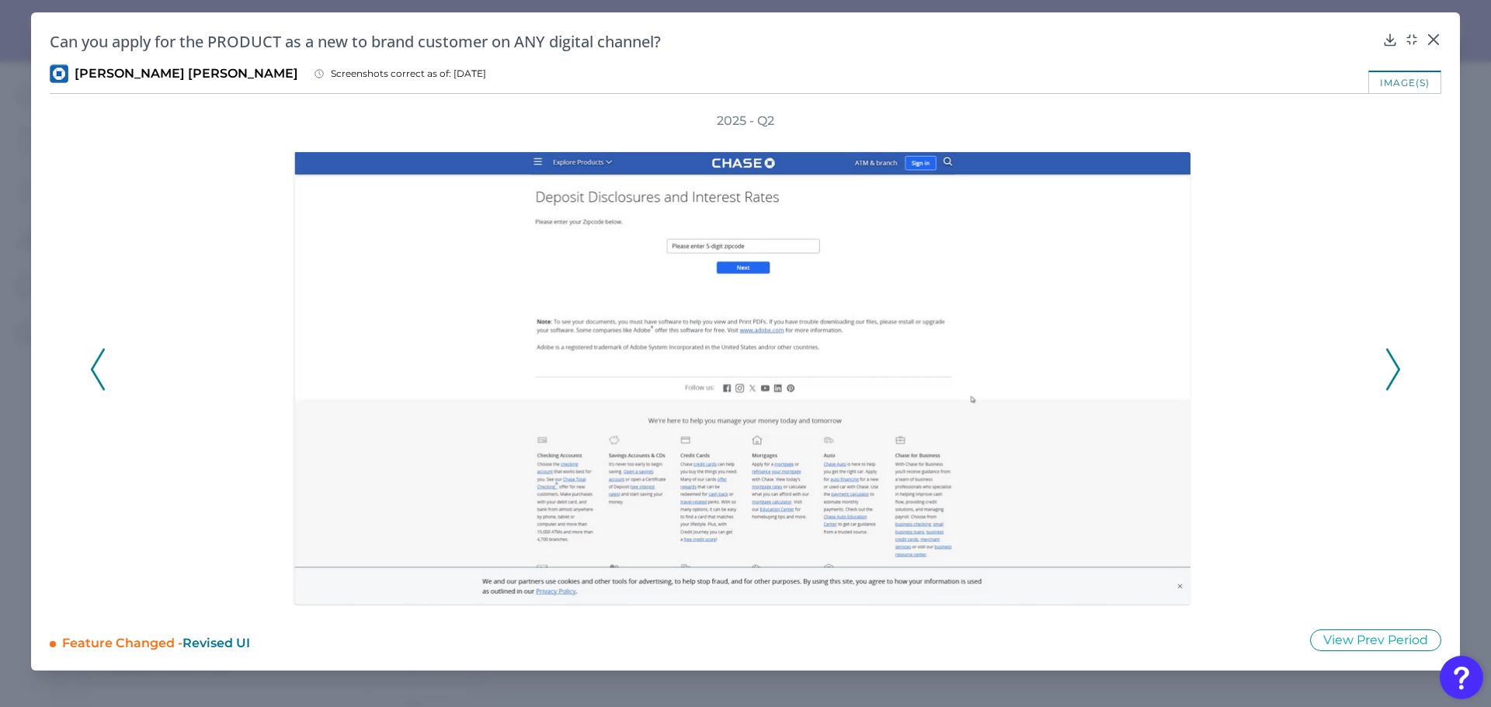
click at [1392, 361] on icon at bounding box center [1393, 370] width 14 height 42
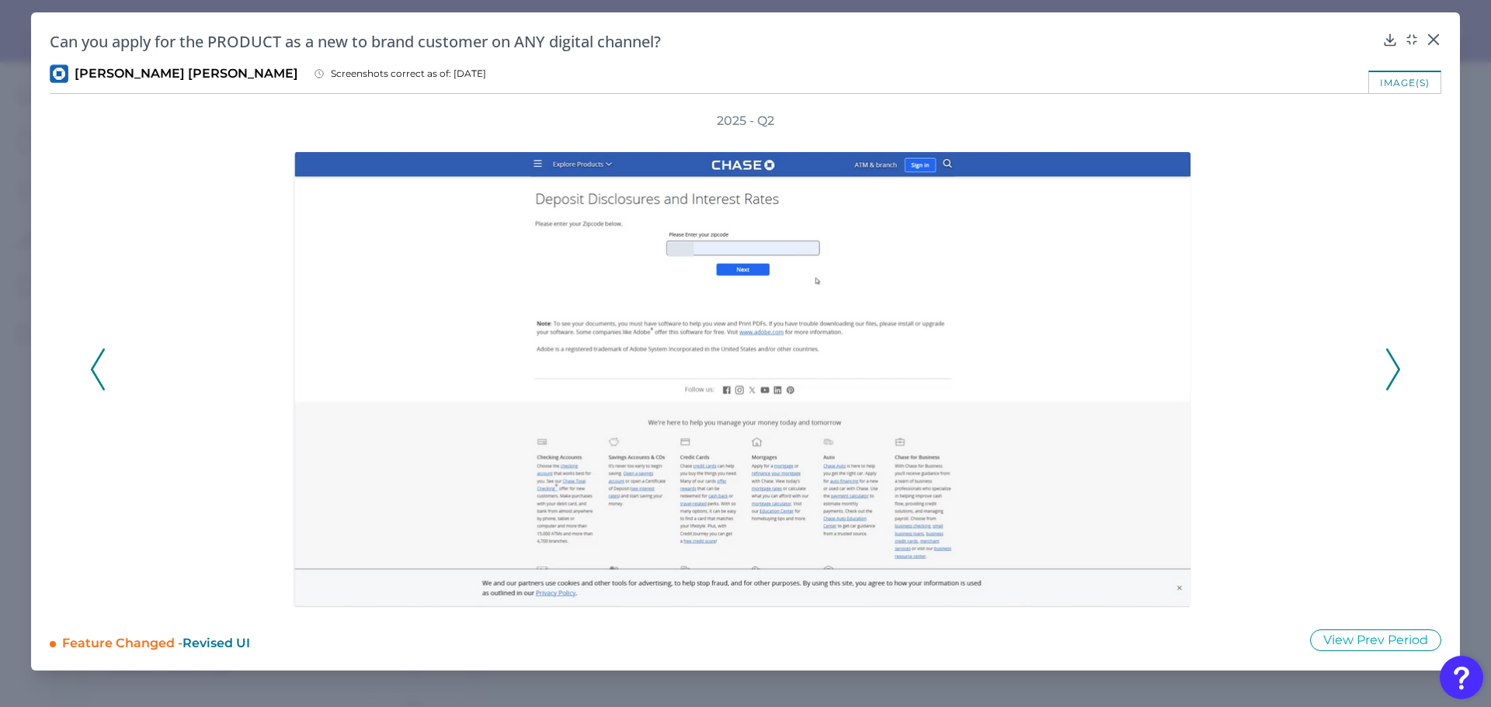
click at [1392, 361] on icon at bounding box center [1393, 370] width 14 height 42
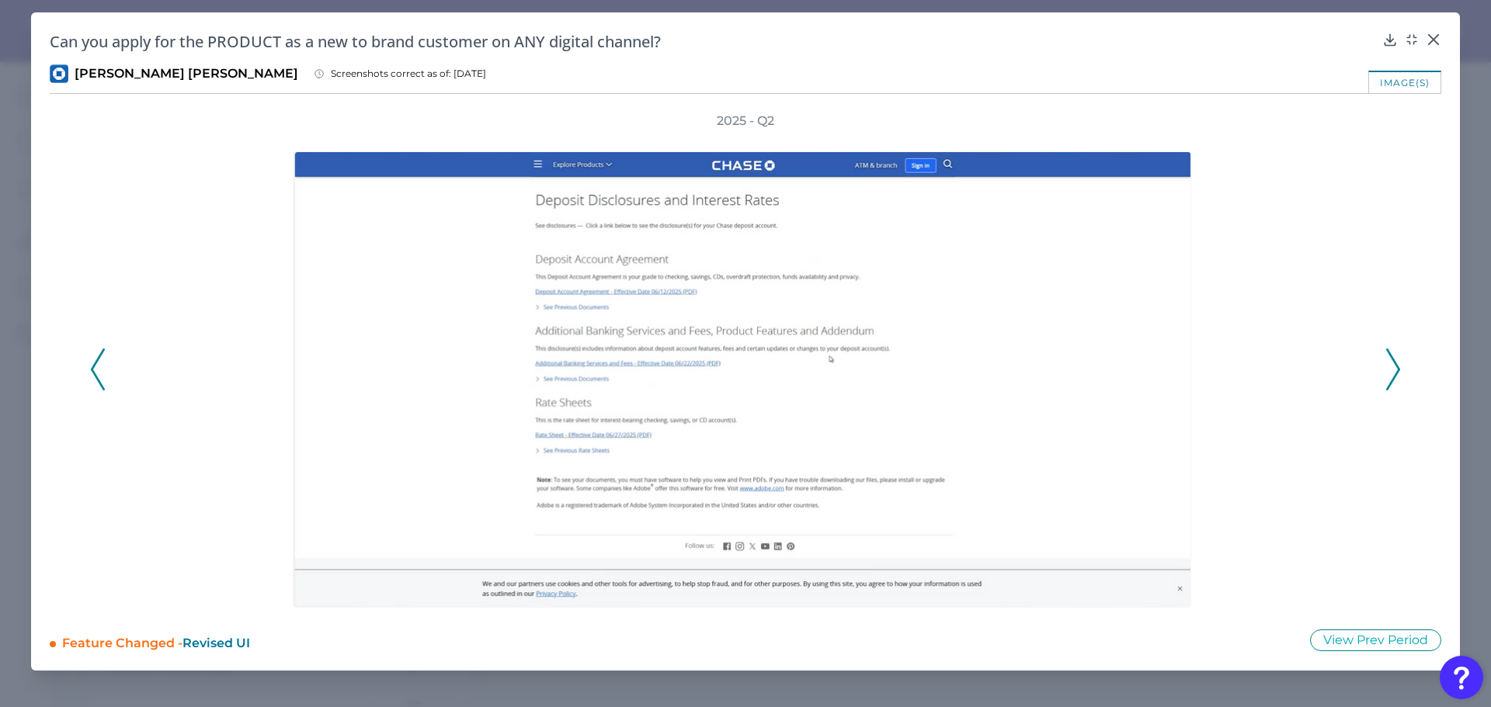
click at [1392, 361] on icon at bounding box center [1393, 370] width 14 height 42
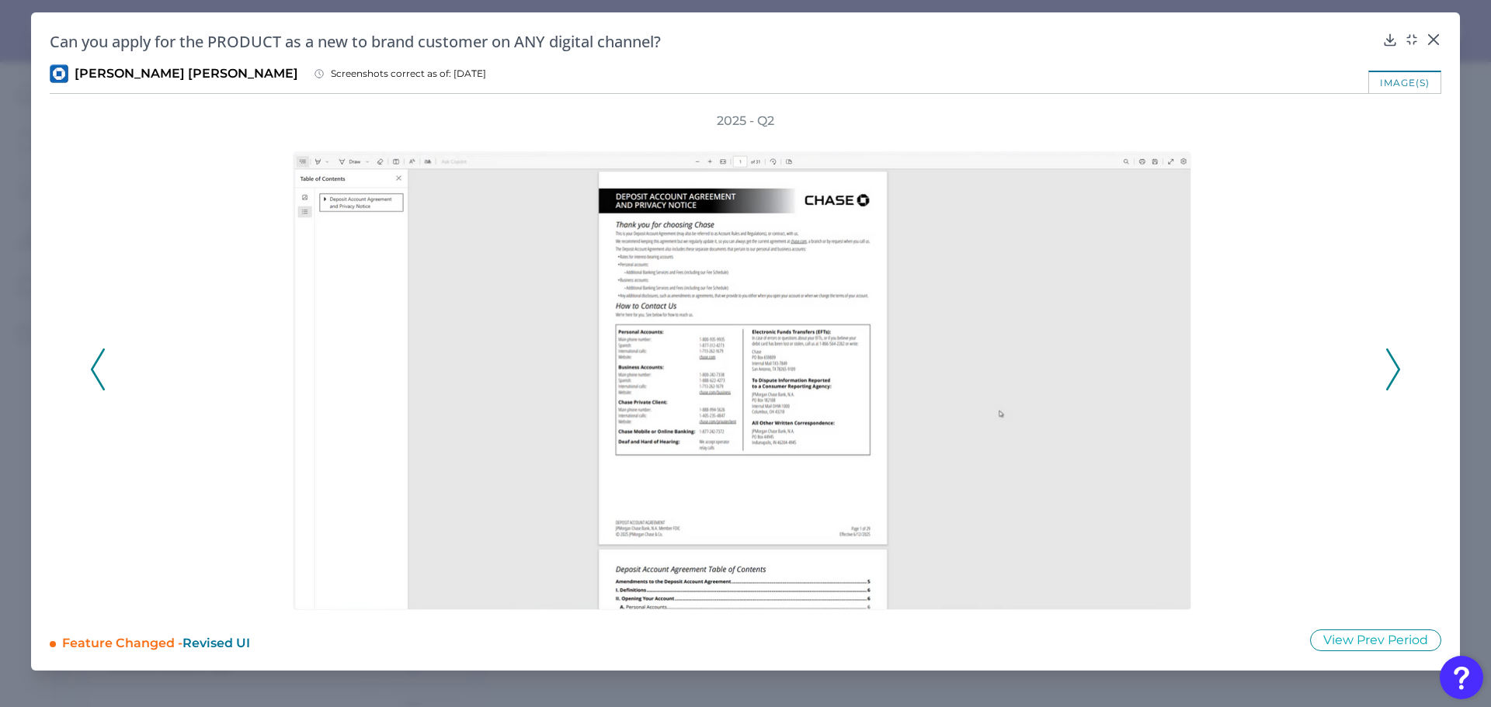
click at [1392, 361] on icon at bounding box center [1393, 370] width 14 height 42
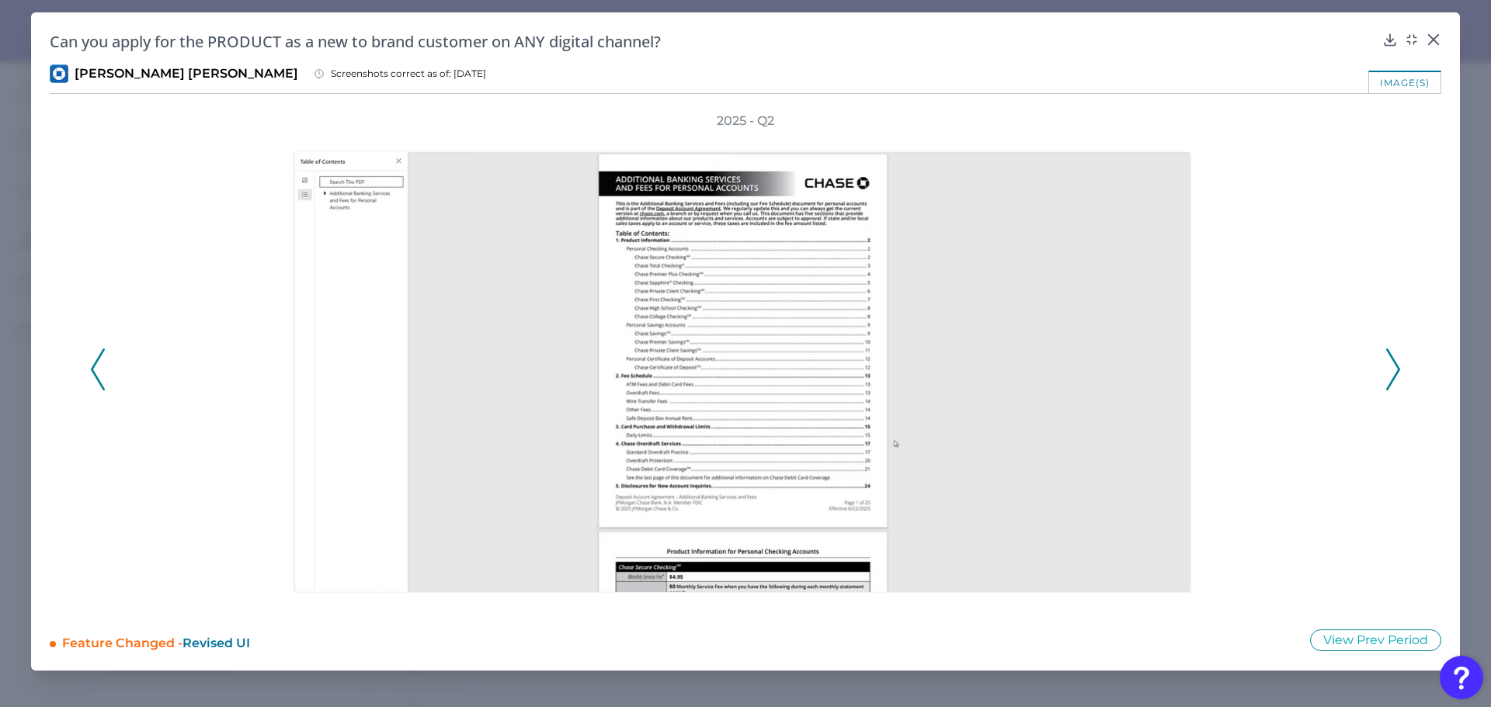
click at [1392, 361] on icon at bounding box center [1393, 370] width 14 height 42
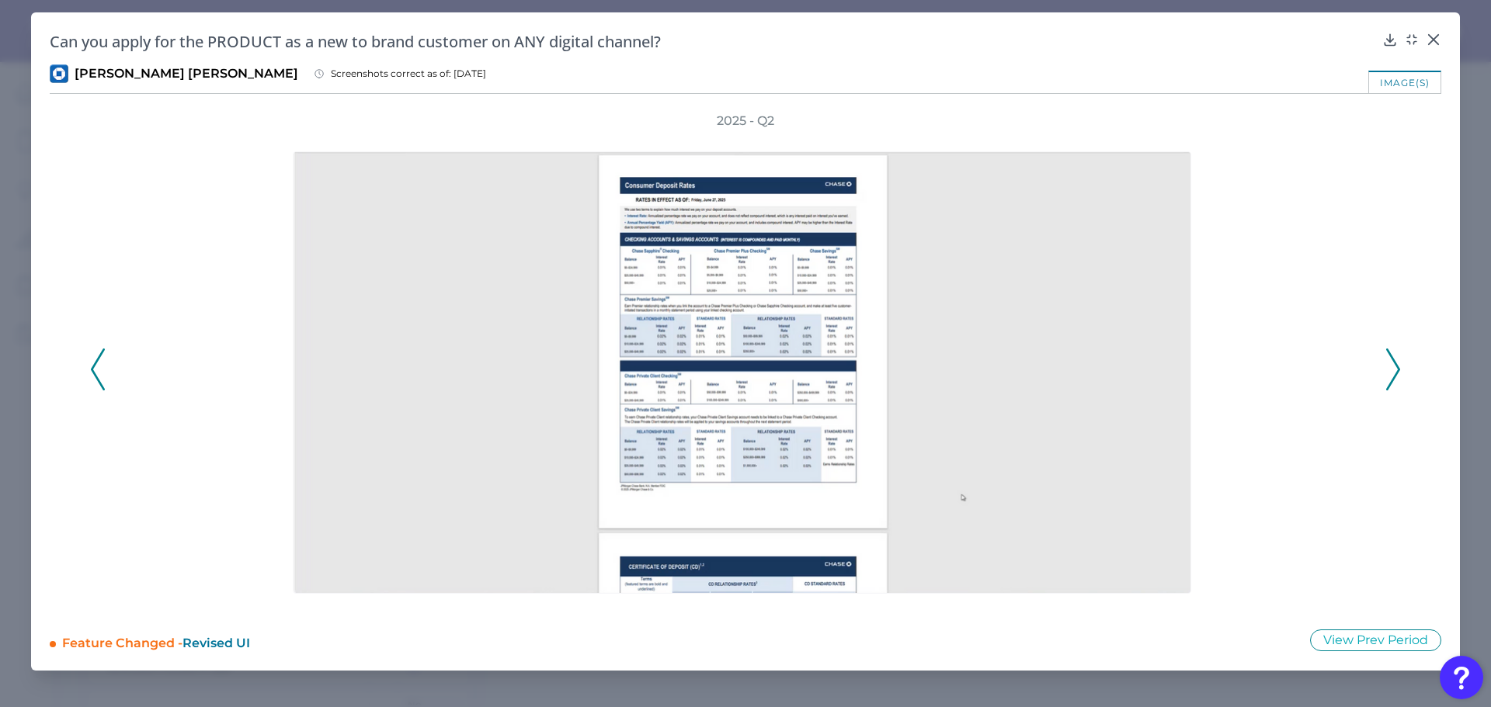
click at [1392, 361] on icon at bounding box center [1393, 370] width 14 height 42
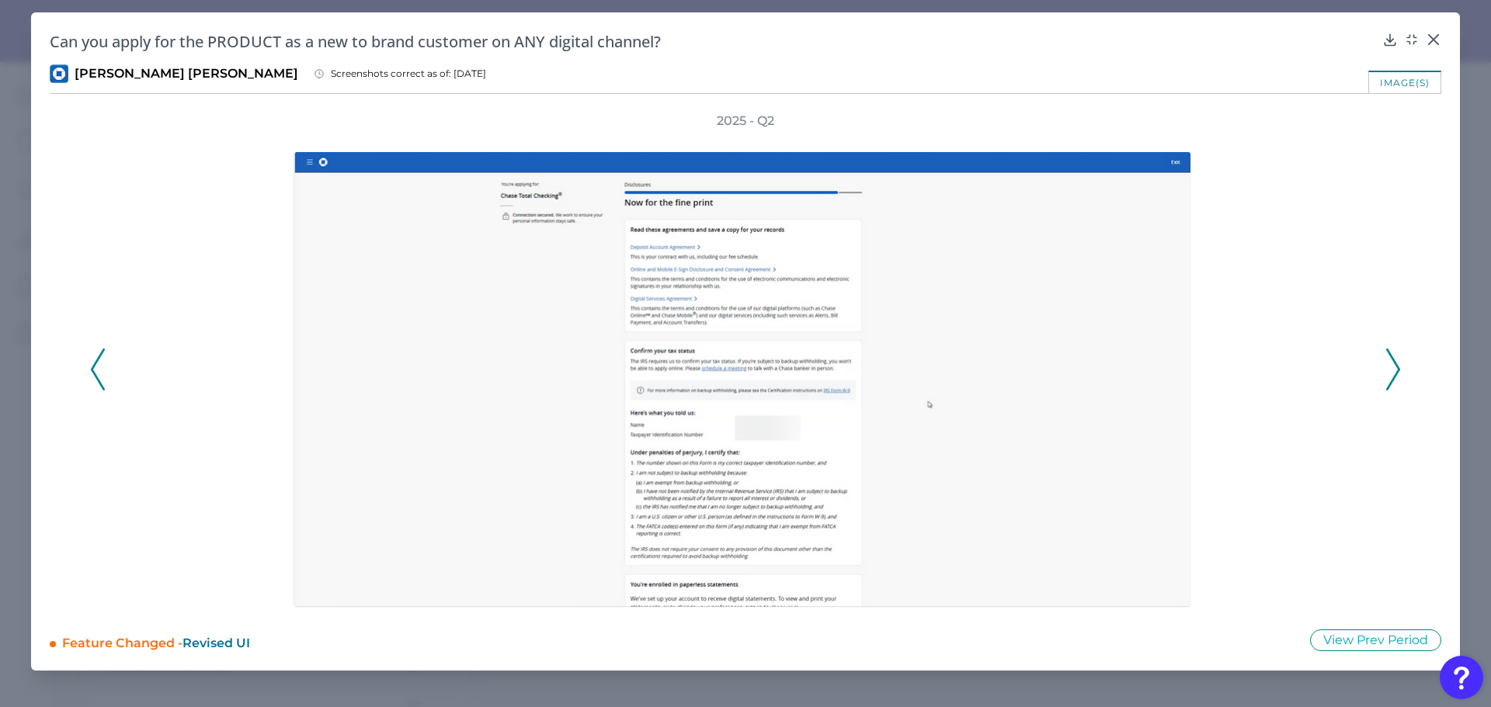
click at [1392, 361] on icon at bounding box center [1393, 370] width 14 height 42
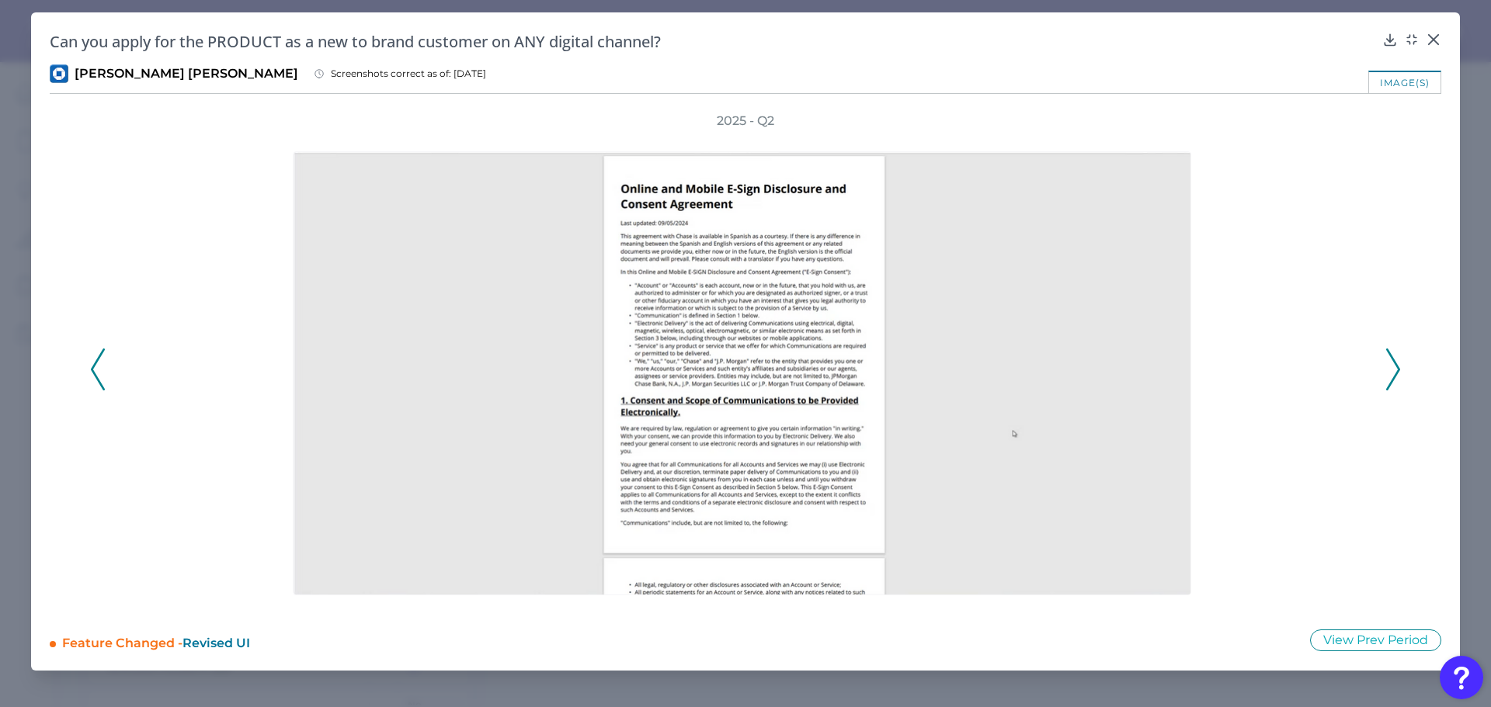
click at [1392, 361] on icon at bounding box center [1393, 370] width 14 height 42
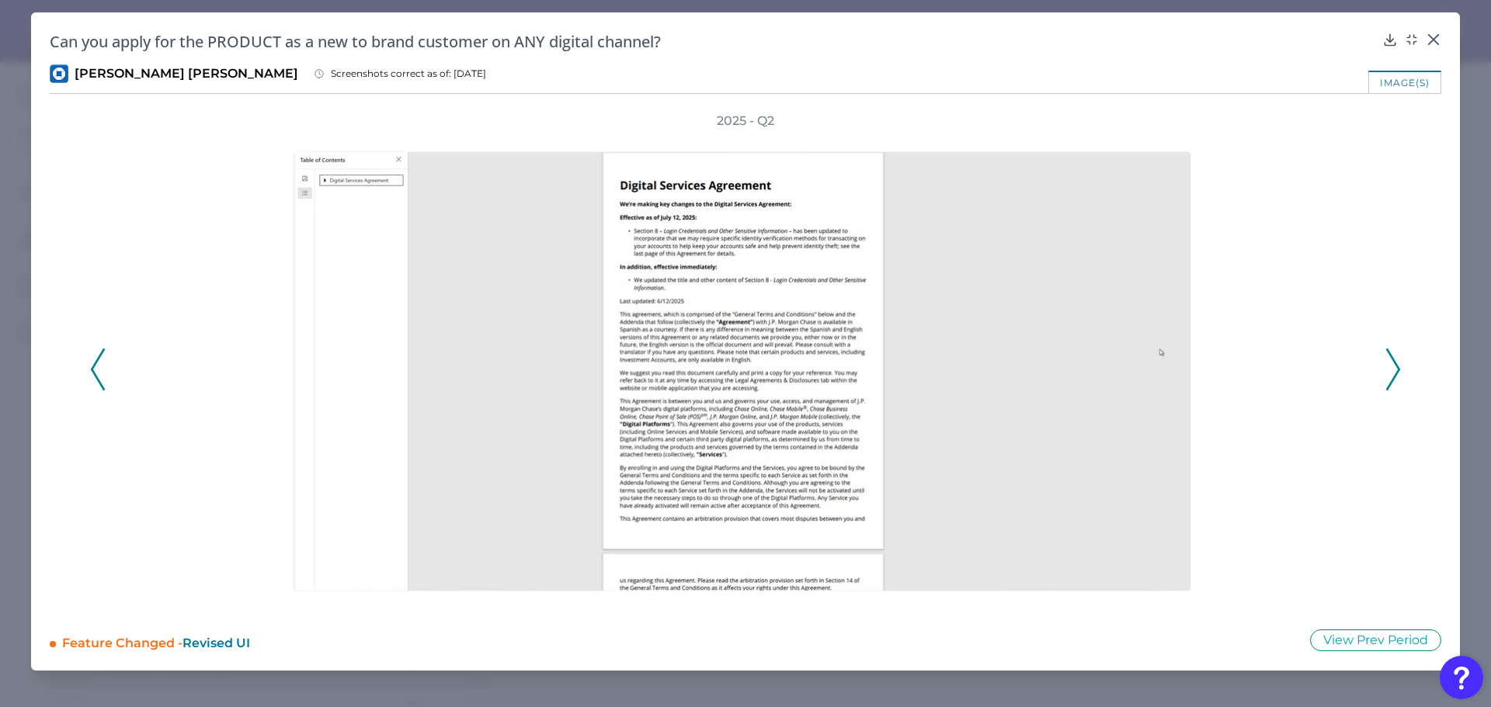
click at [1392, 361] on icon at bounding box center [1393, 370] width 14 height 42
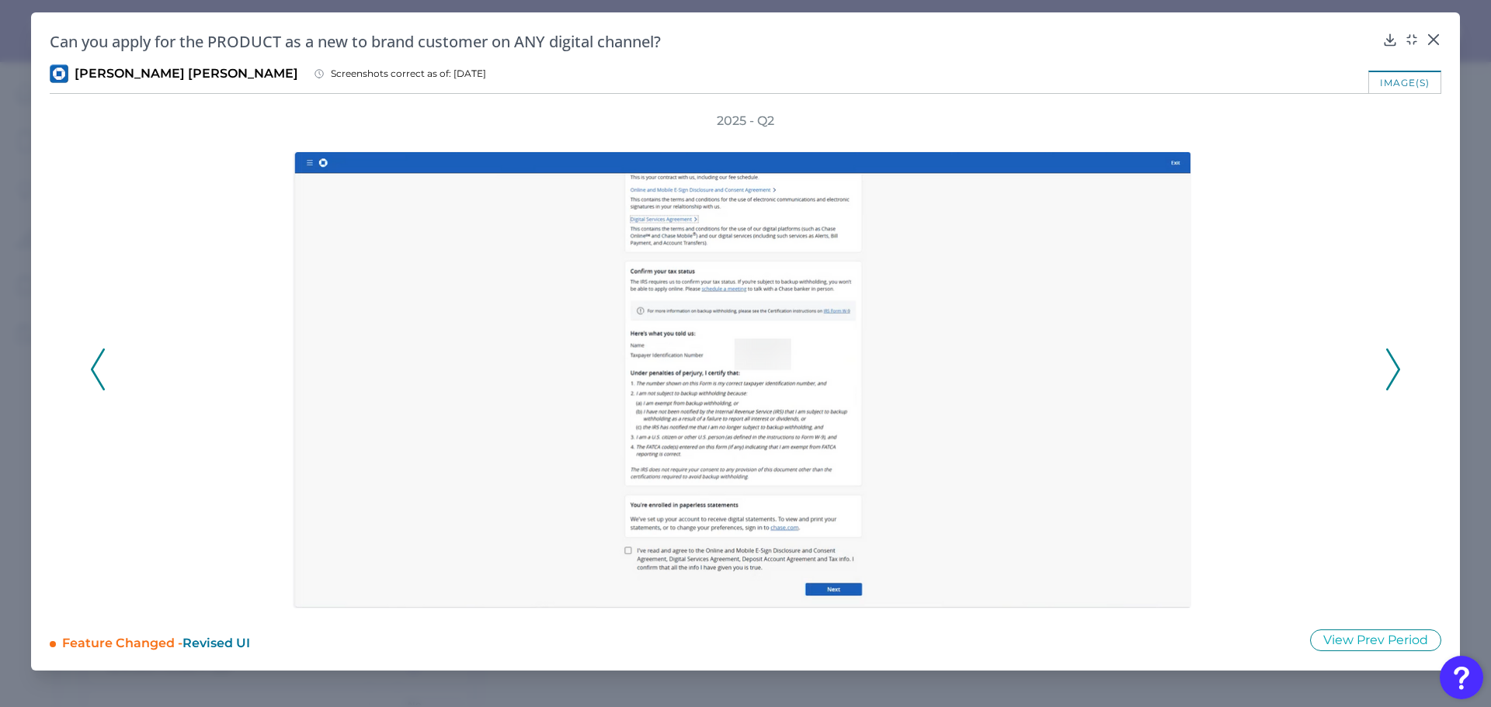
click at [1392, 361] on icon at bounding box center [1393, 370] width 14 height 42
click at [1392, 363] on icon at bounding box center [1393, 370] width 14 height 42
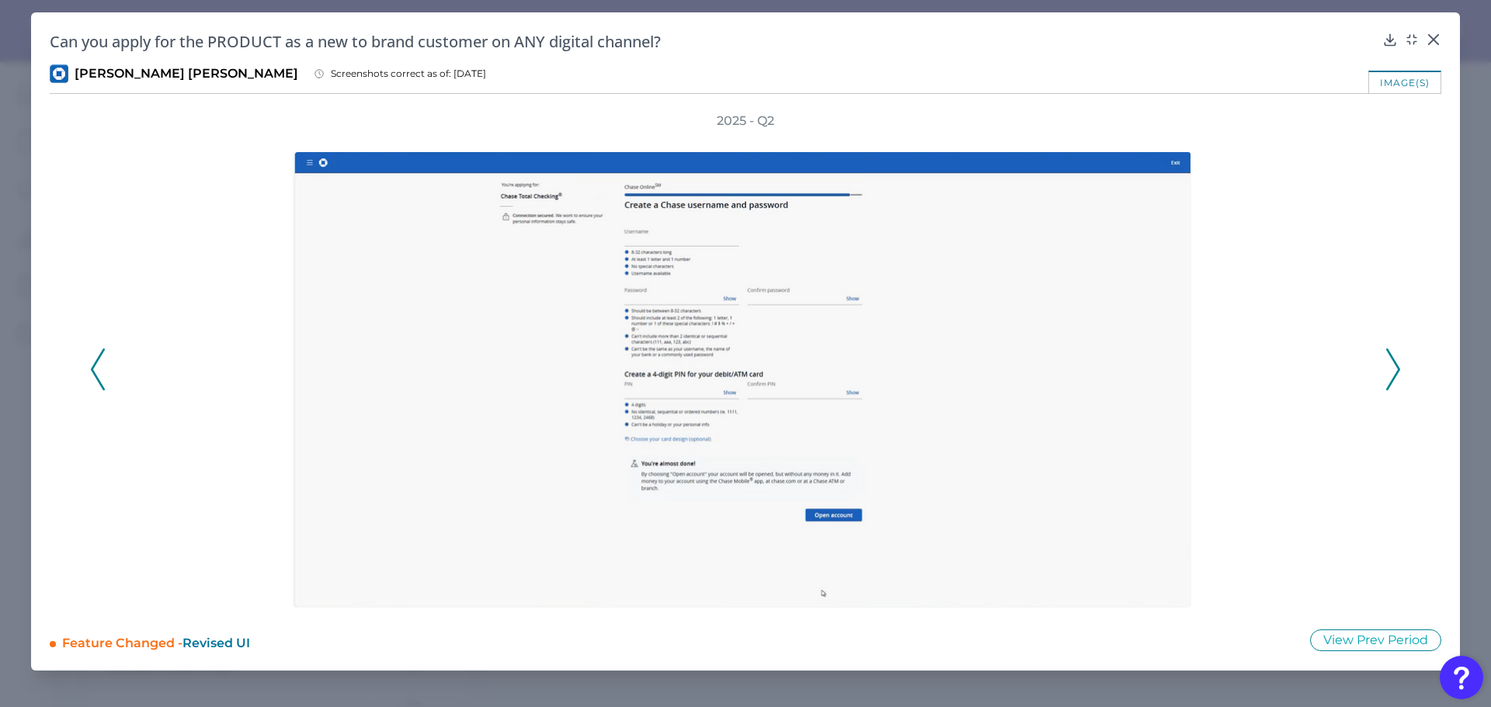
click at [1393, 359] on polyline at bounding box center [1393, 370] width 12 height 40
click at [1391, 363] on icon at bounding box center [1393, 370] width 14 height 42
click at [1387, 368] on icon at bounding box center [1393, 370] width 14 height 42
click at [1391, 361] on icon at bounding box center [1393, 370] width 14 height 42
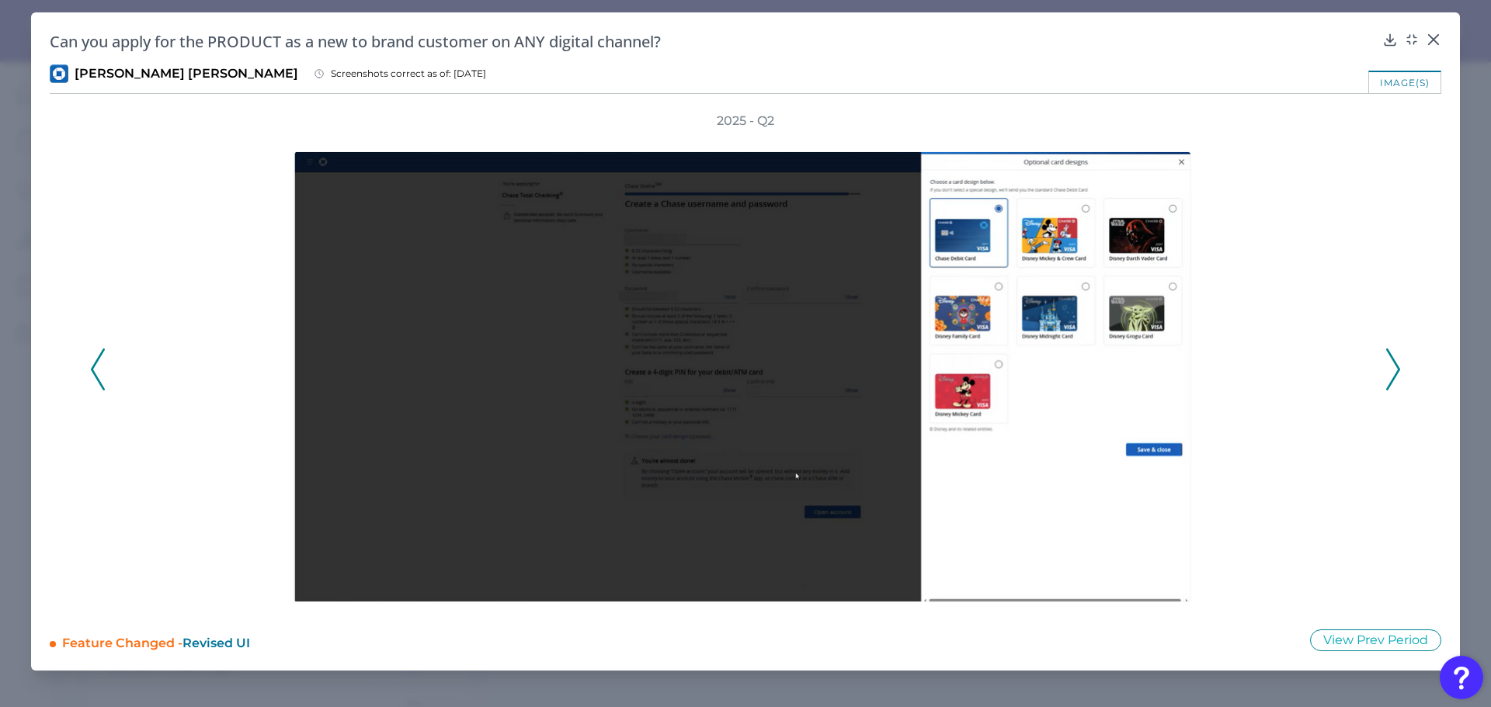
click at [1391, 361] on icon at bounding box center [1393, 370] width 14 height 42
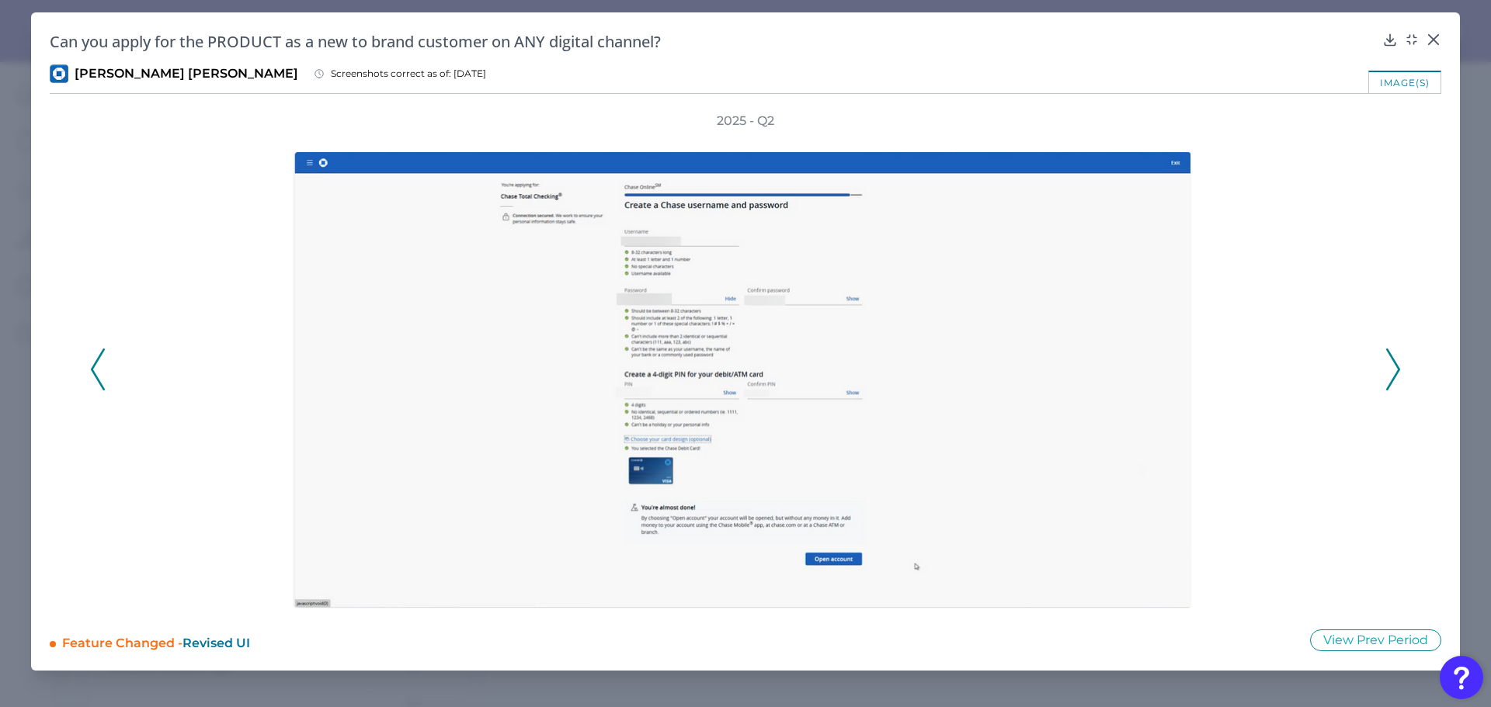
click at [1391, 361] on icon at bounding box center [1393, 370] width 14 height 42
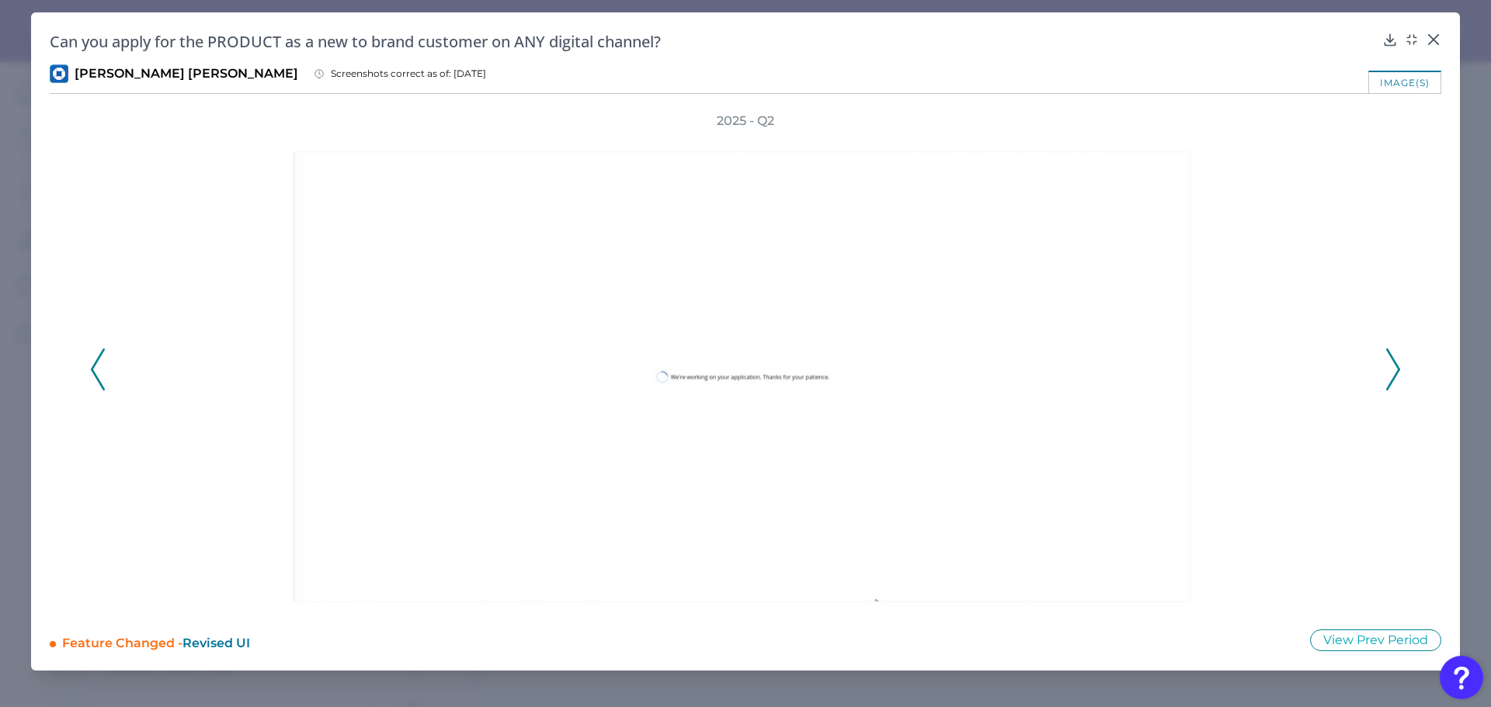
click at [1391, 361] on icon at bounding box center [1393, 370] width 14 height 42
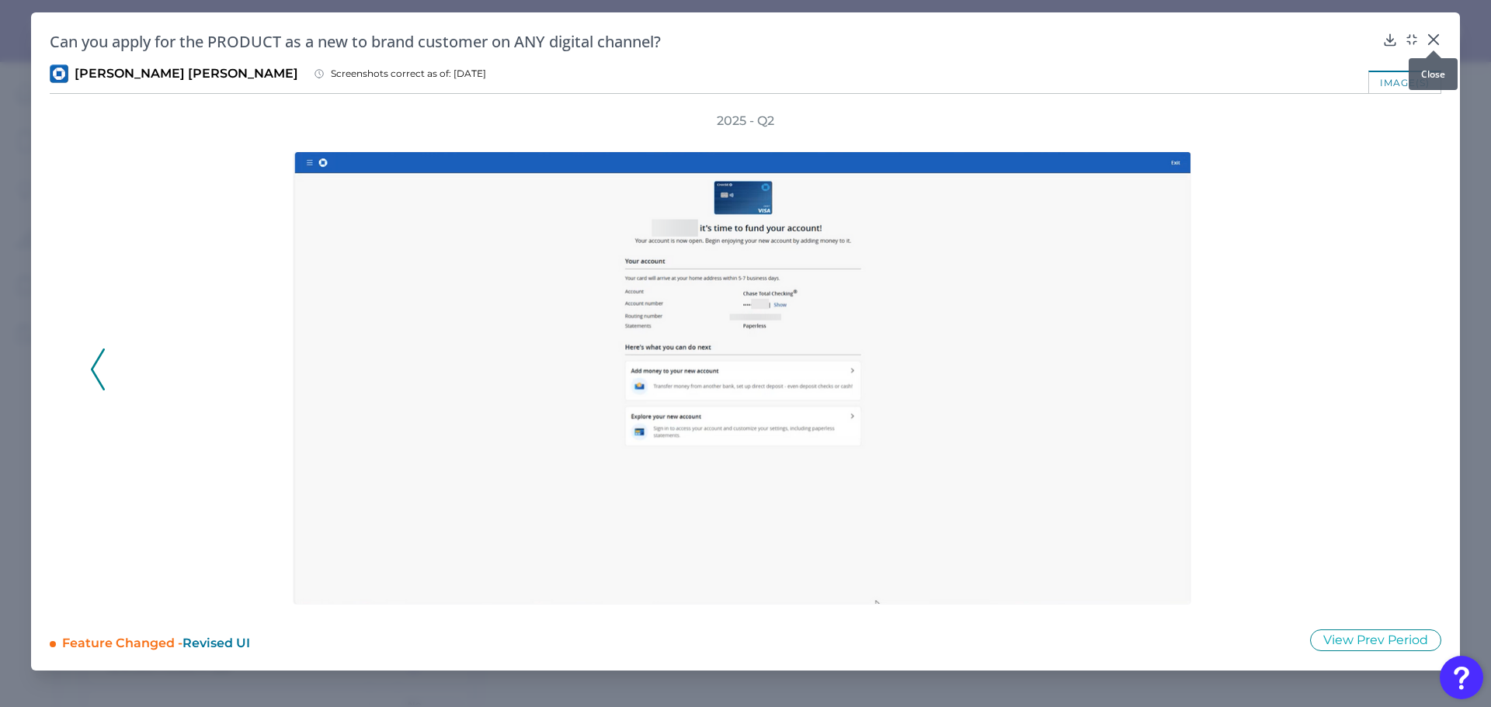
click at [1433, 36] on icon at bounding box center [1434, 40] width 16 height 16
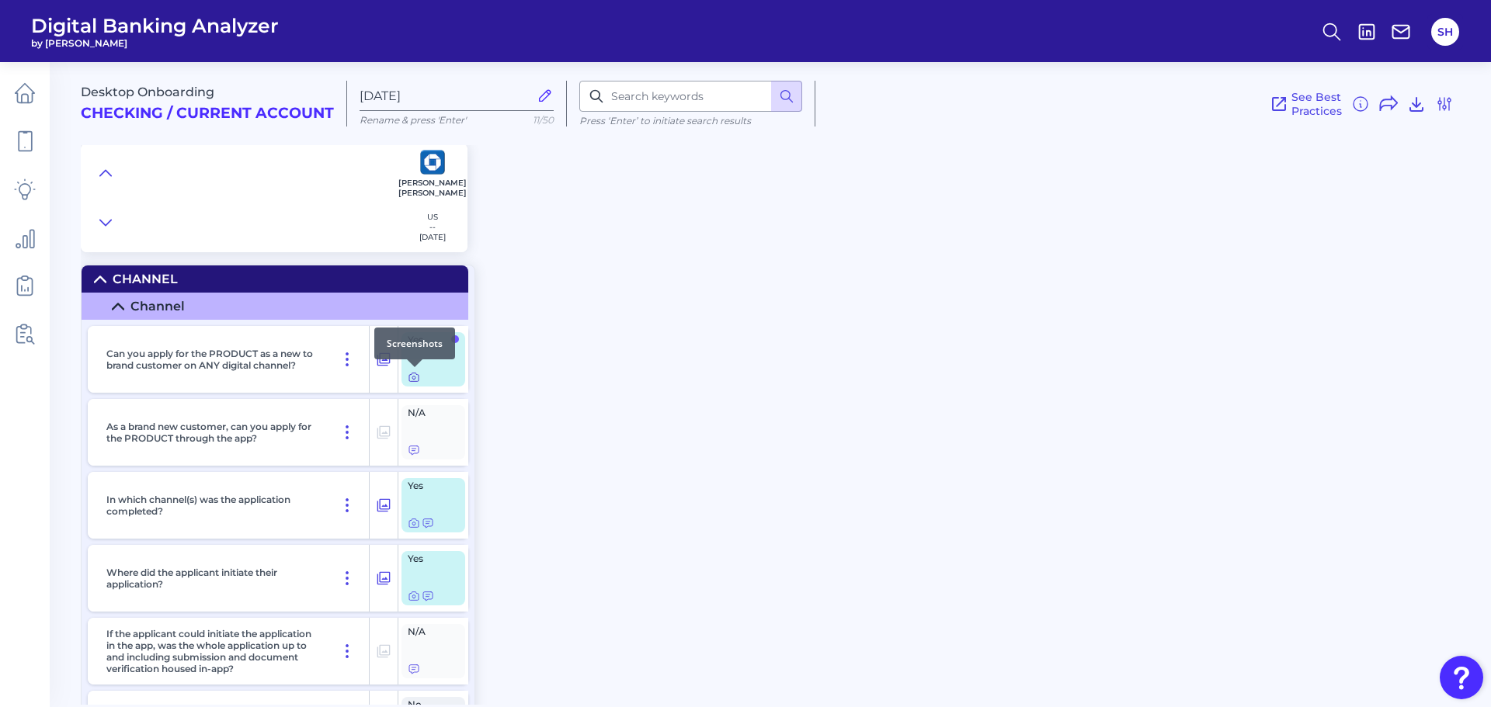
click at [416, 375] on icon at bounding box center [414, 377] width 12 height 12
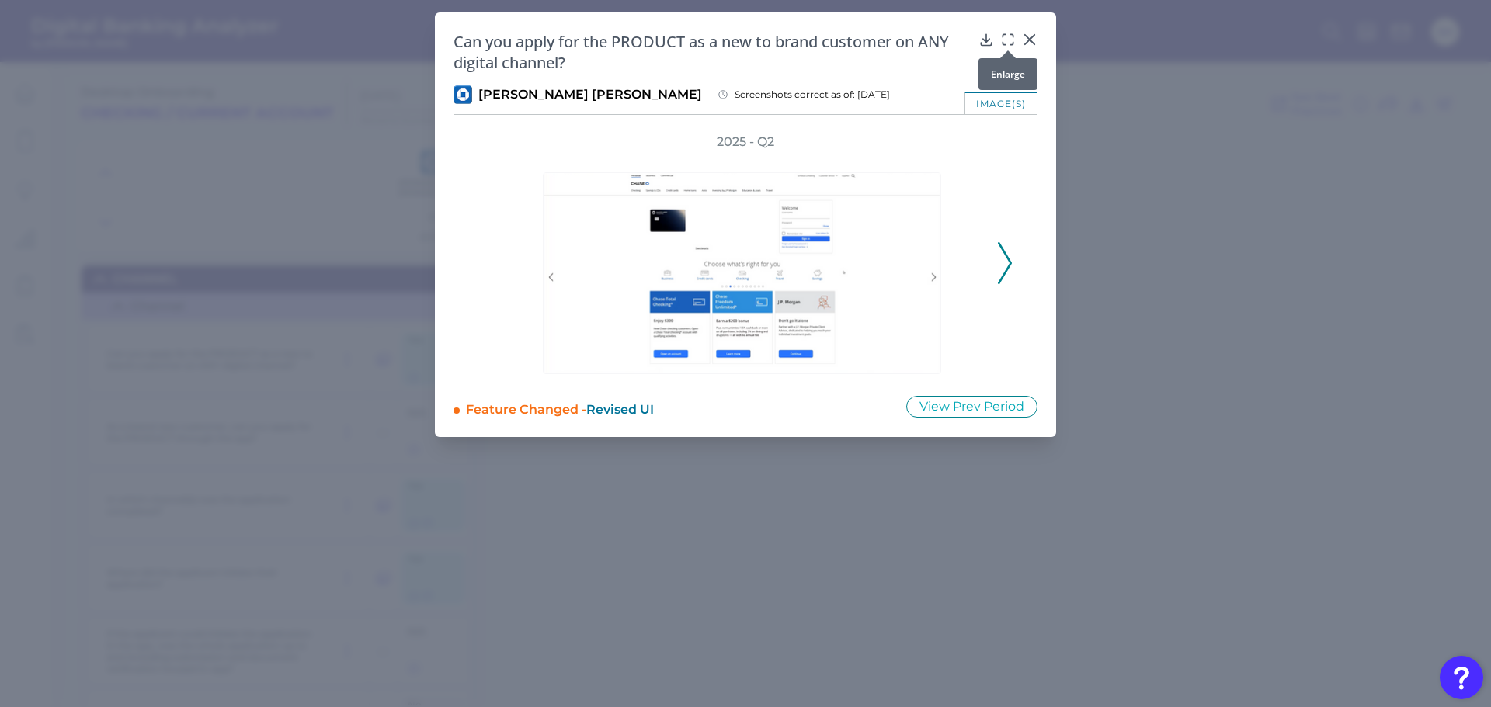
click at [1001, 40] on icon at bounding box center [1008, 40] width 16 height 16
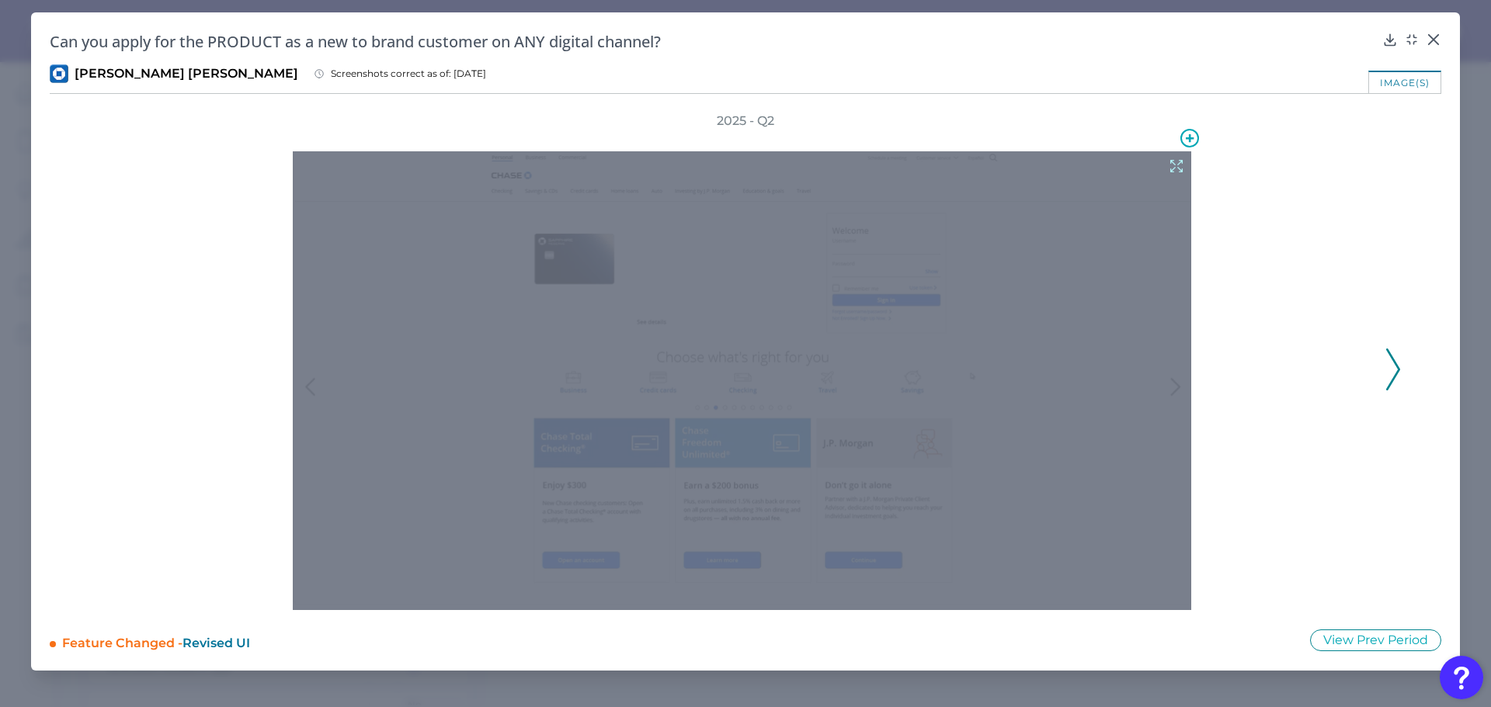
click at [1171, 380] on div at bounding box center [742, 380] width 898 height 459
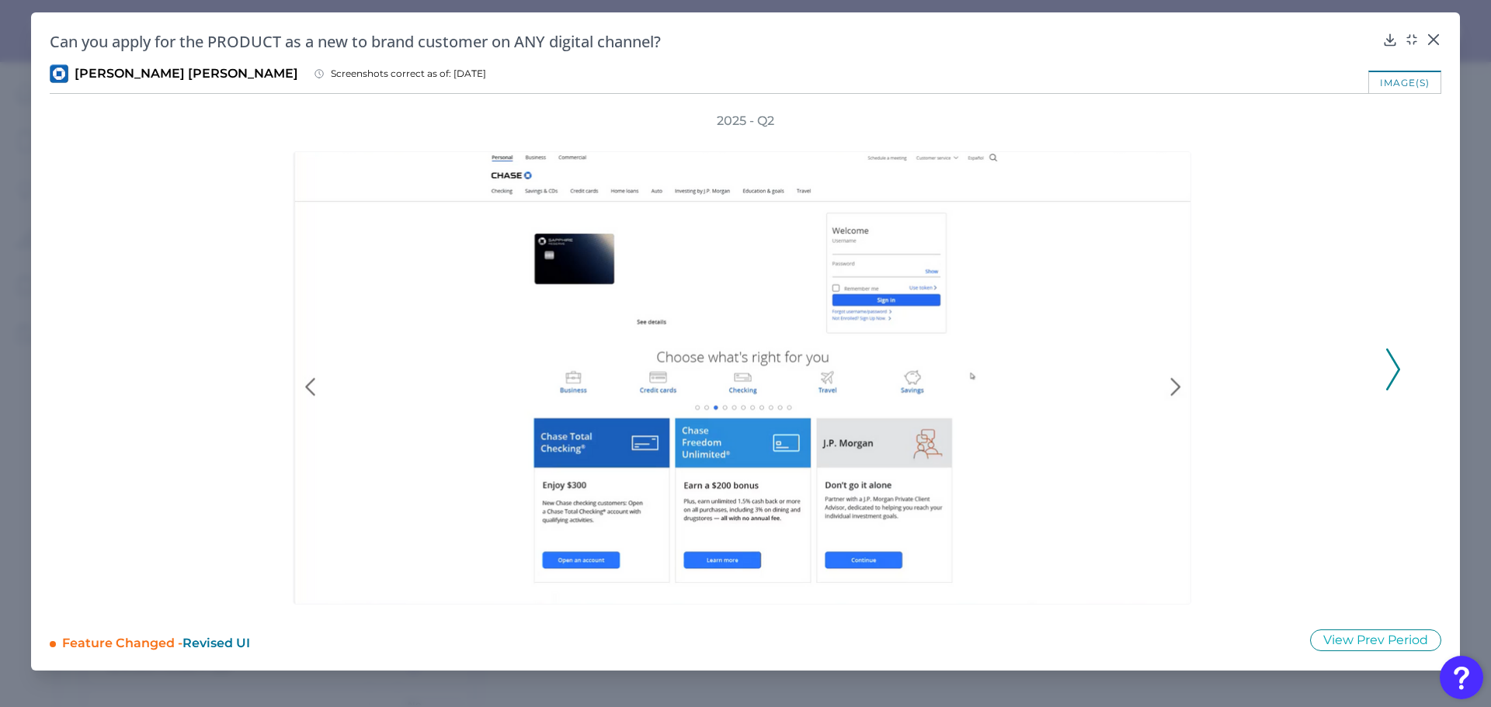
click at [1397, 358] on icon at bounding box center [1393, 370] width 14 height 42
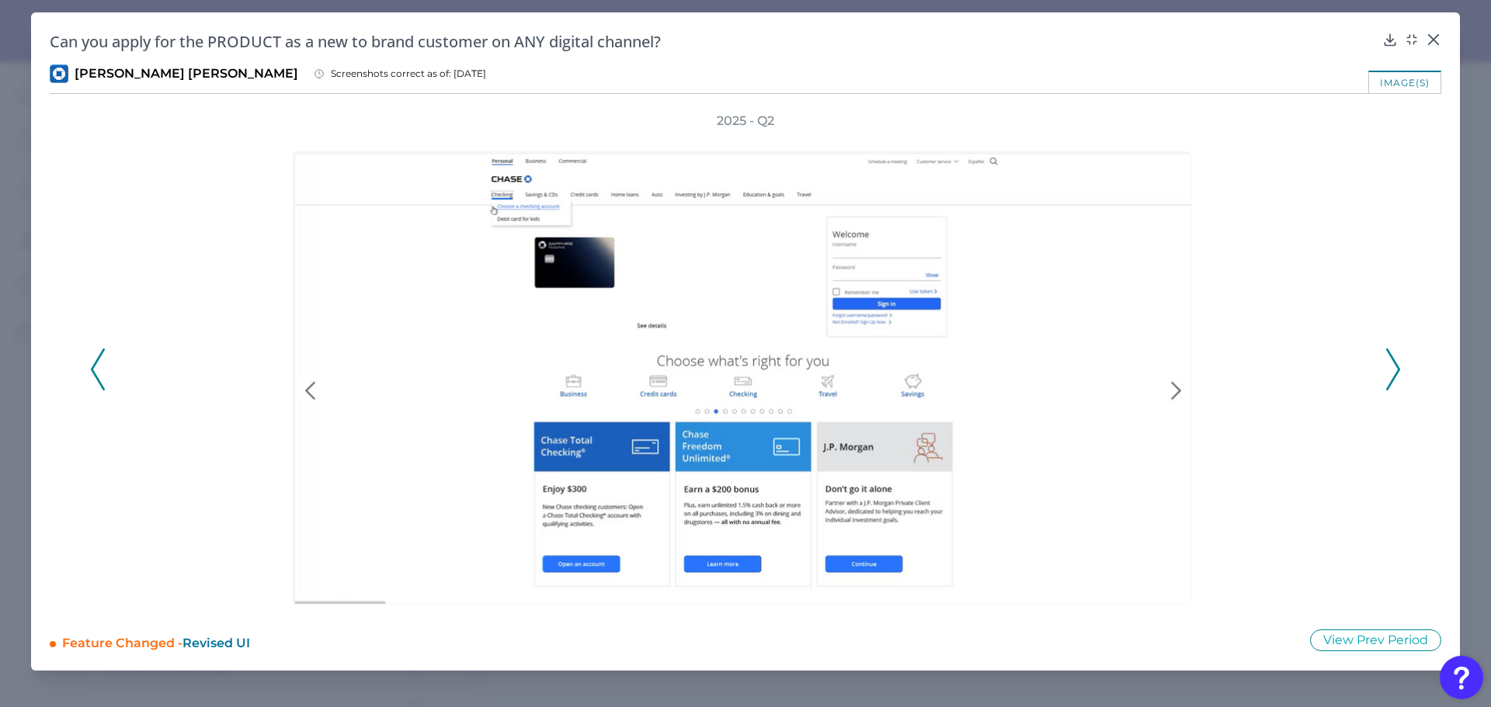
click at [1394, 362] on polyline at bounding box center [1393, 370] width 12 height 40
click at [1394, 363] on polyline at bounding box center [1393, 370] width 12 height 40
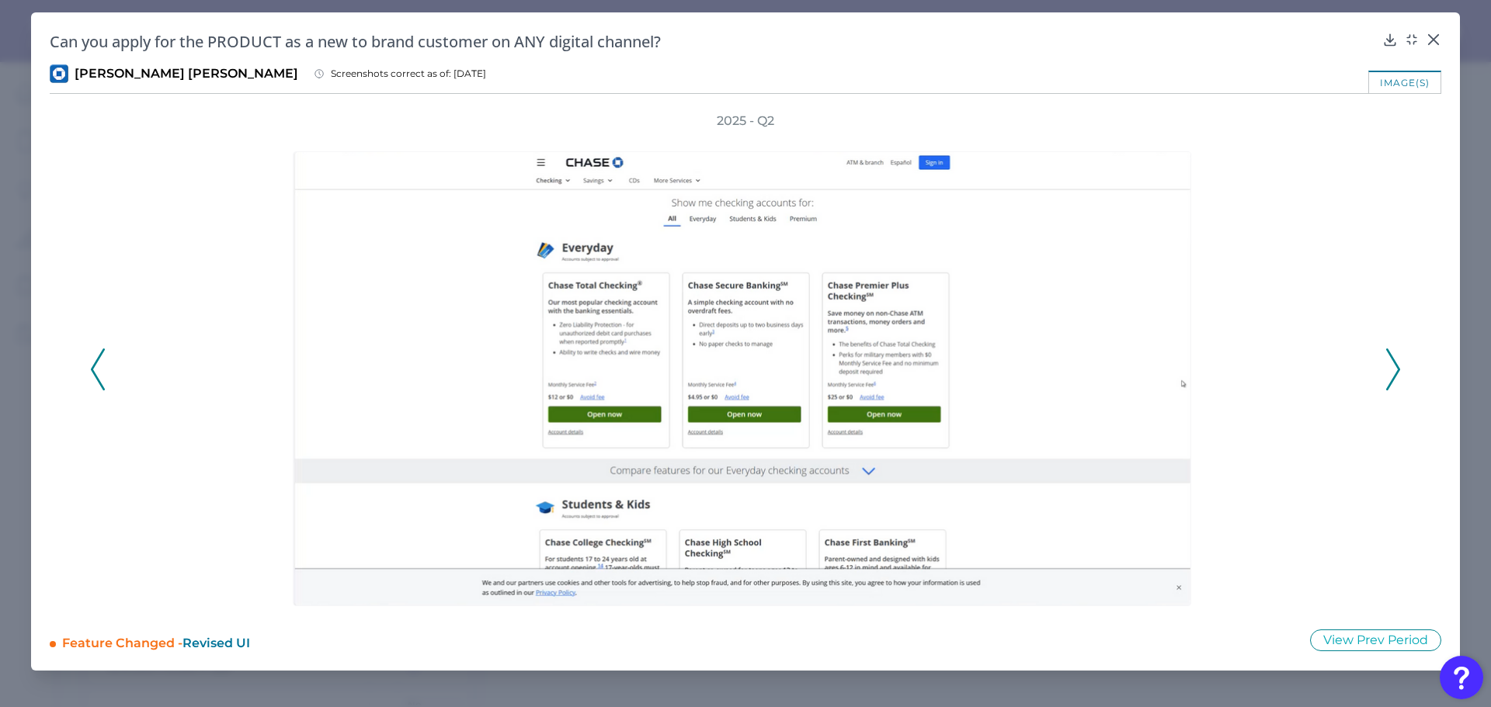
click at [1394, 363] on polyline at bounding box center [1393, 370] width 12 height 40
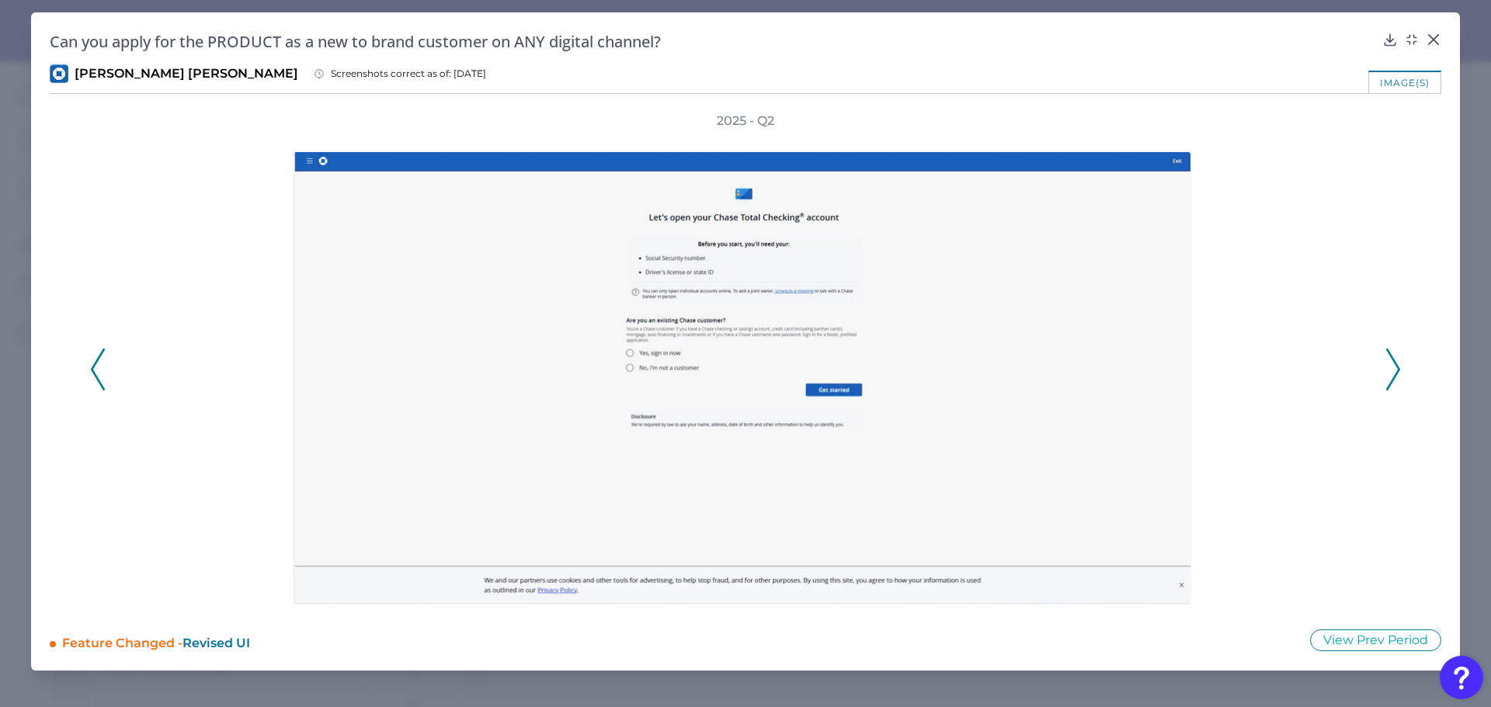
click at [1394, 363] on polyline at bounding box center [1393, 370] width 12 height 40
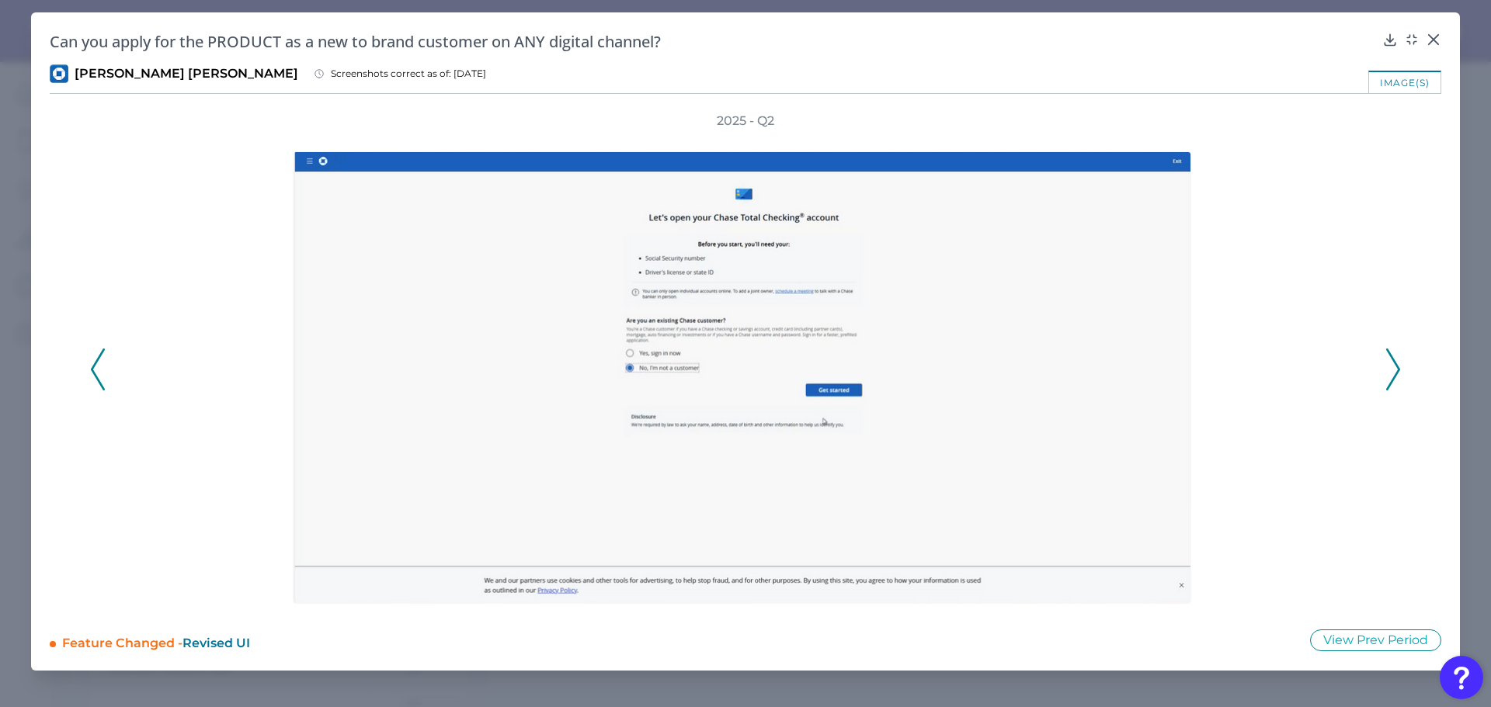
click at [1394, 363] on polyline at bounding box center [1393, 370] width 12 height 40
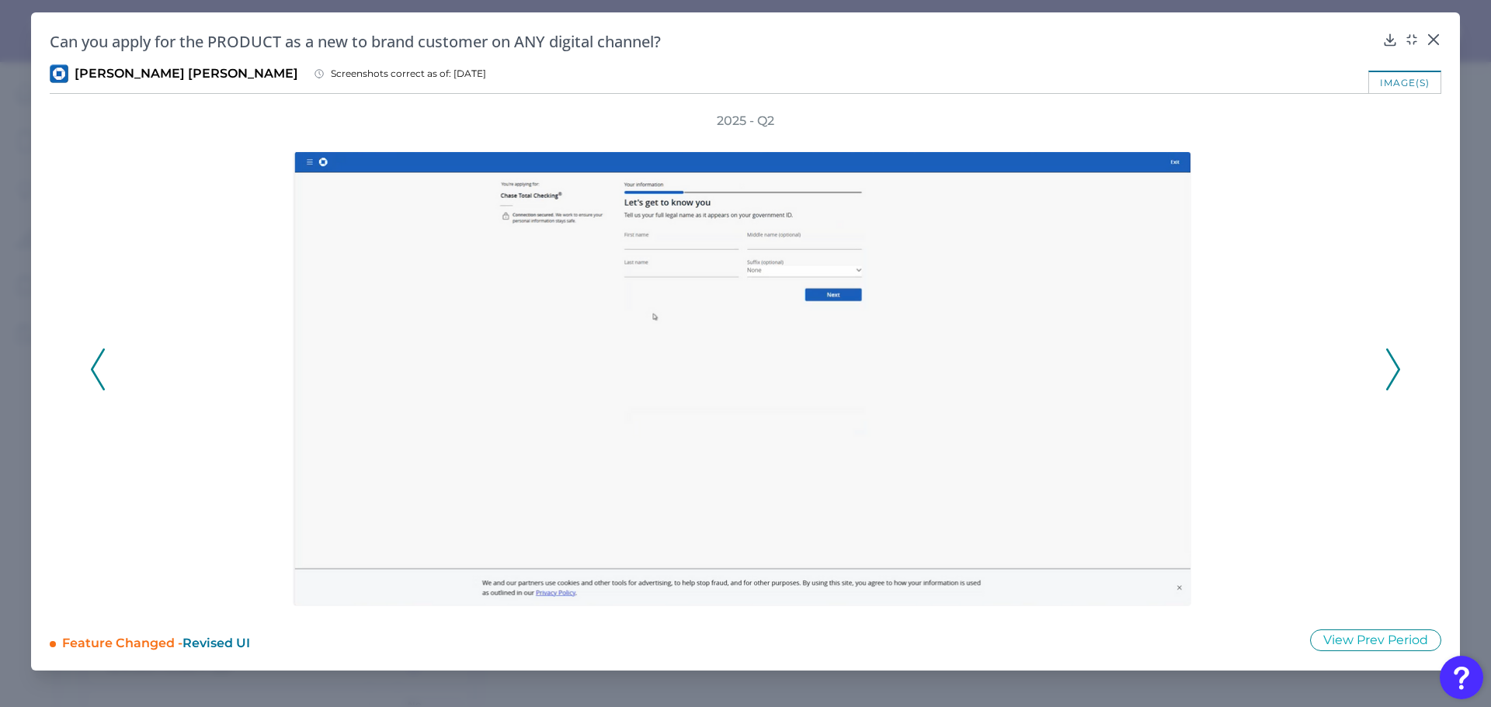
click at [1394, 363] on polyline at bounding box center [1393, 370] width 12 height 40
click at [1394, 362] on polyline at bounding box center [1393, 370] width 12 height 40
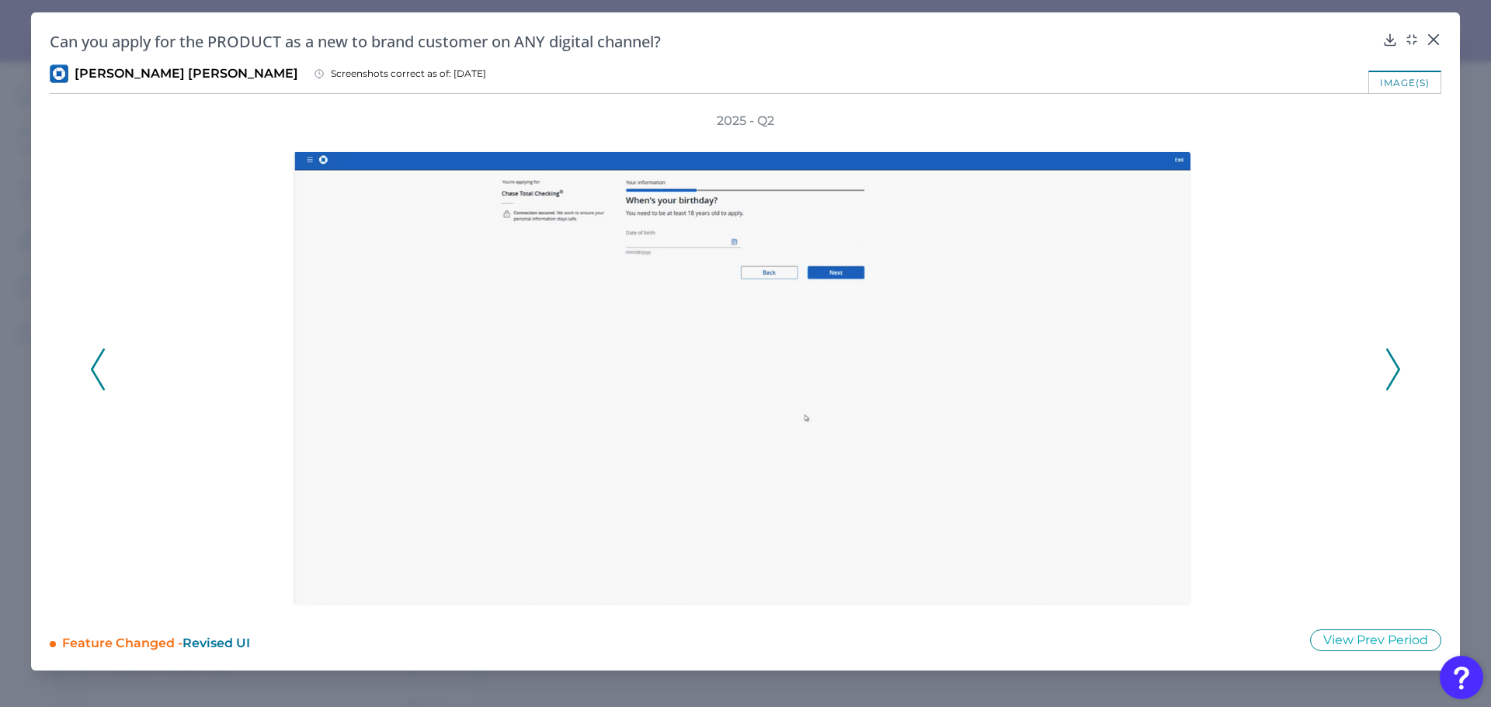
click at [1384, 371] on div "2025 - Q2" at bounding box center [745, 362] width 1311 height 498
click at [1391, 363] on icon at bounding box center [1393, 370] width 14 height 42
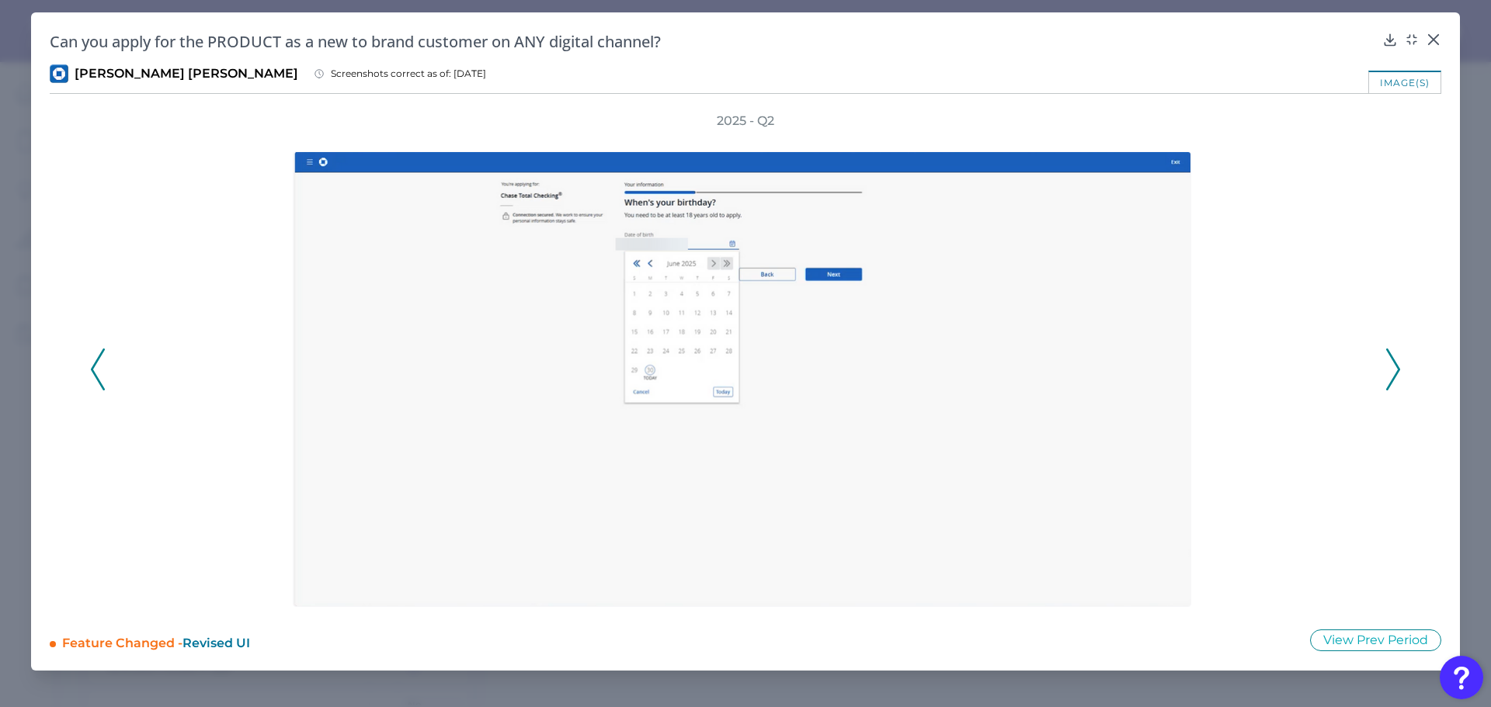
click at [1392, 359] on polyline at bounding box center [1393, 370] width 12 height 40
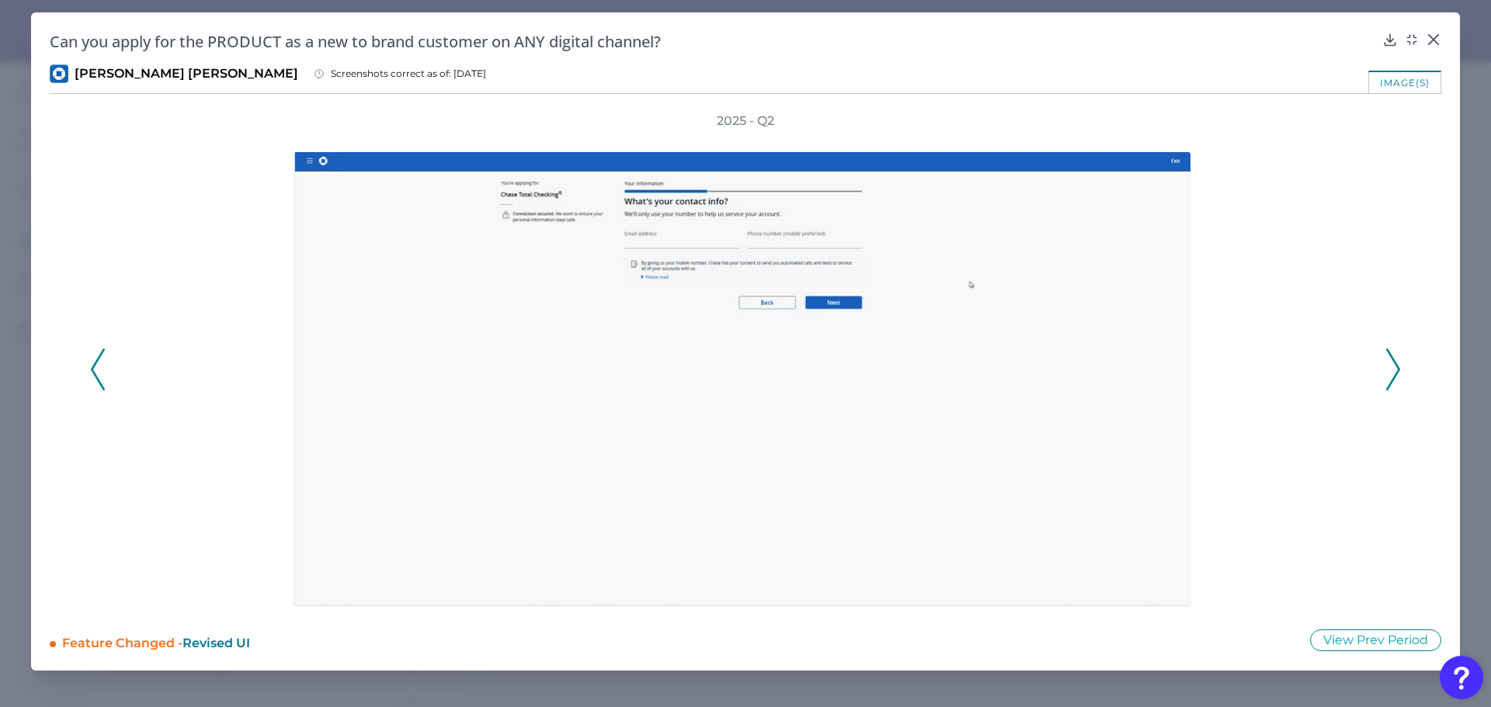
click at [1391, 355] on polyline at bounding box center [1393, 370] width 12 height 40
click at [1389, 358] on icon at bounding box center [1393, 370] width 14 height 42
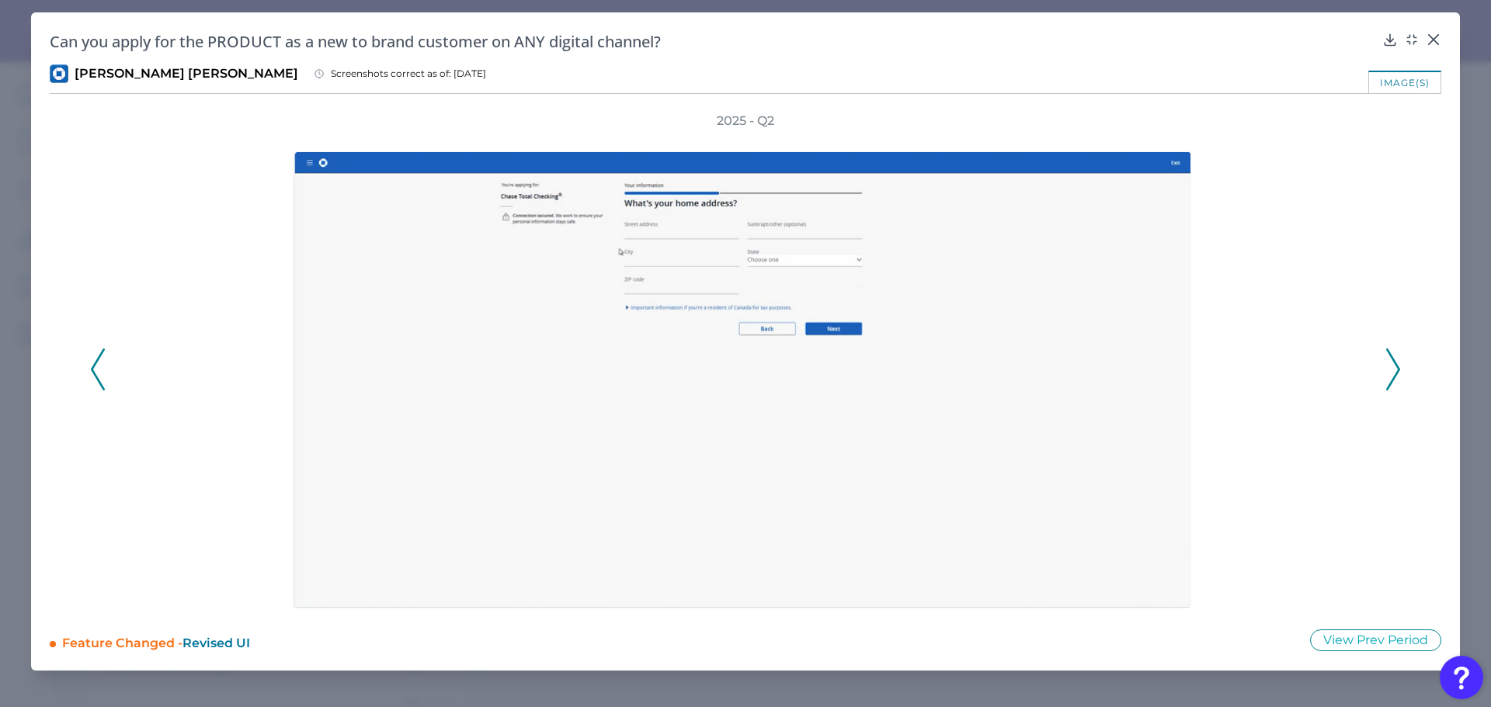
click at [1398, 358] on icon at bounding box center [1393, 370] width 14 height 42
click at [1393, 357] on icon at bounding box center [1393, 370] width 14 height 42
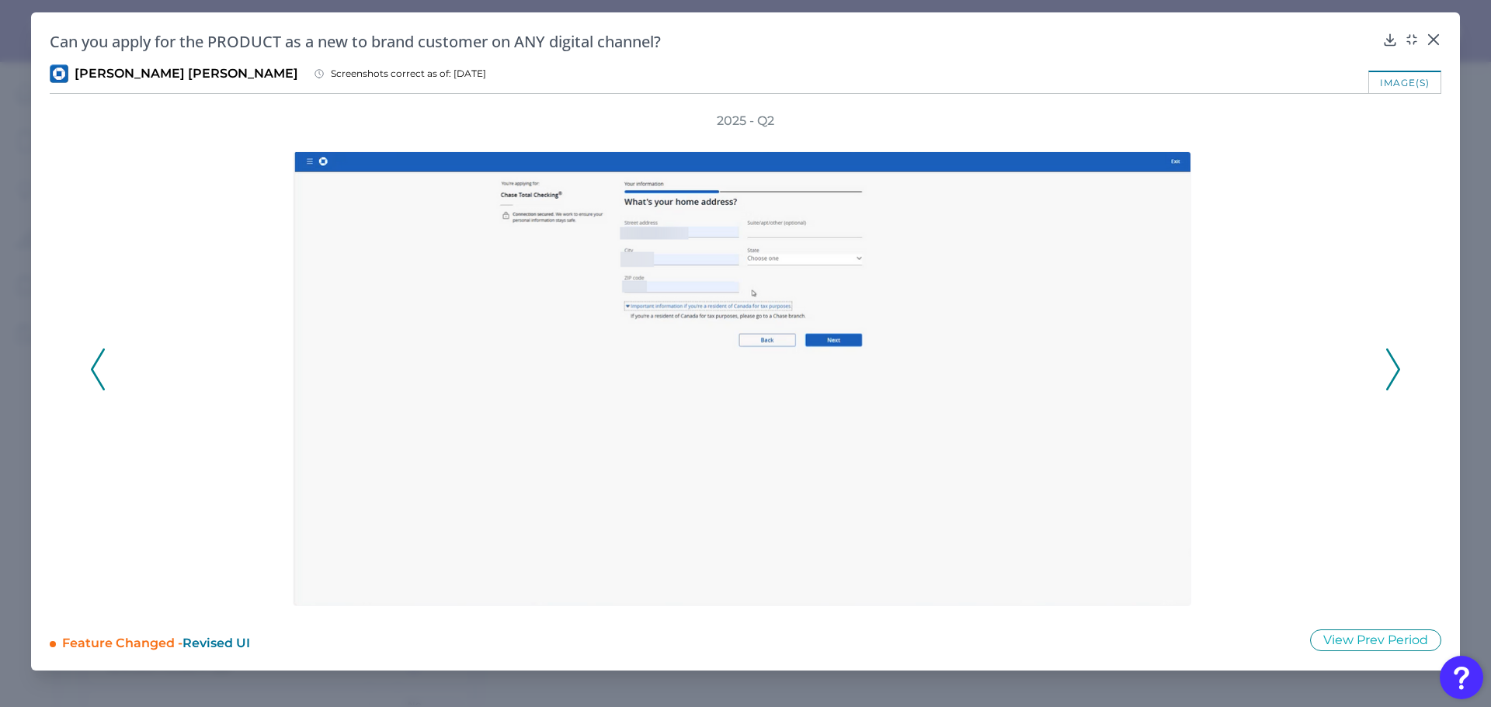
click at [1384, 359] on div "2025 - Q2" at bounding box center [745, 362] width 1311 height 498
click at [1395, 363] on polyline at bounding box center [1393, 370] width 12 height 40
click at [1387, 365] on icon at bounding box center [1393, 370] width 14 height 42
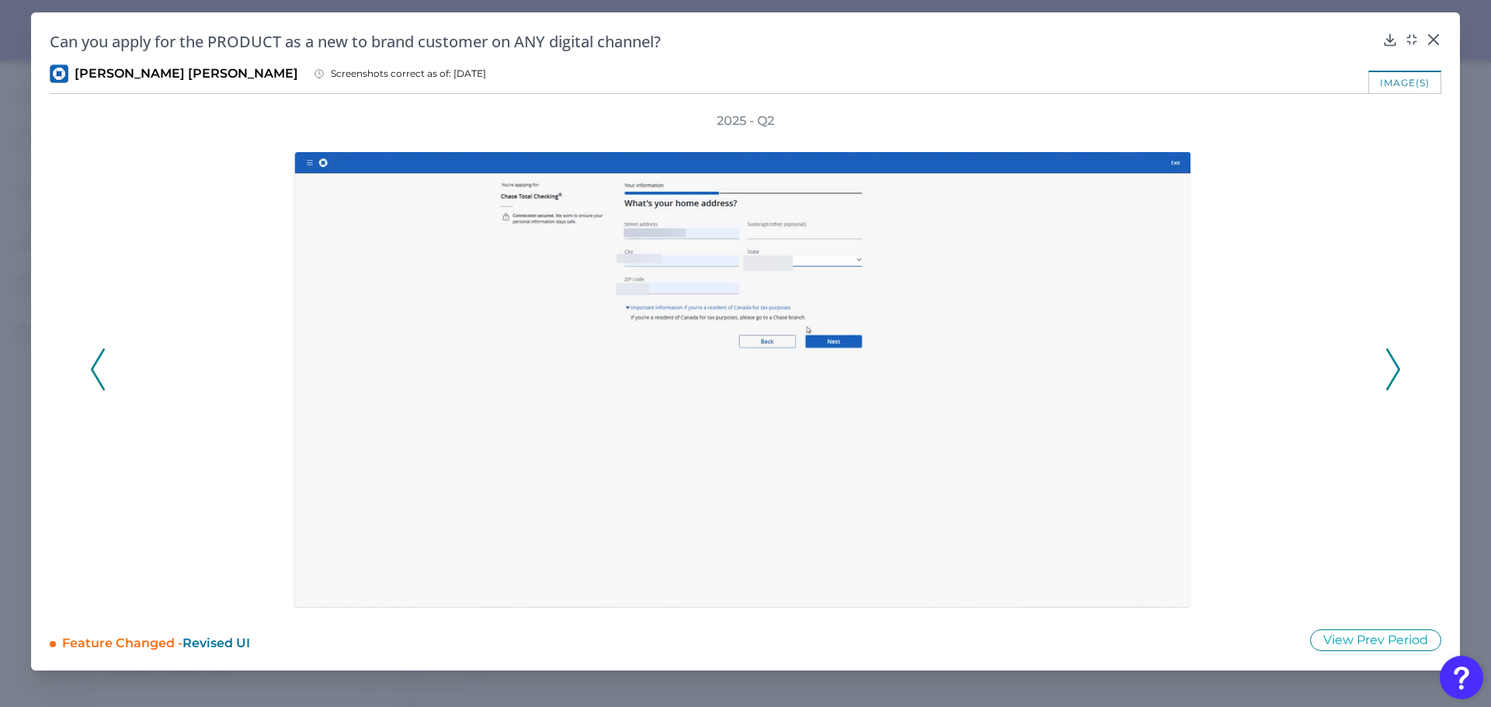
click at [1386, 365] on icon at bounding box center [1393, 370] width 14 height 42
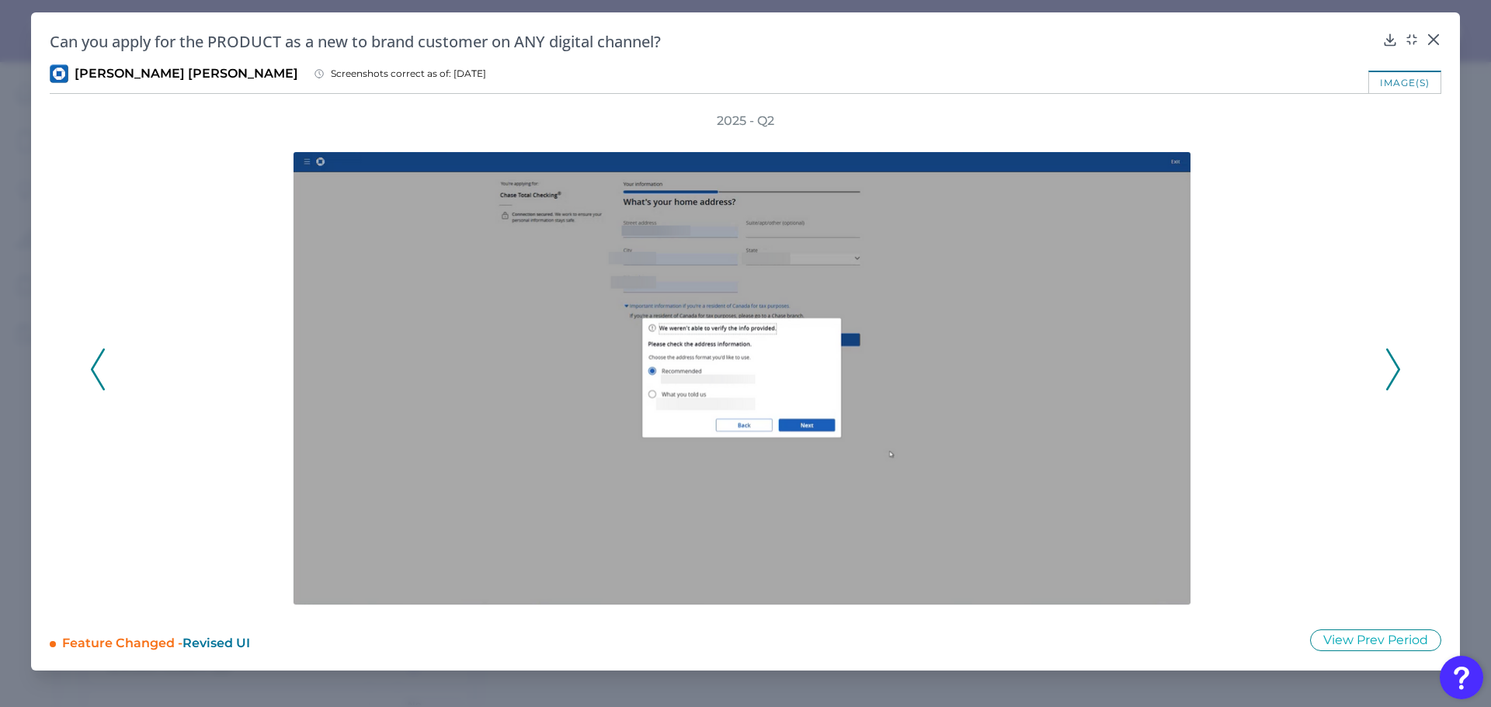
click at [1370, 365] on div at bounding box center [745, 370] width 1258 height 481
click at [1385, 365] on button at bounding box center [1393, 370] width 16 height 42
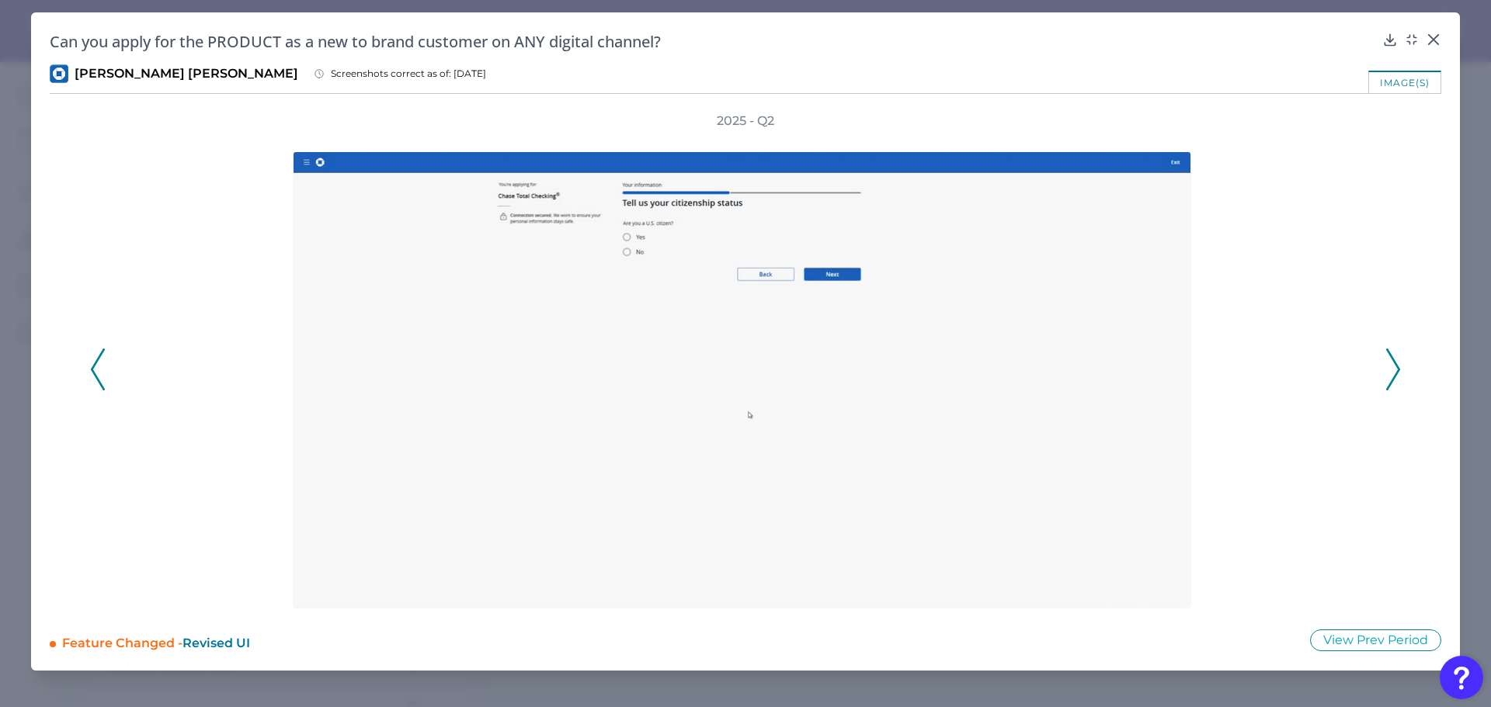
click at [1384, 365] on div "2025 - Q2" at bounding box center [745, 362] width 1311 height 498
click at [1393, 357] on icon at bounding box center [1393, 370] width 14 height 42
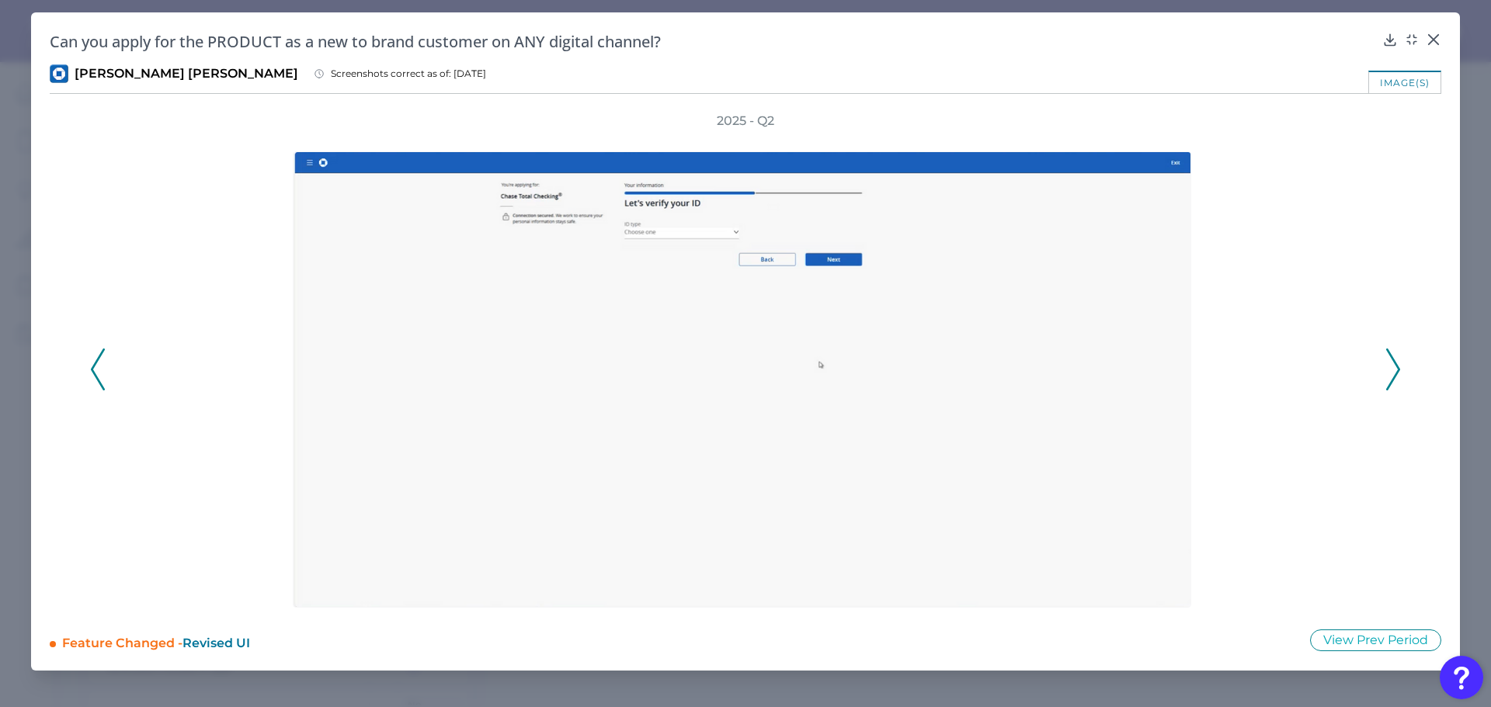
click at [1388, 358] on icon at bounding box center [1393, 370] width 14 height 42
click at [1387, 362] on icon at bounding box center [1393, 370] width 14 height 42
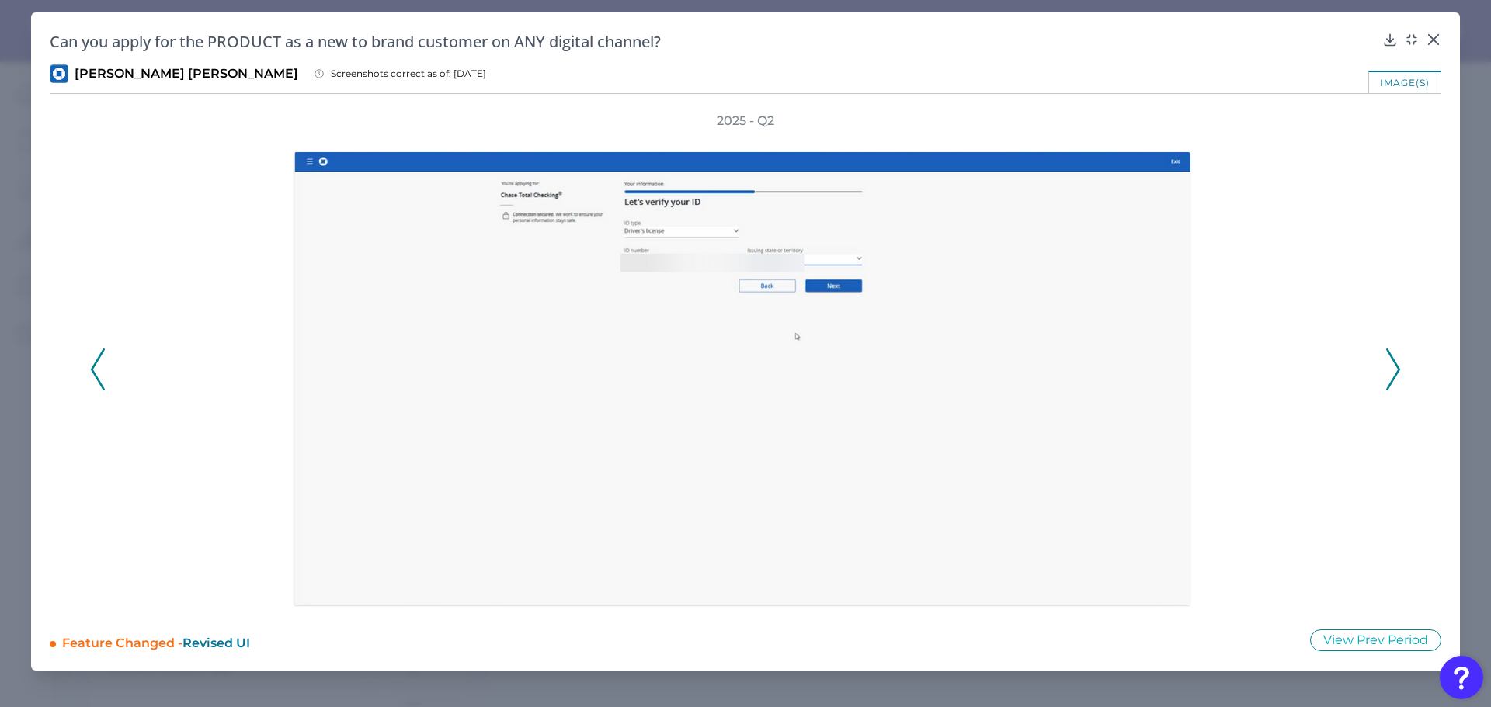
click at [1391, 356] on polyline at bounding box center [1393, 370] width 12 height 40
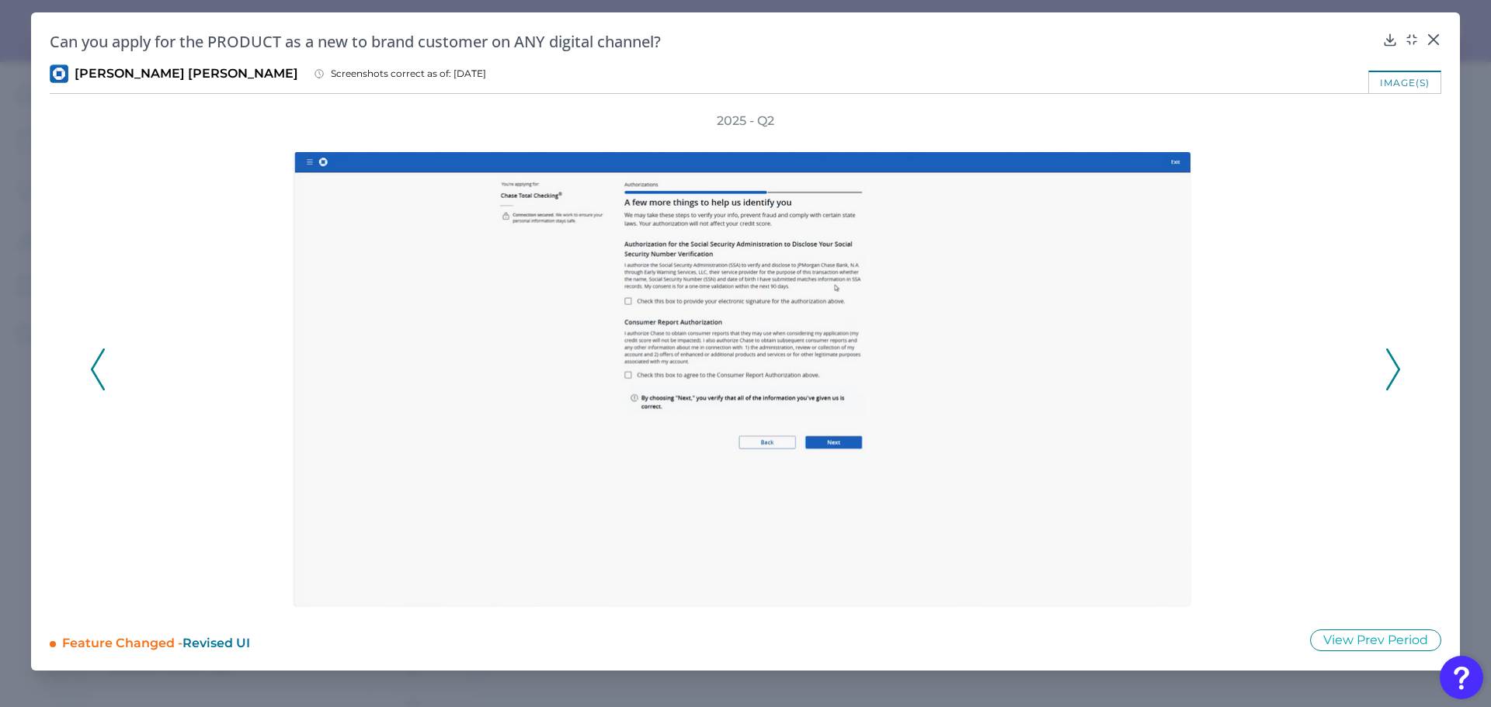
click at [1391, 356] on polyline at bounding box center [1393, 370] width 12 height 40
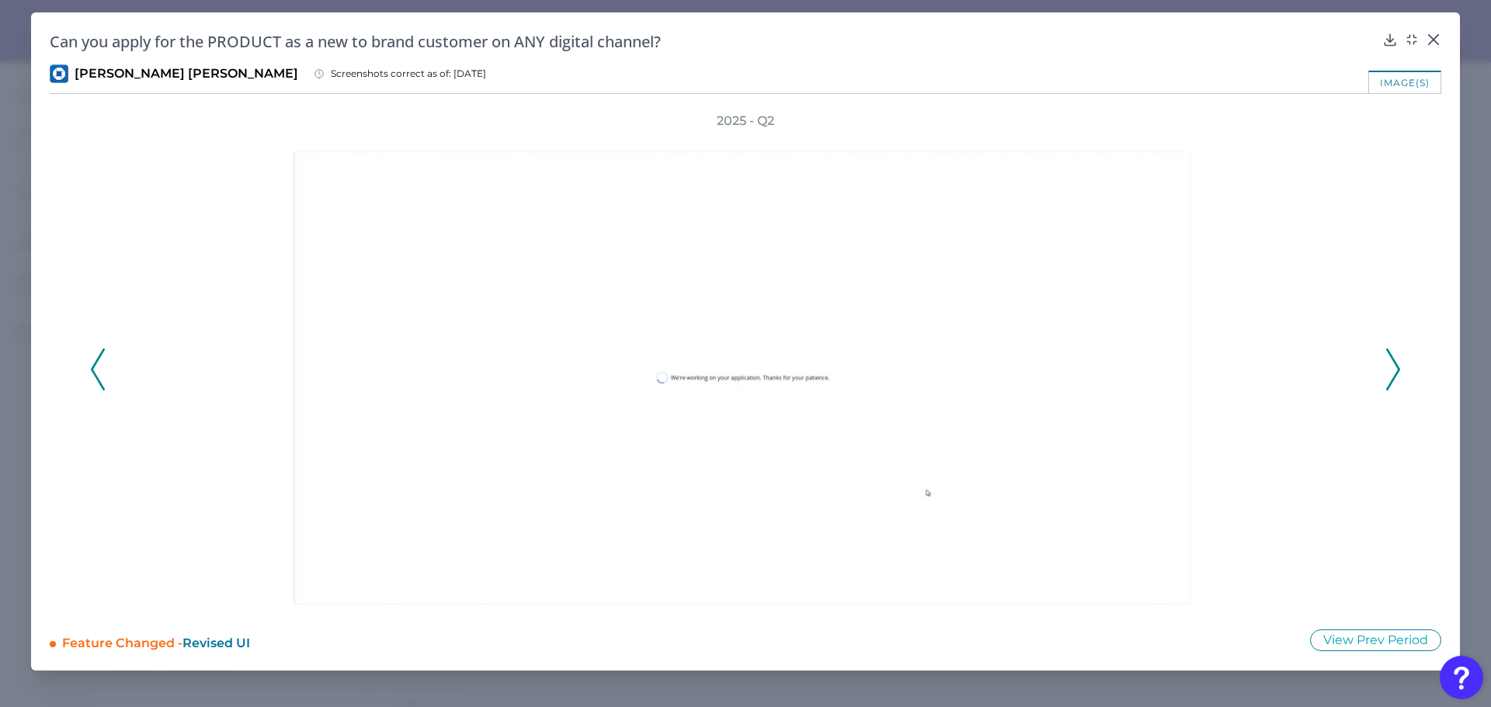
click at [1391, 356] on polyline at bounding box center [1393, 370] width 12 height 40
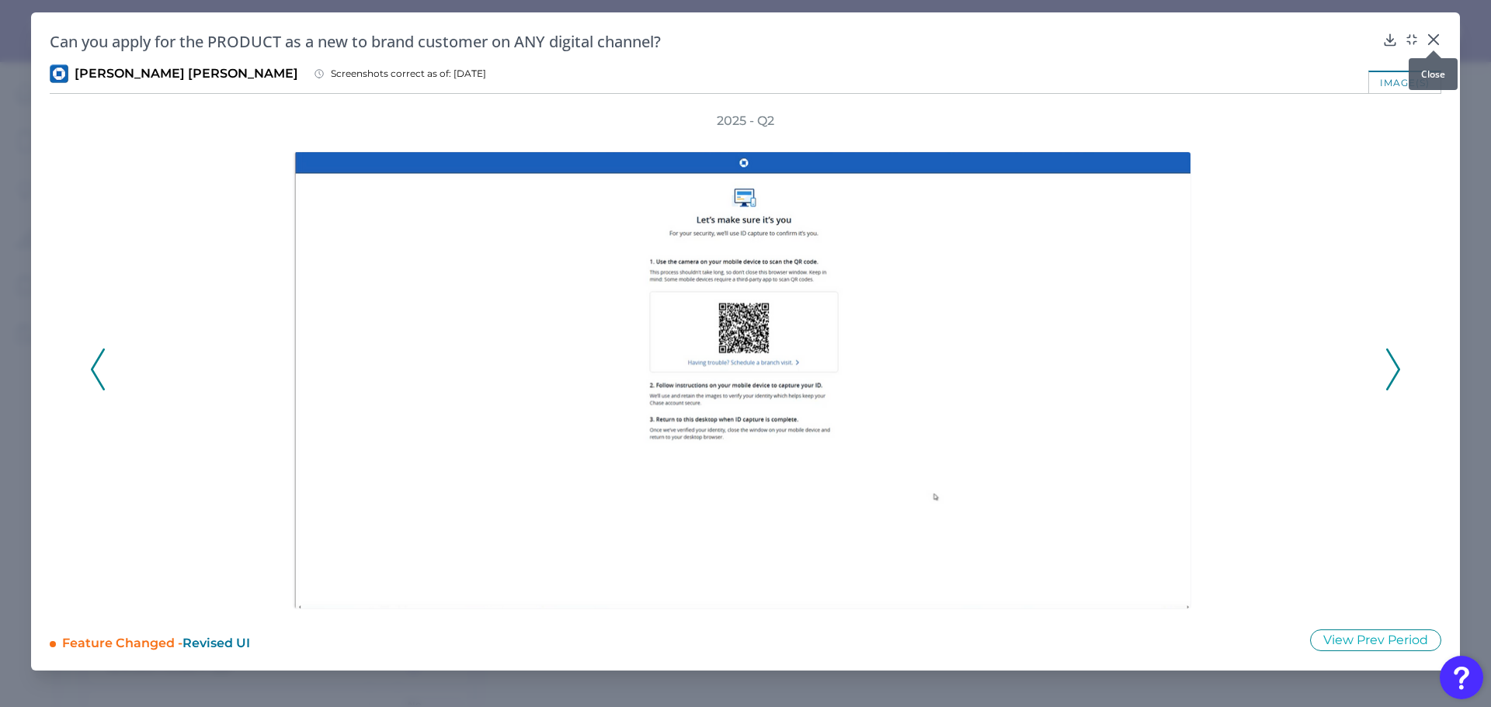
click at [1430, 32] on icon at bounding box center [1434, 40] width 16 height 16
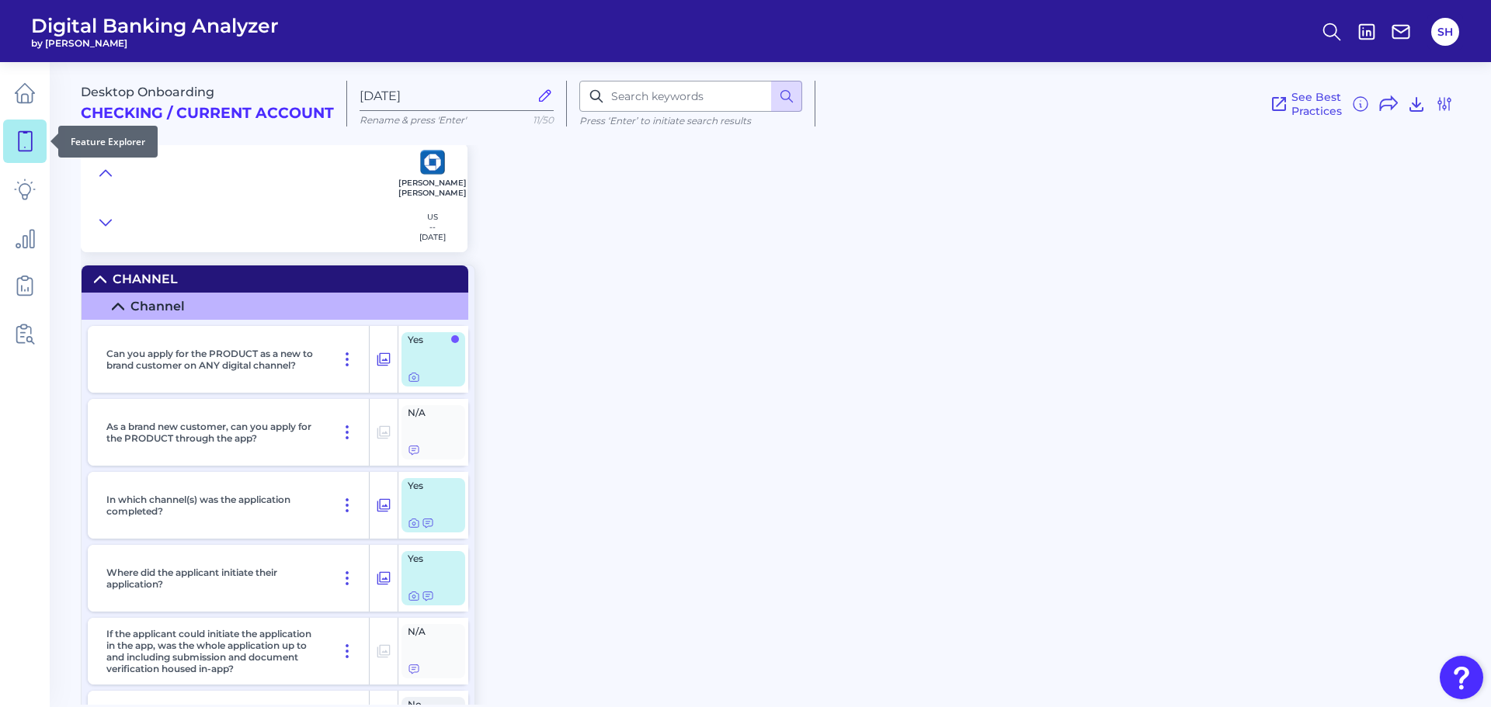
click at [11, 132] on link at bounding box center [24, 141] width 43 height 43
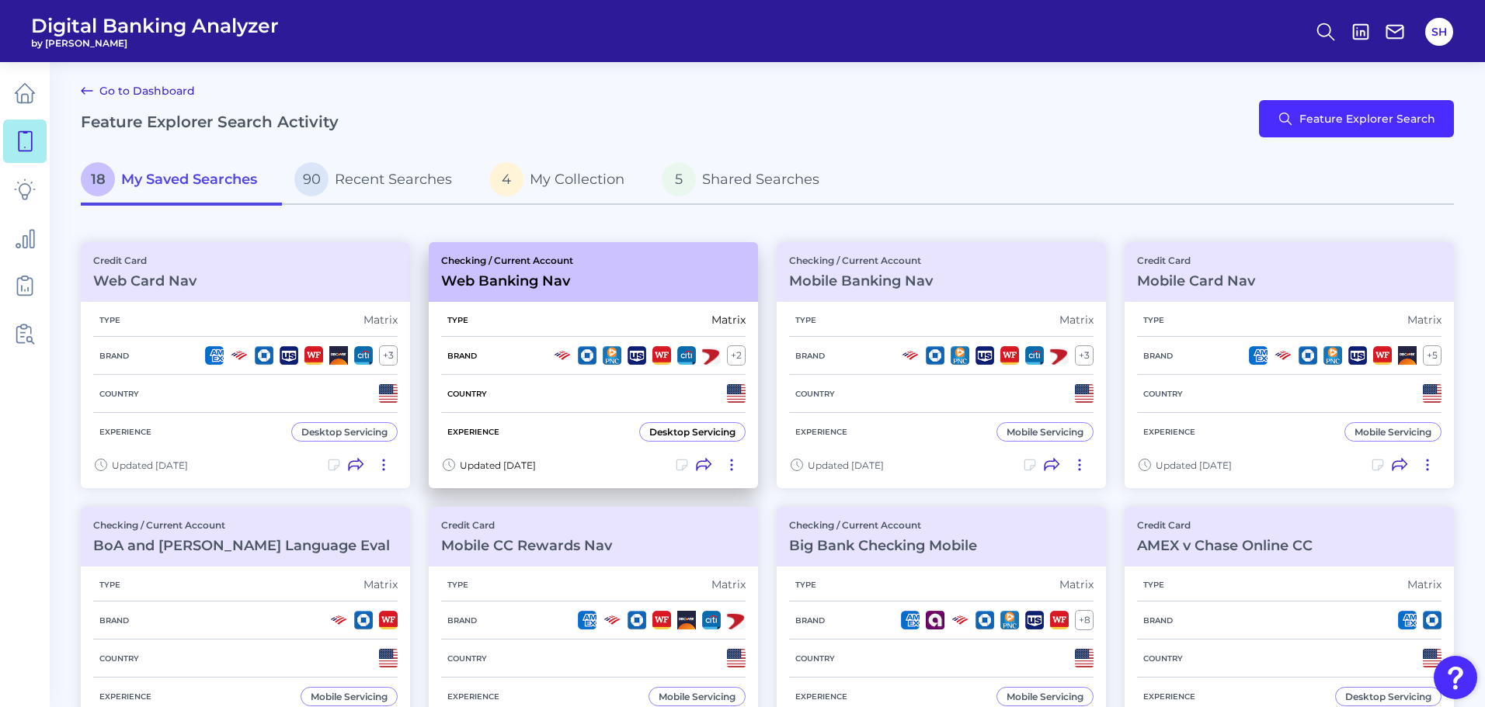
click at [512, 258] on p "Checking / Current Account" at bounding box center [507, 261] width 132 height 12
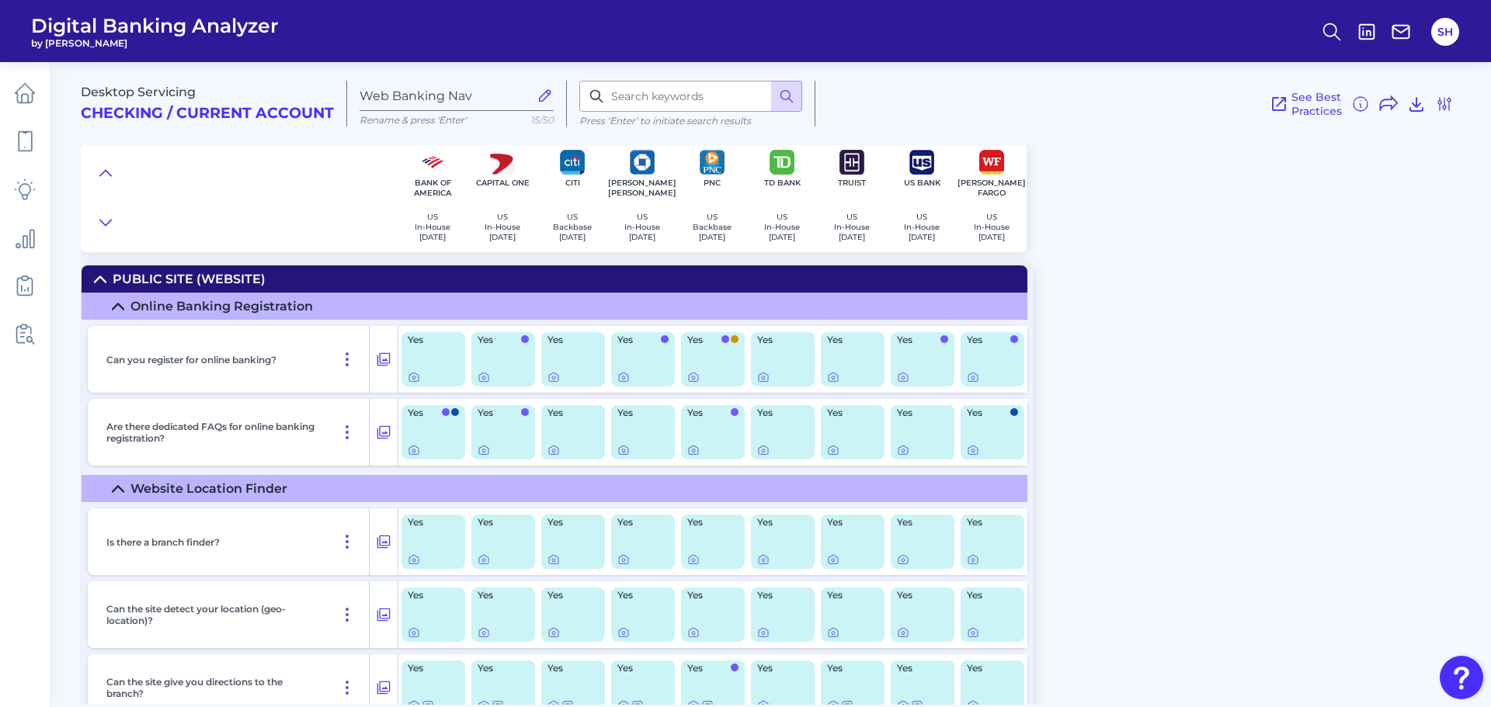
scroll to position [311, 0]
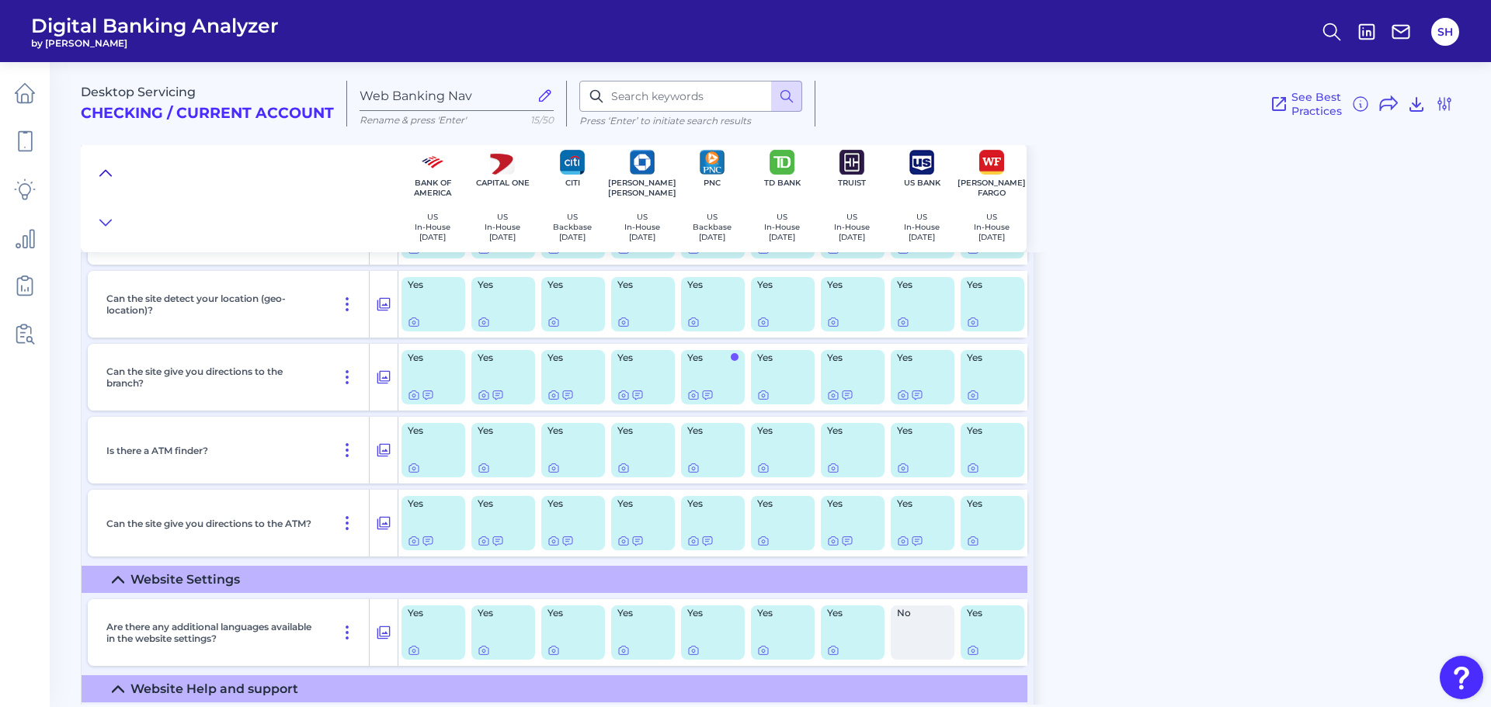
click at [109, 171] on icon at bounding box center [105, 173] width 12 height 16
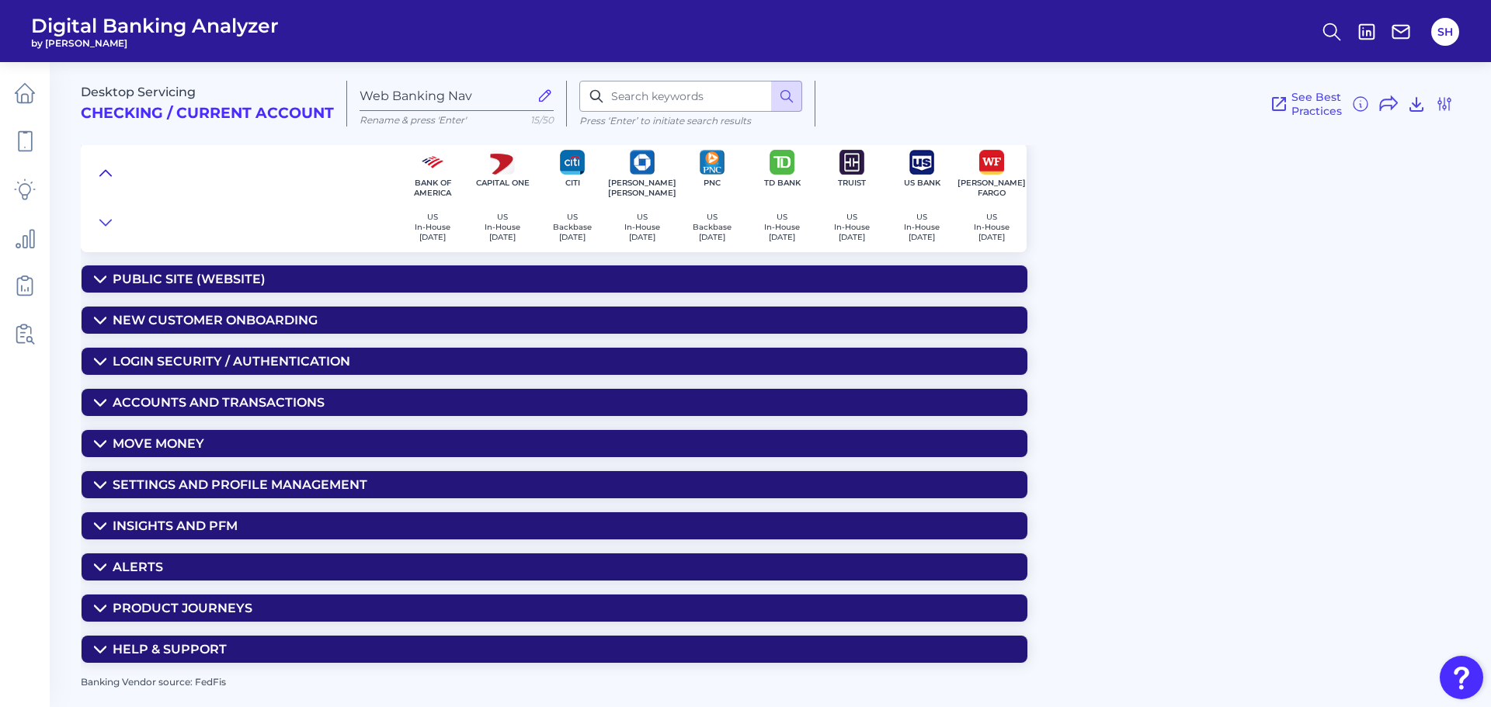
scroll to position [0, 0]
click at [287, 400] on div "Accounts and Transactions" at bounding box center [219, 402] width 212 height 15
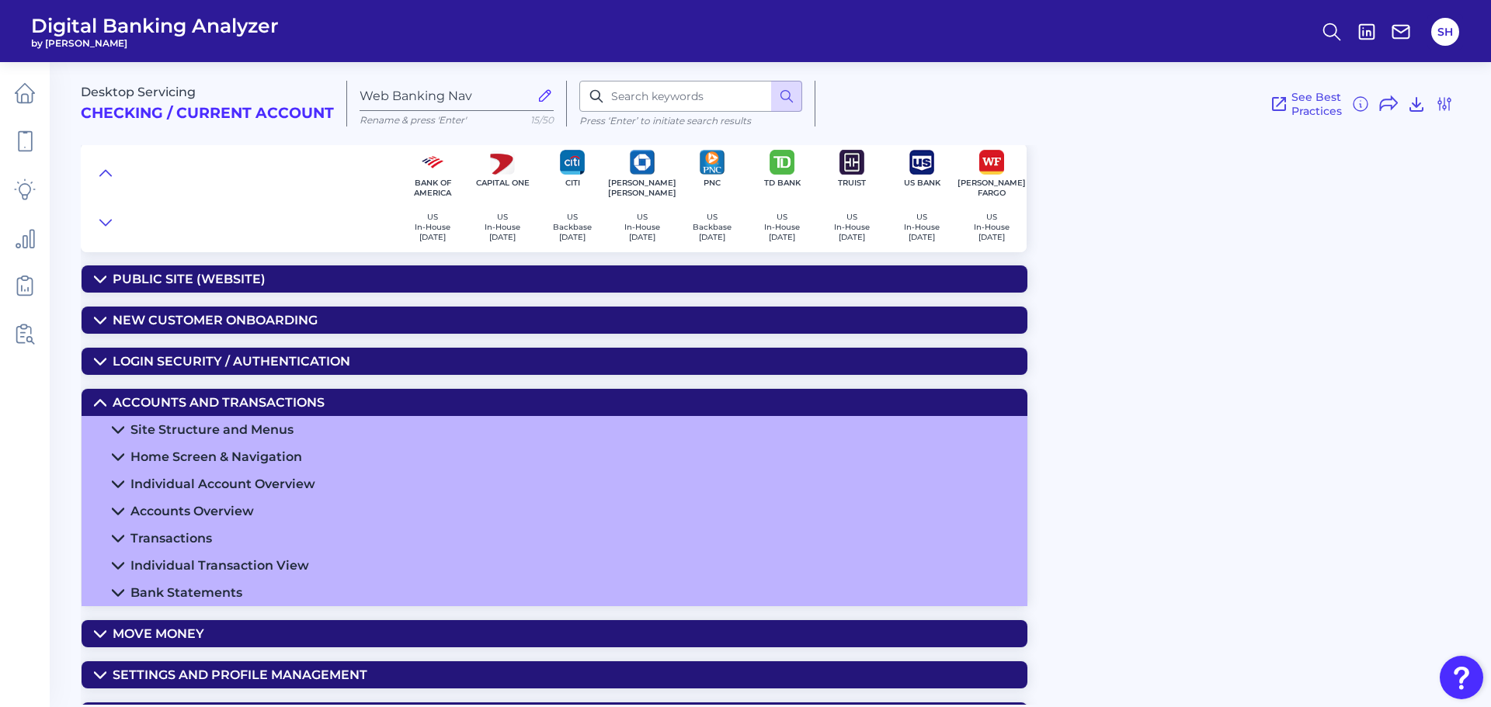
click at [231, 457] on div "Home Screen & Navigation" at bounding box center [216, 457] width 172 height 15
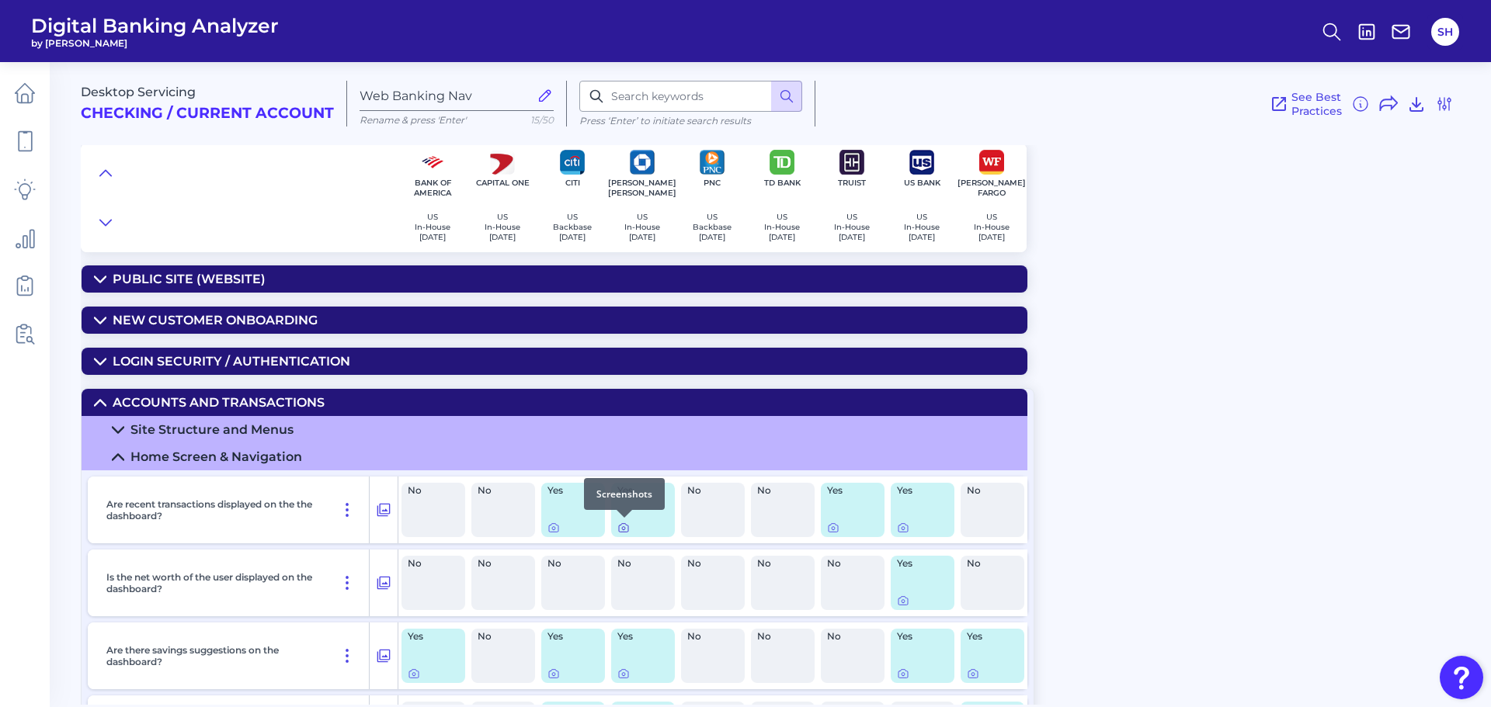
click at [621, 524] on div at bounding box center [624, 518] width 16 height 16
click at [623, 527] on icon at bounding box center [623, 528] width 3 height 3
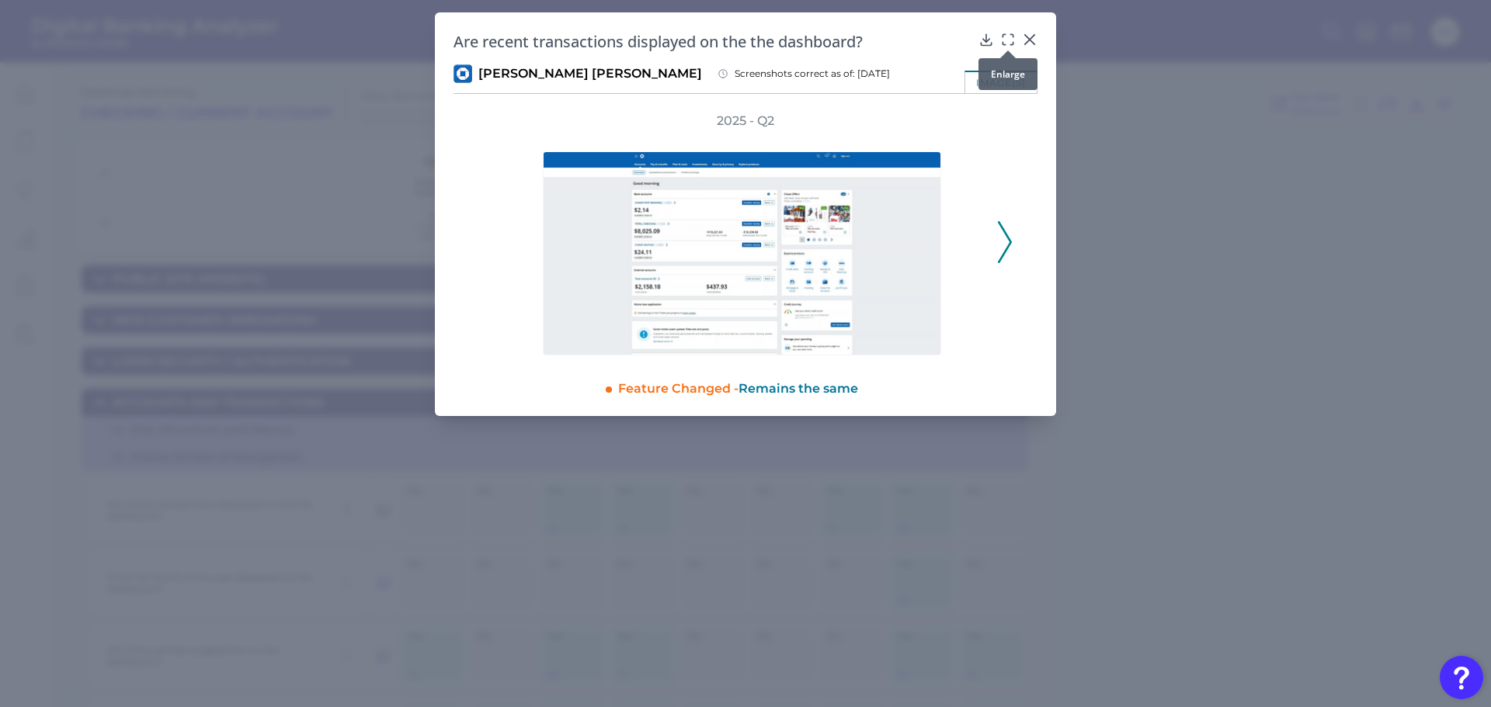
click at [1012, 35] on icon at bounding box center [1011, 35] width 2 height 2
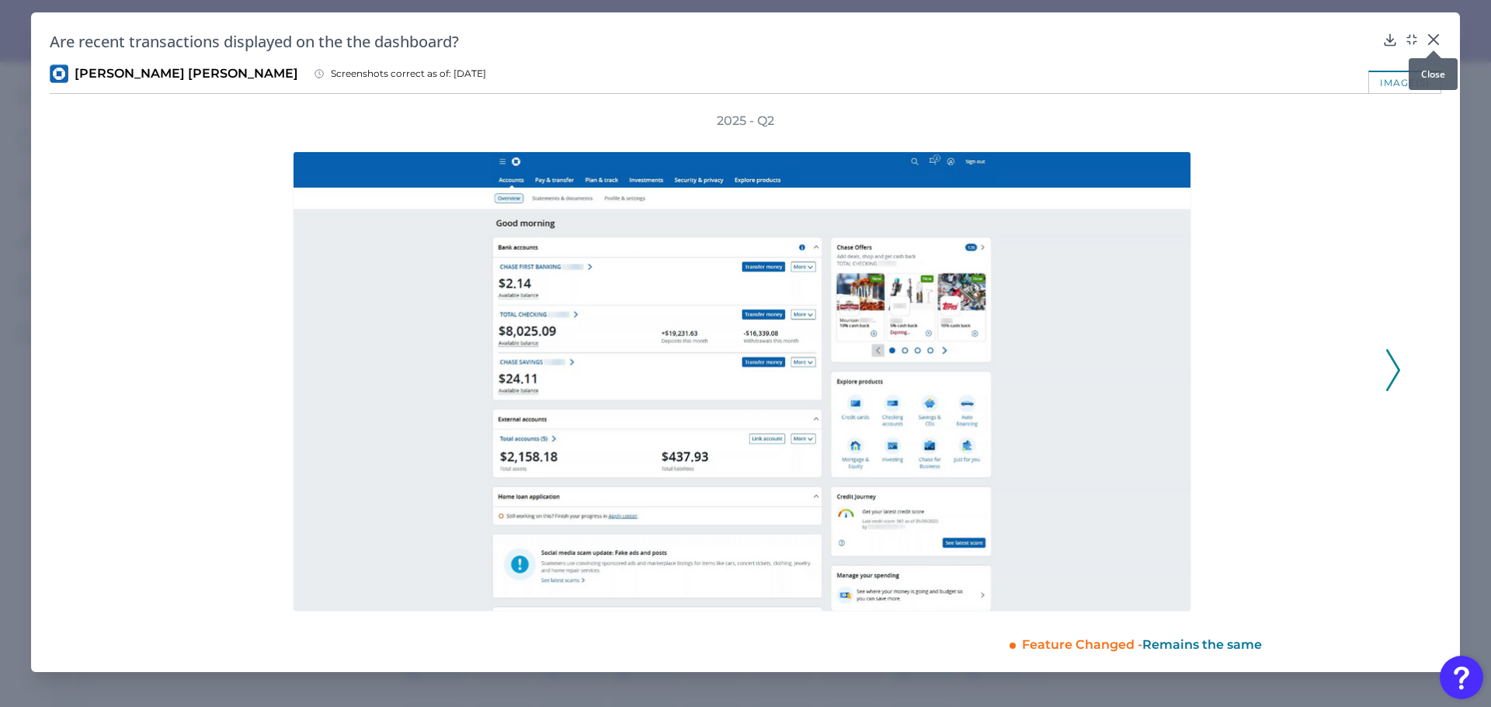
click at [1437, 33] on icon at bounding box center [1434, 40] width 16 height 16
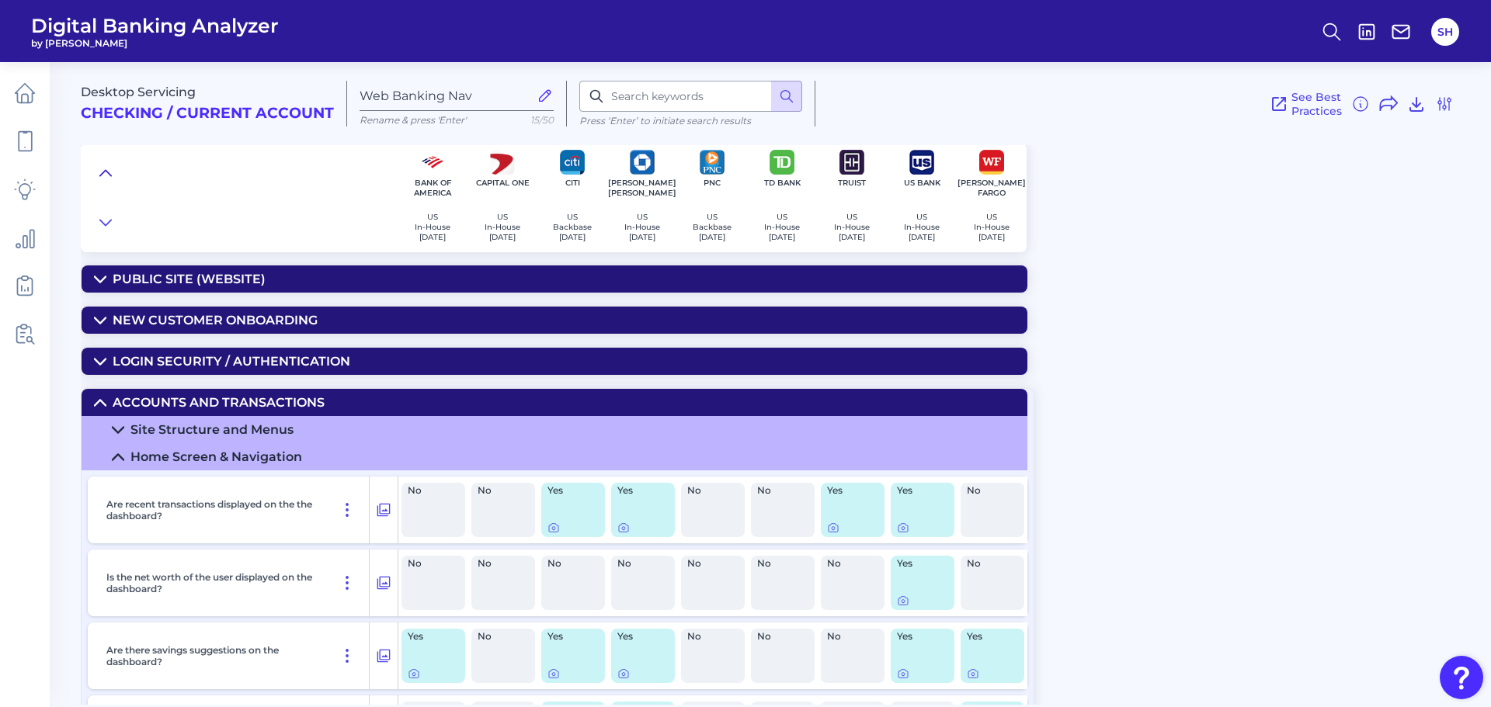
click at [106, 170] on icon at bounding box center [105, 173] width 12 height 16
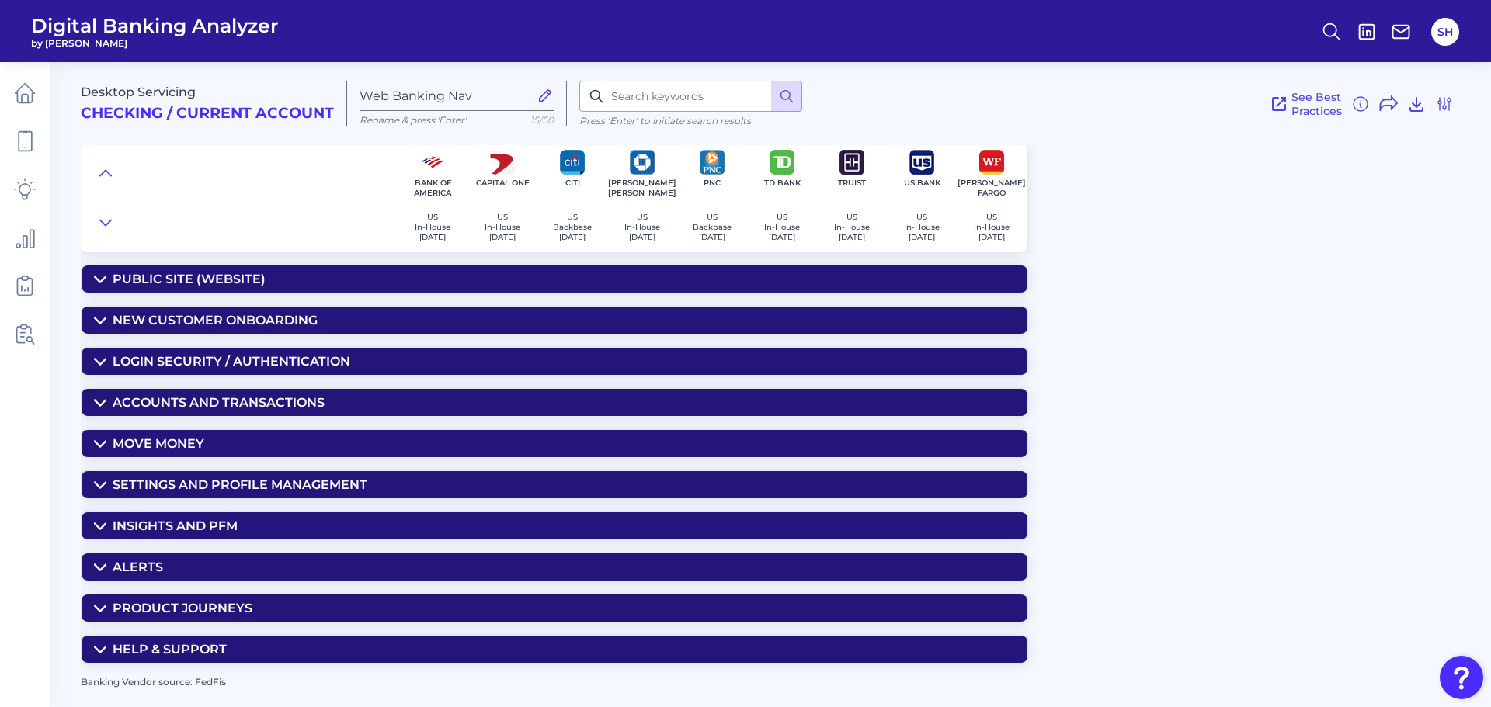
click at [157, 530] on div "Insights and PFM" at bounding box center [175, 526] width 125 height 15
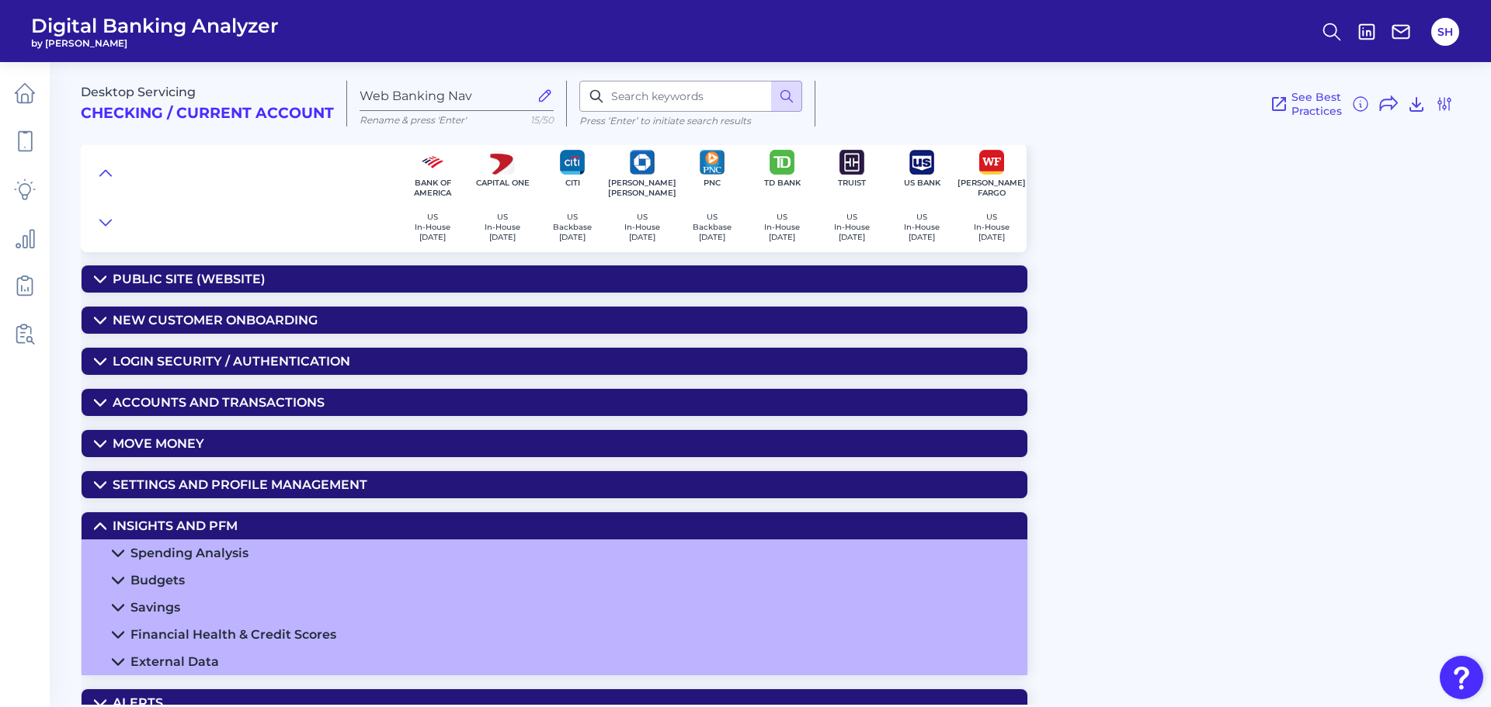
scroll to position [127, 0]
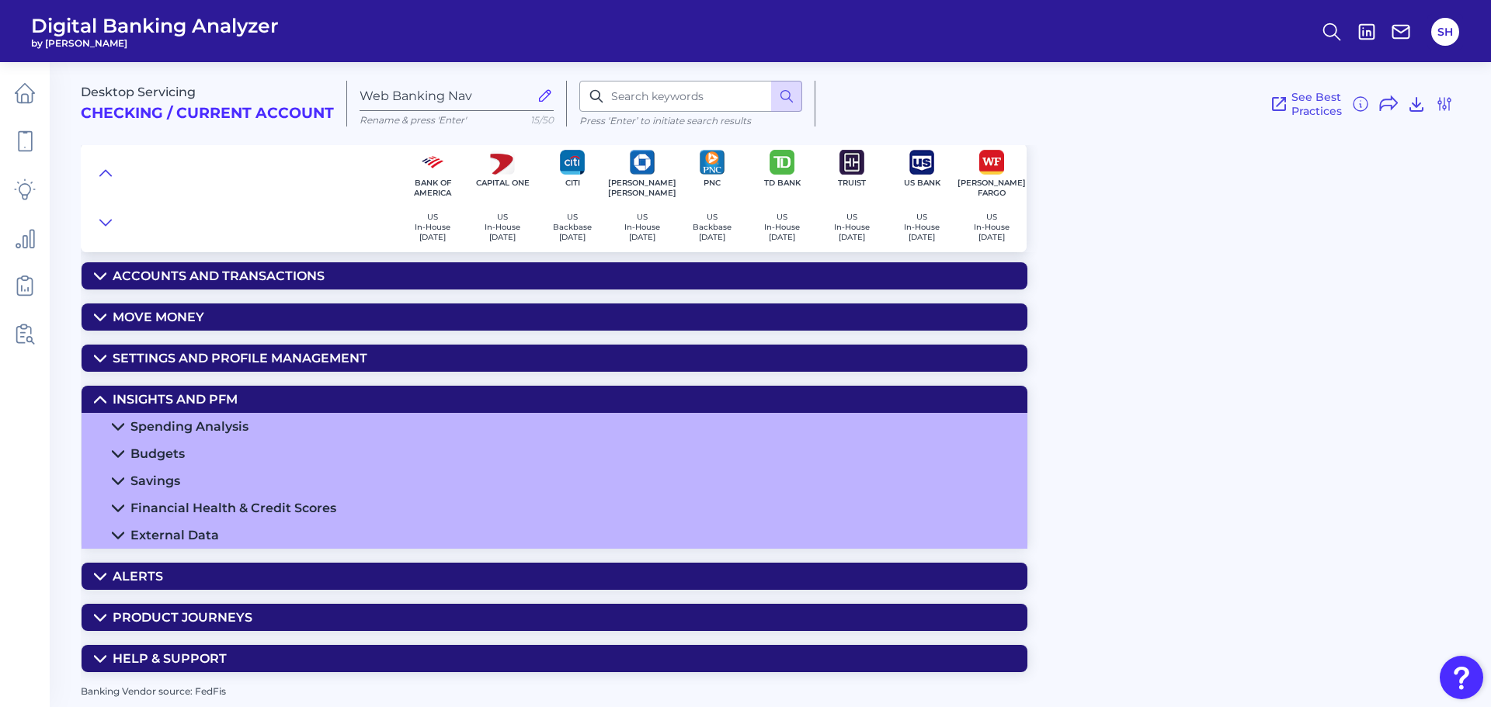
click at [207, 428] on div "Spending Analysis" at bounding box center [189, 426] width 118 height 15
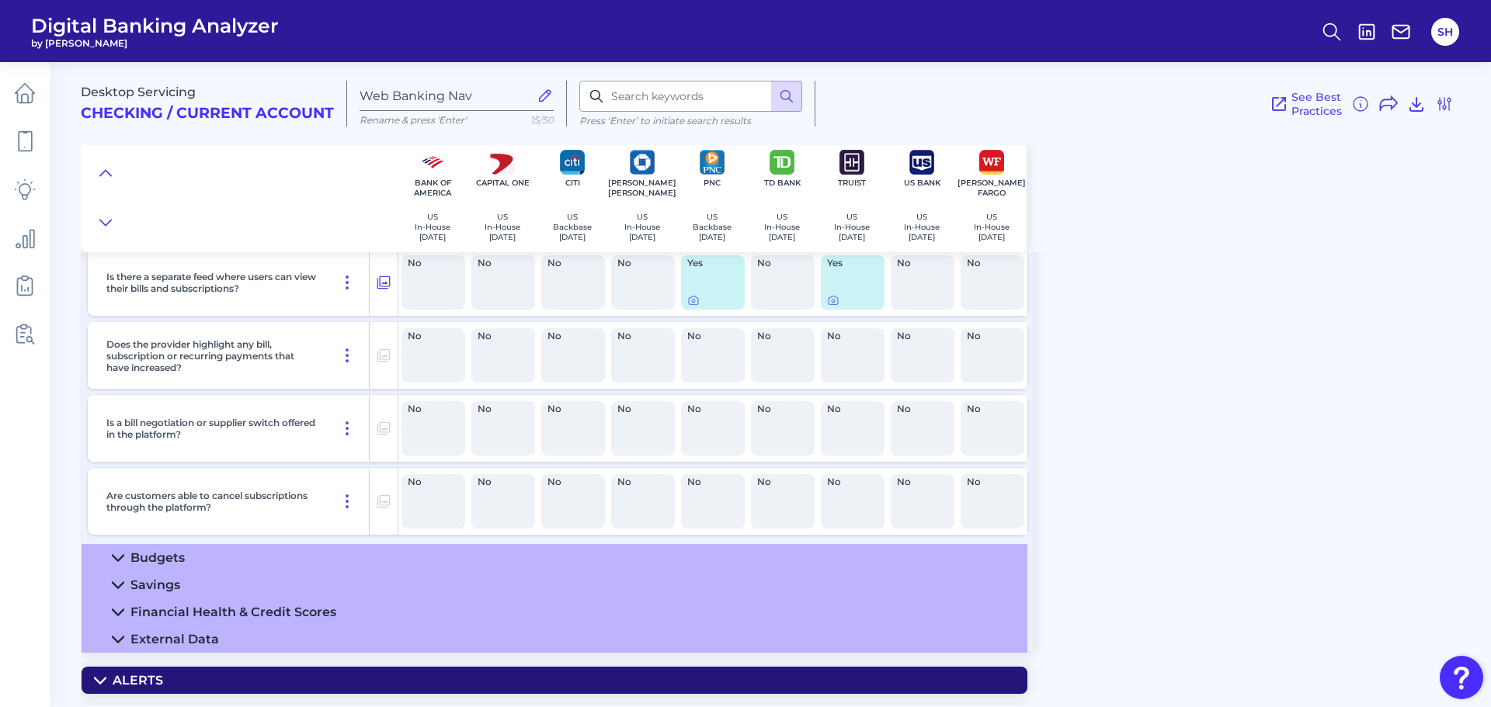
scroll to position [1058, 0]
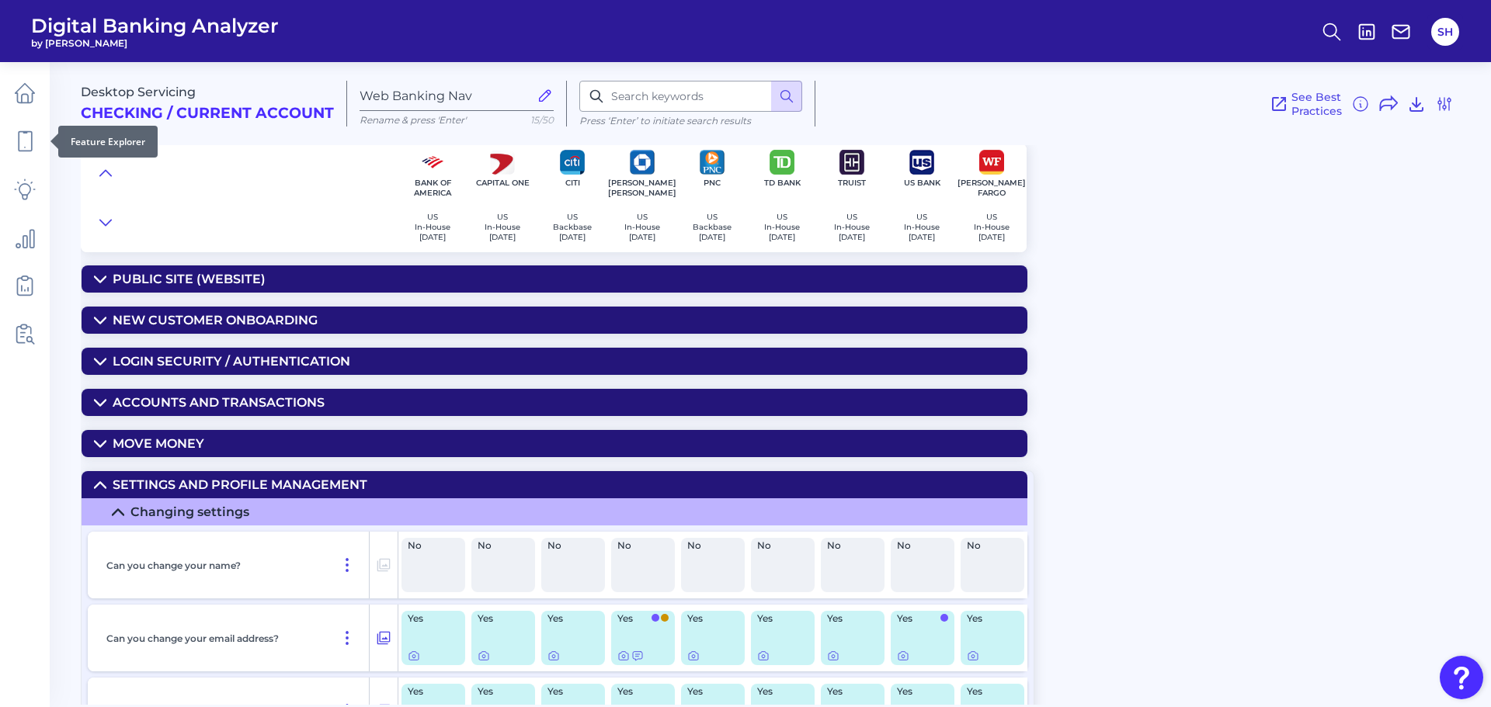
click at [19, 142] on icon at bounding box center [25, 141] width 13 height 19
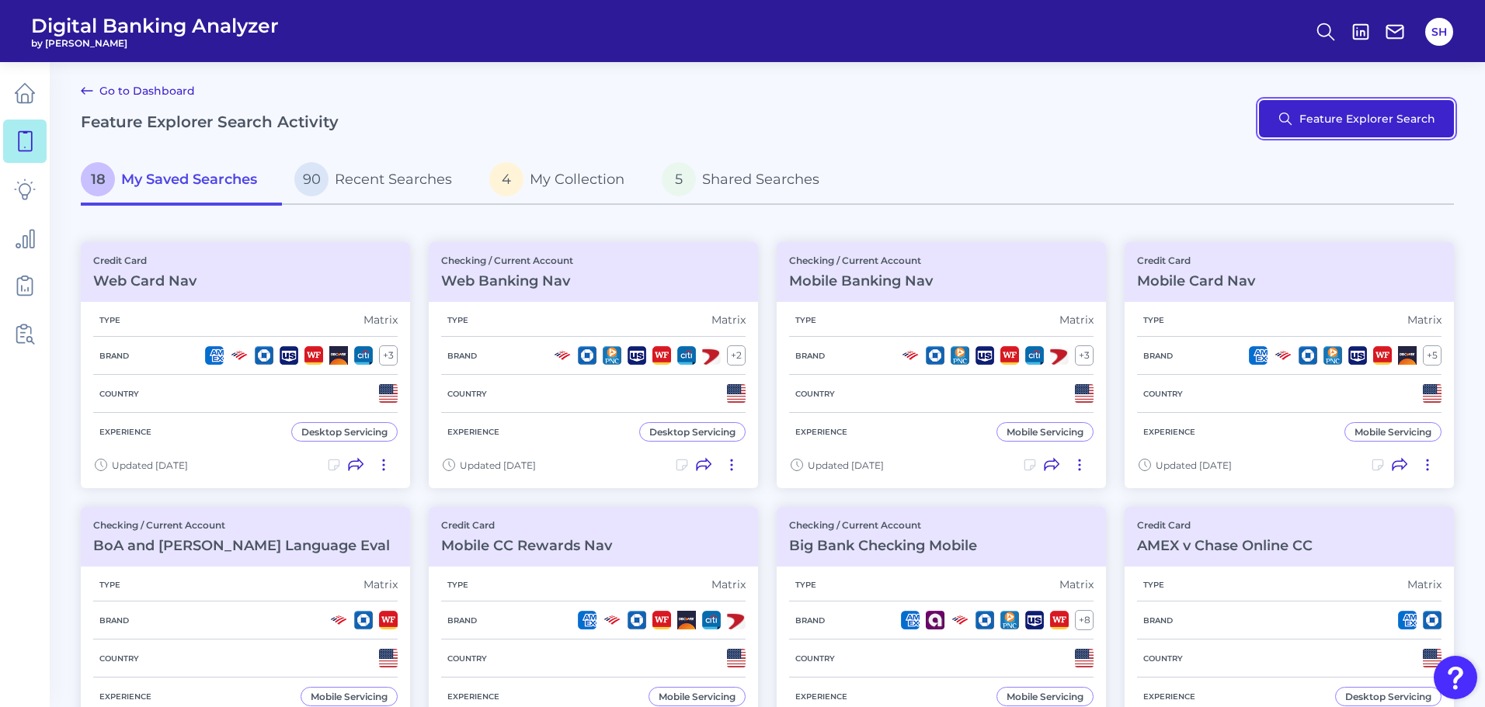
click at [1391, 124] on button "Feature Explorer Search" at bounding box center [1356, 118] width 195 height 37
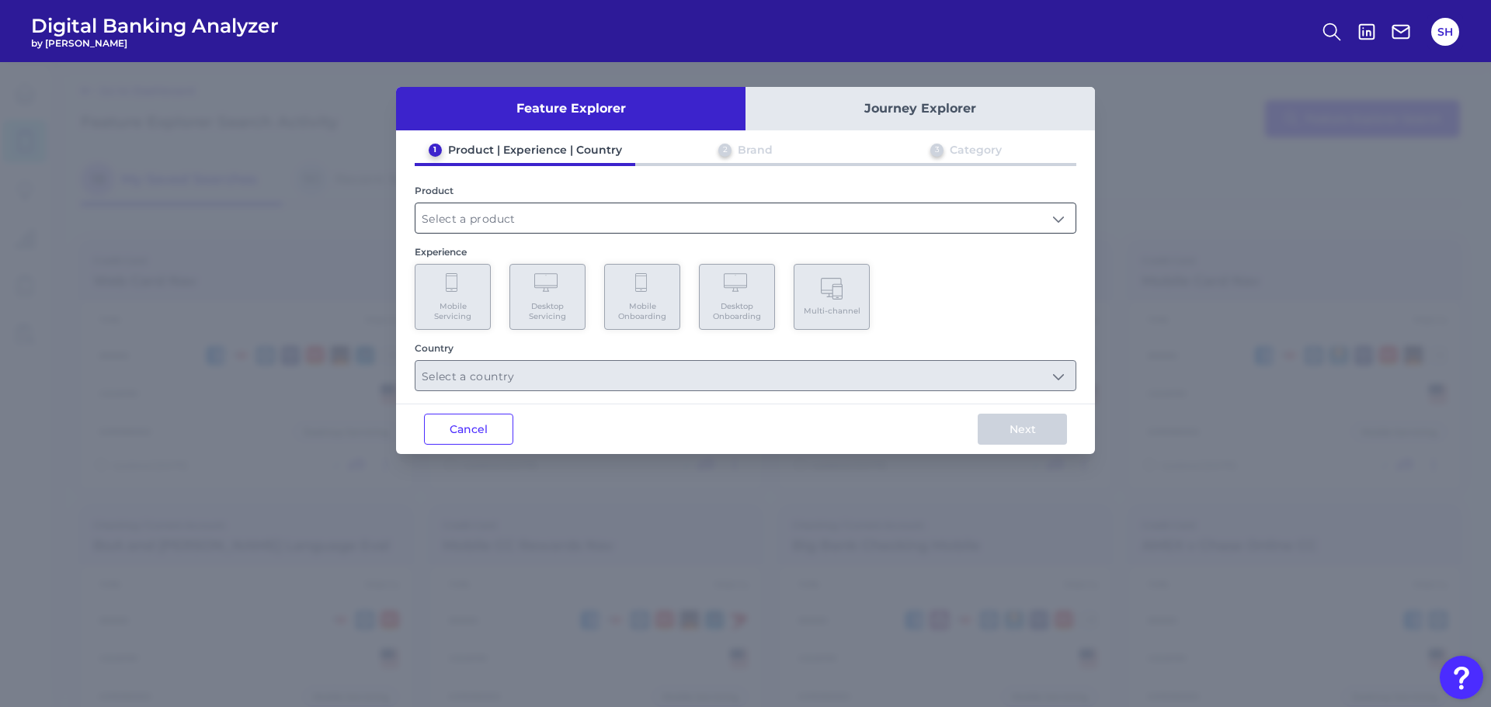
click at [547, 210] on input "text" at bounding box center [745, 218] width 660 height 30
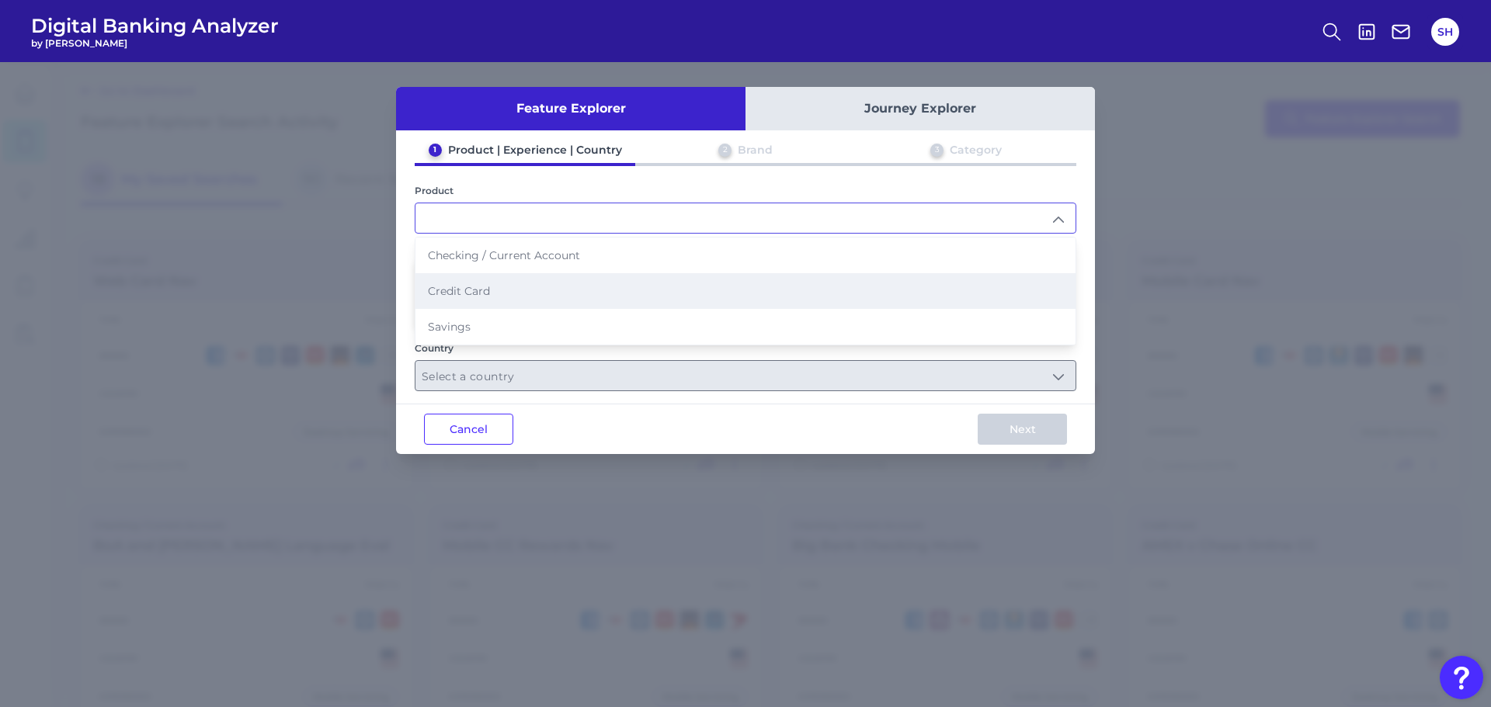
click at [471, 285] on span "Credit Card" at bounding box center [459, 291] width 62 height 14
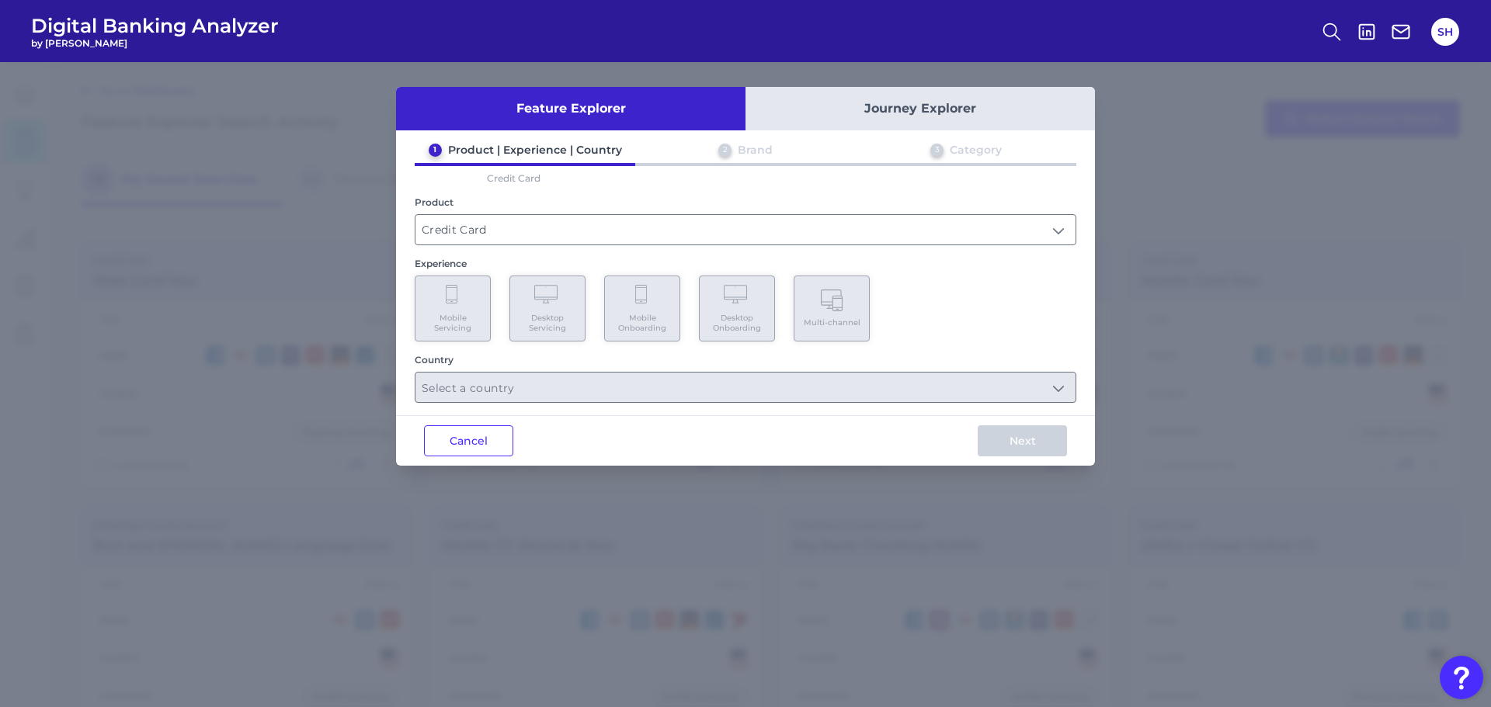
type input "Credit Card"
click at [506, 444] on button "Cancel" at bounding box center [468, 440] width 89 height 31
